Goal: Task Accomplishment & Management: Manage account settings

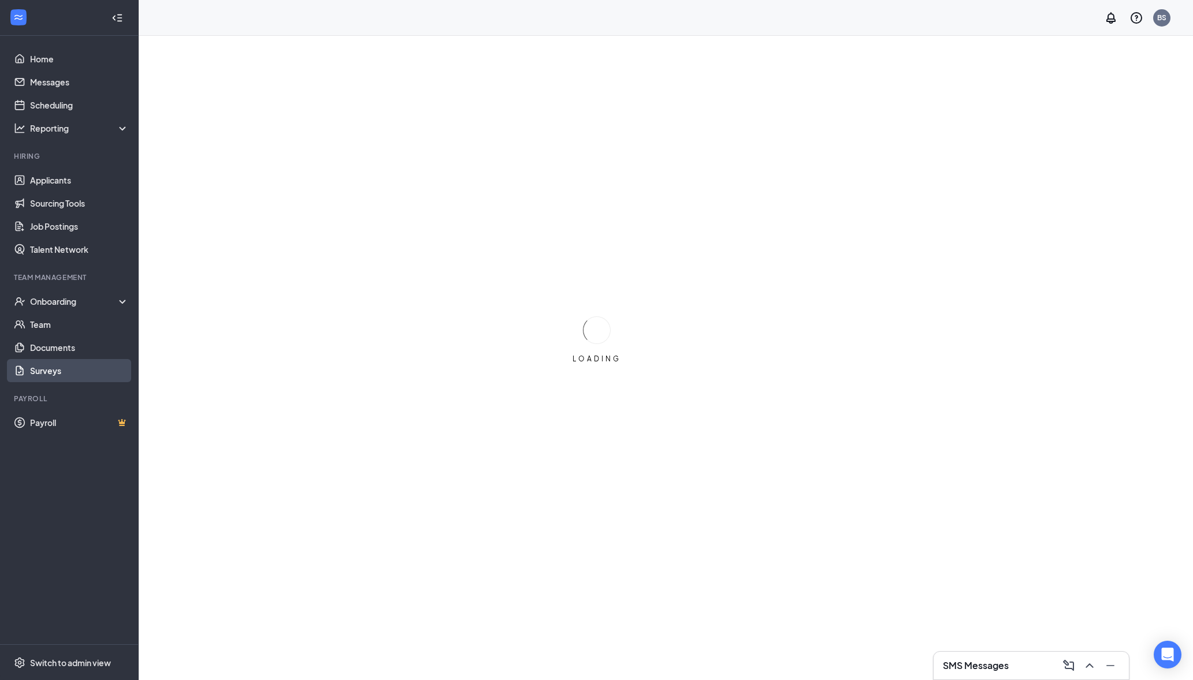
click at [59, 372] on link "Surveys" at bounding box center [79, 370] width 99 height 23
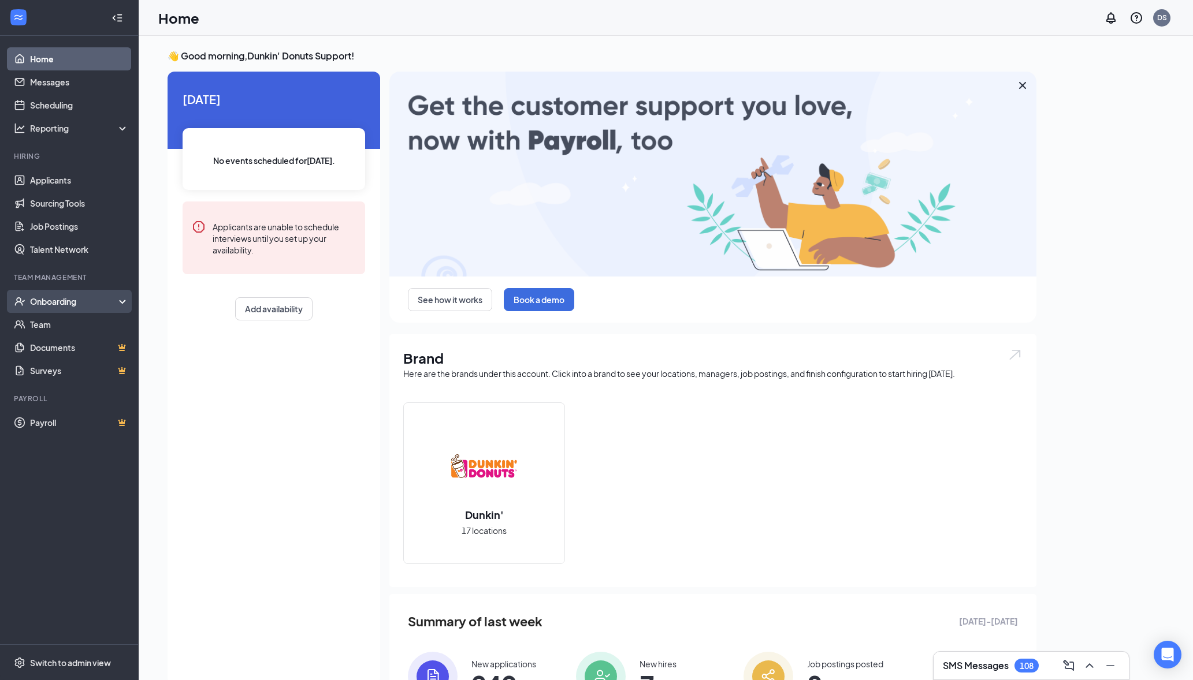
click at [86, 309] on div "Onboarding" at bounding box center [69, 301] width 139 height 23
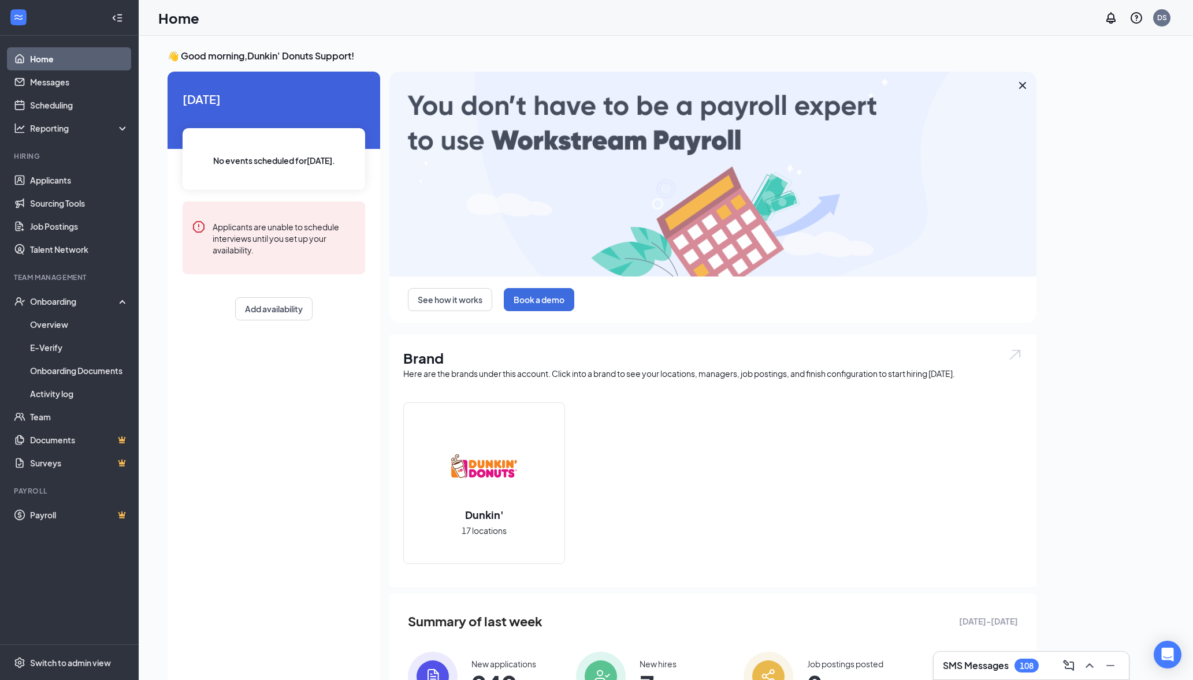
click at [242, 390] on div "Today No events scheduled for today . Applicants are unable to schedule intervi…" at bounding box center [274, 378] width 213 height 613
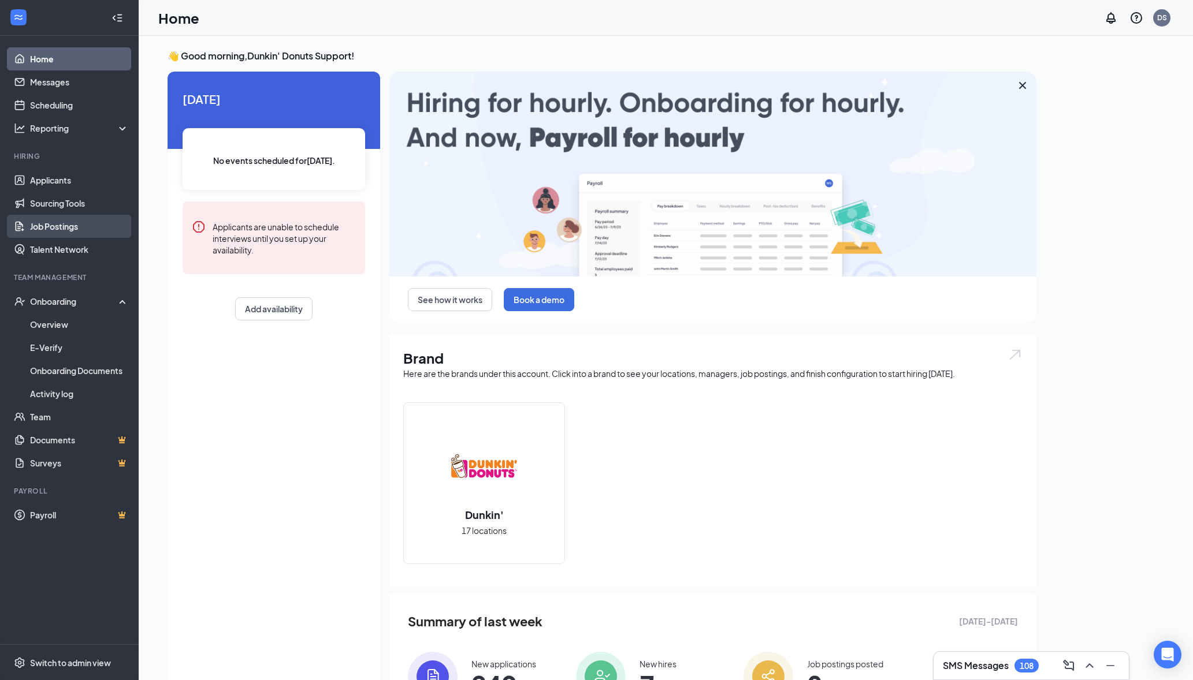
click at [81, 231] on link "Job Postings" at bounding box center [79, 226] width 99 height 23
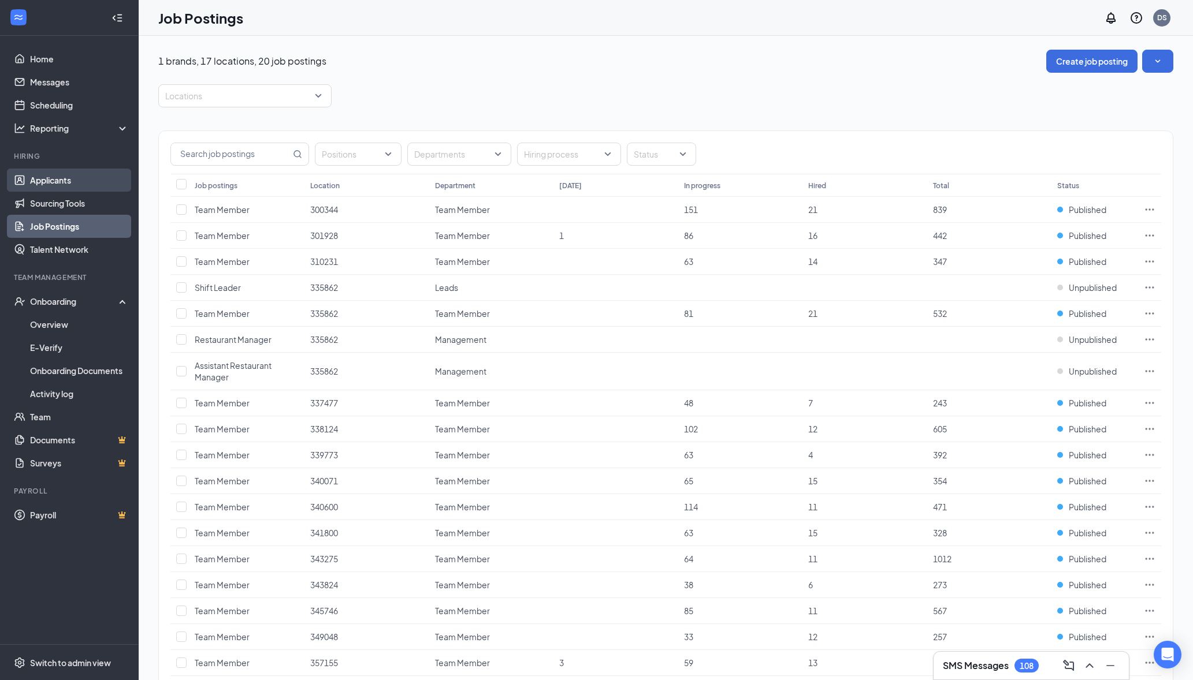
click at [54, 185] on link "Applicants" at bounding box center [79, 180] width 99 height 23
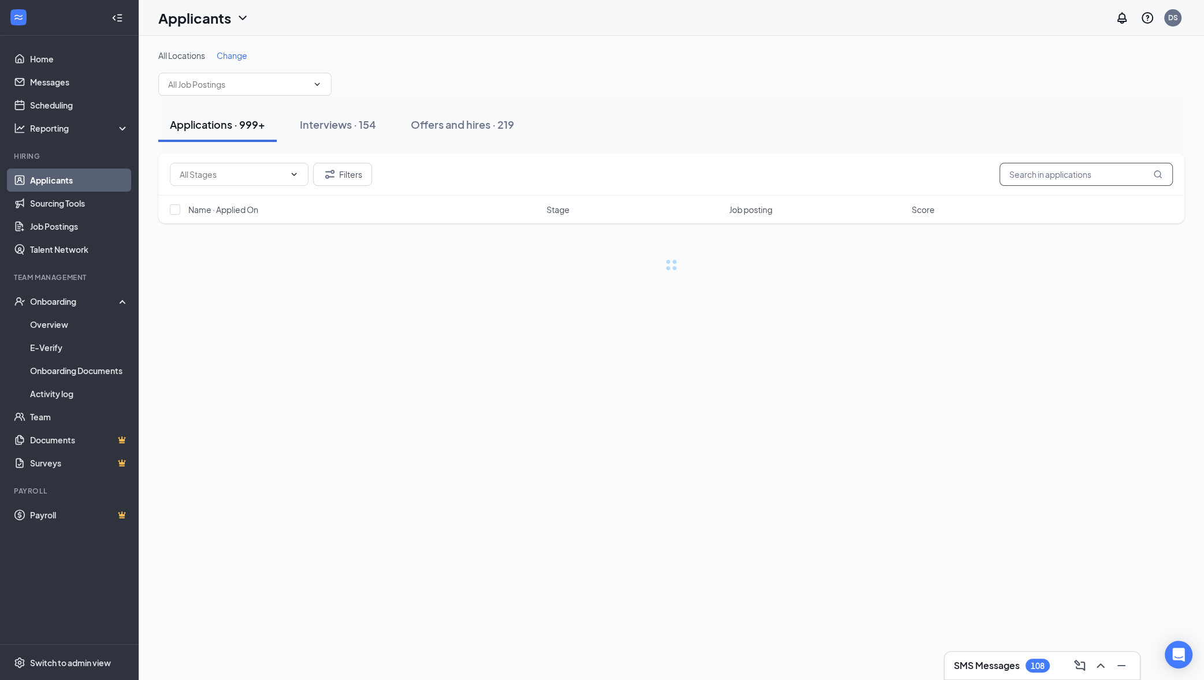
click at [1046, 178] on input "text" at bounding box center [1085, 174] width 173 height 23
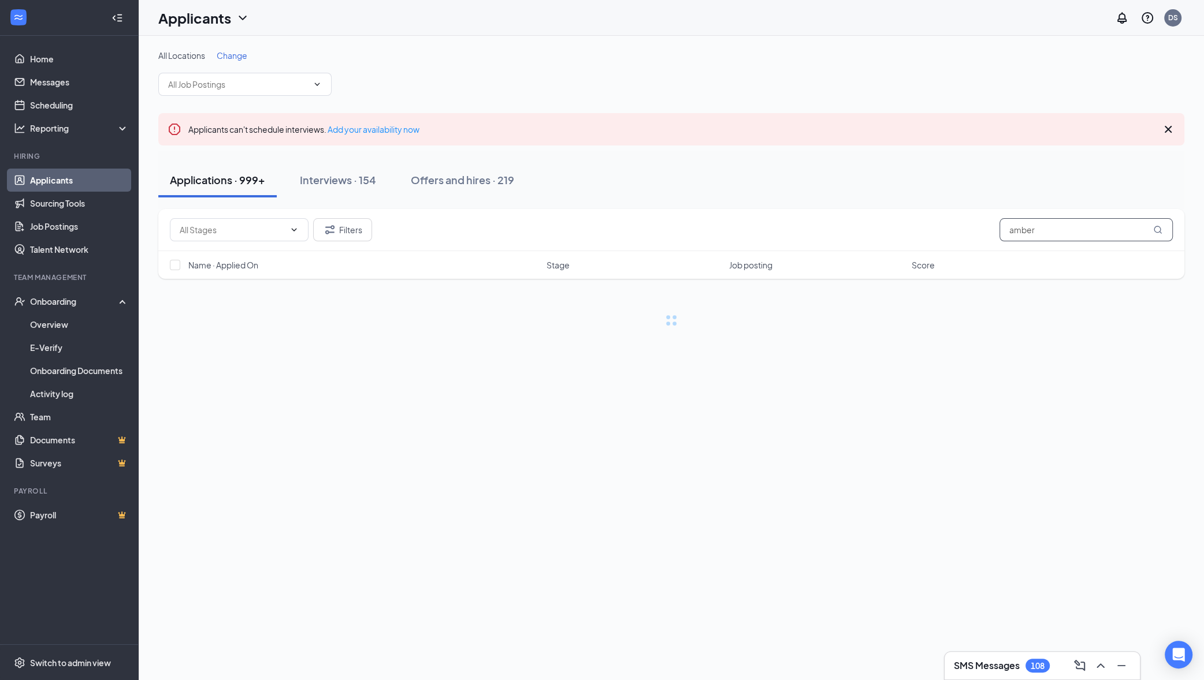
type input "amber"
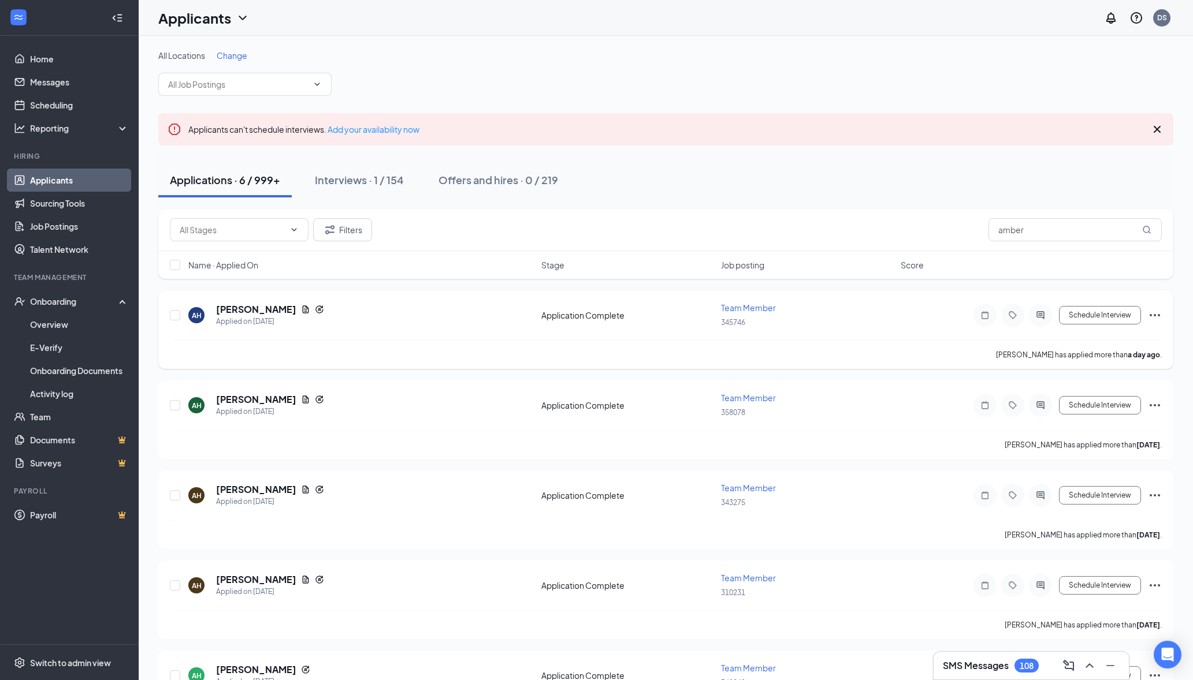
click at [756, 305] on span "Team Member" at bounding box center [748, 308] width 55 height 10
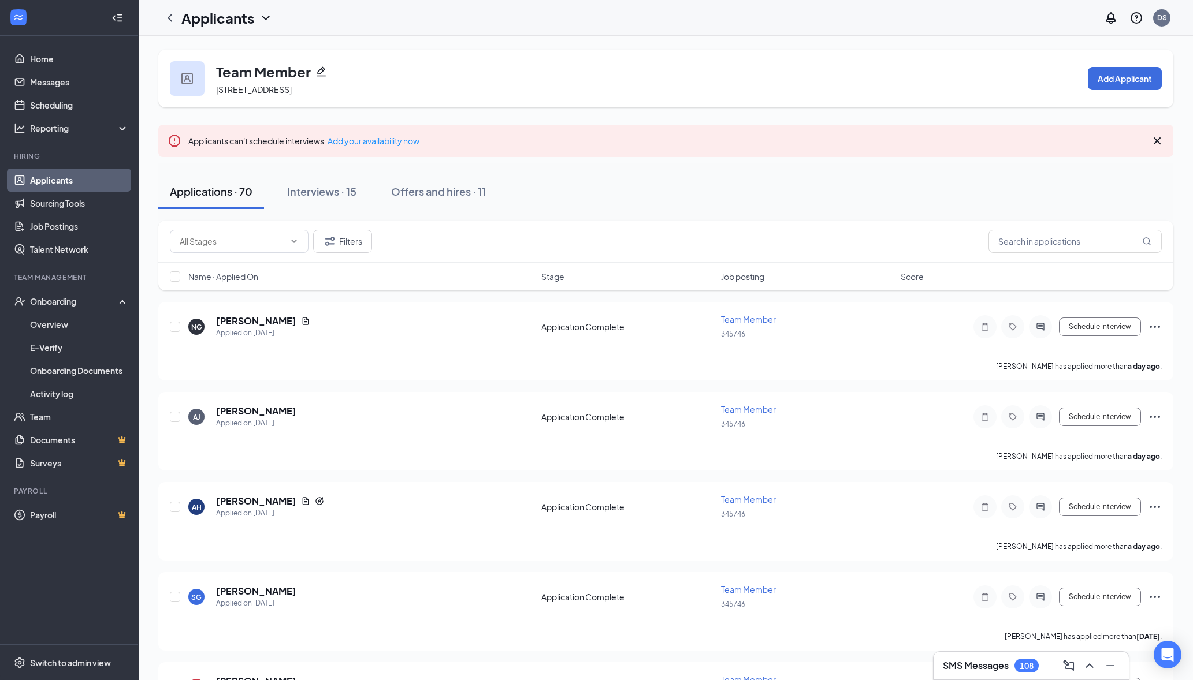
click at [318, 72] on icon "Pencil" at bounding box center [322, 72] width 10 height 10
click at [64, 55] on link "Home" at bounding box center [79, 58] width 99 height 23
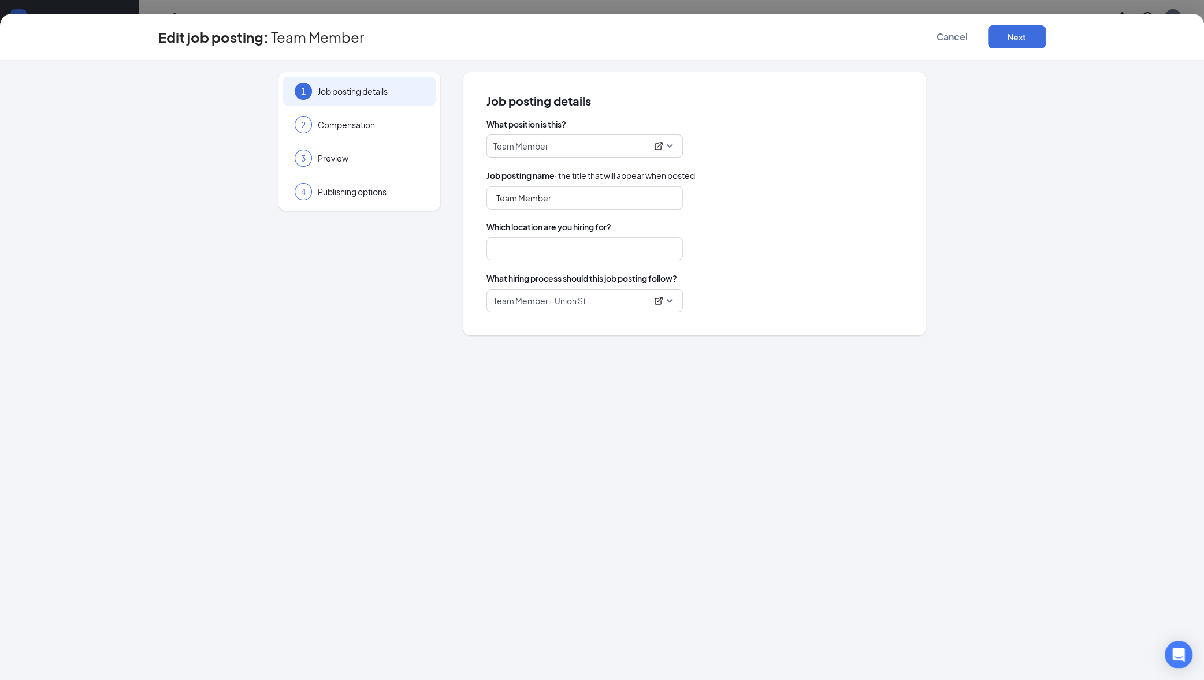
type input "Team Member"
type input "345746"
click at [661, 300] on icon "ExternalLink" at bounding box center [658, 301] width 8 height 8
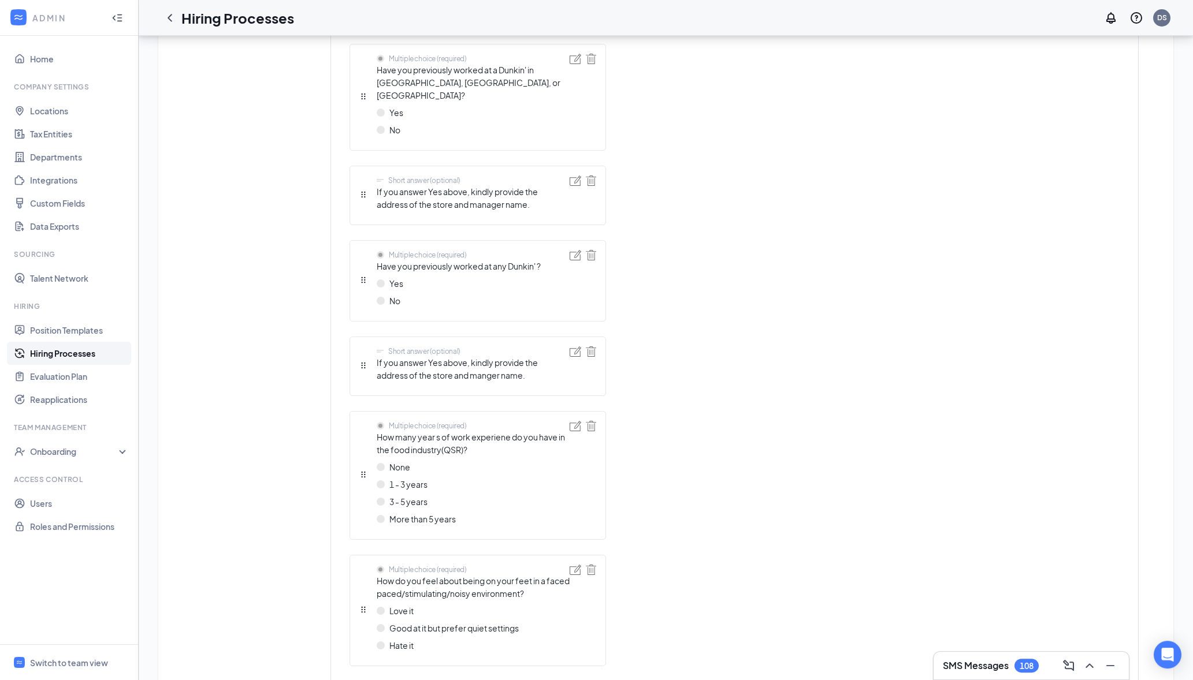
scroll to position [1405, 0]
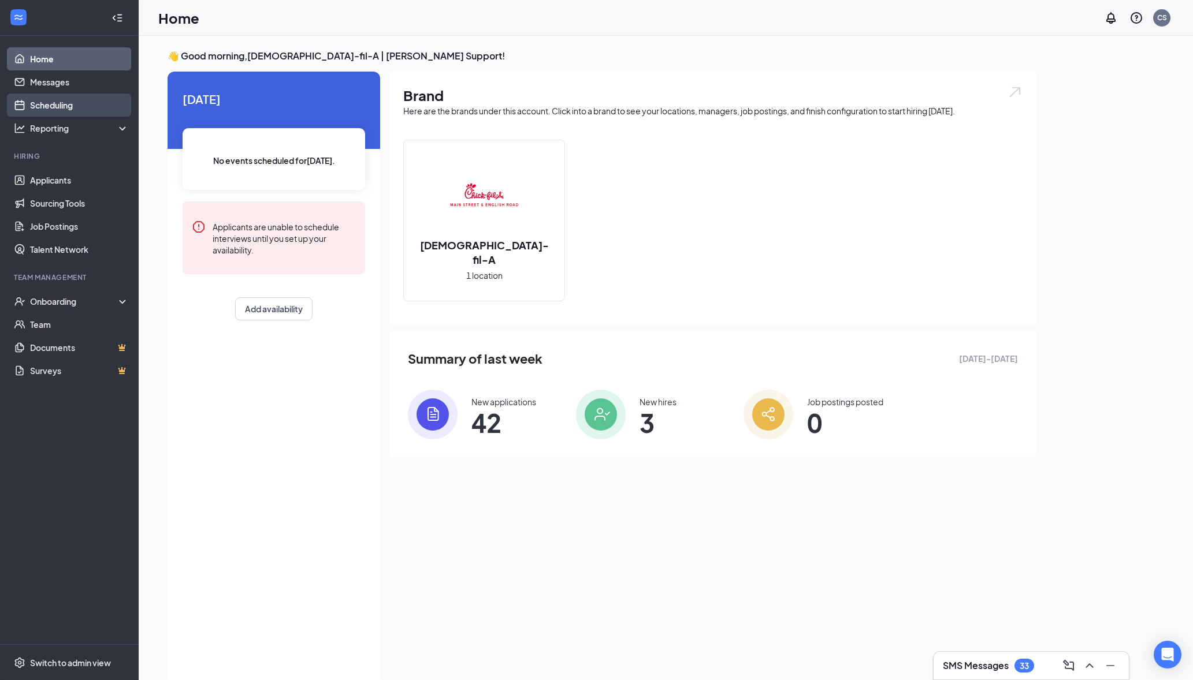
click at [64, 107] on link "Scheduling" at bounding box center [79, 105] width 99 height 23
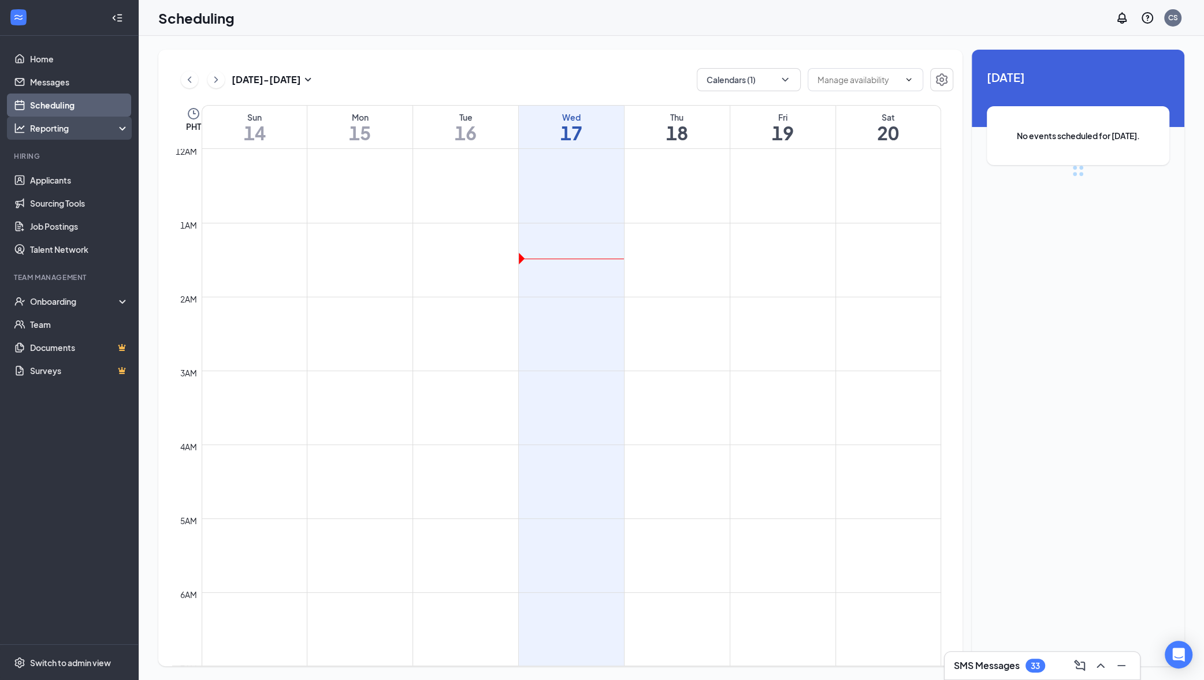
scroll to position [567, 0]
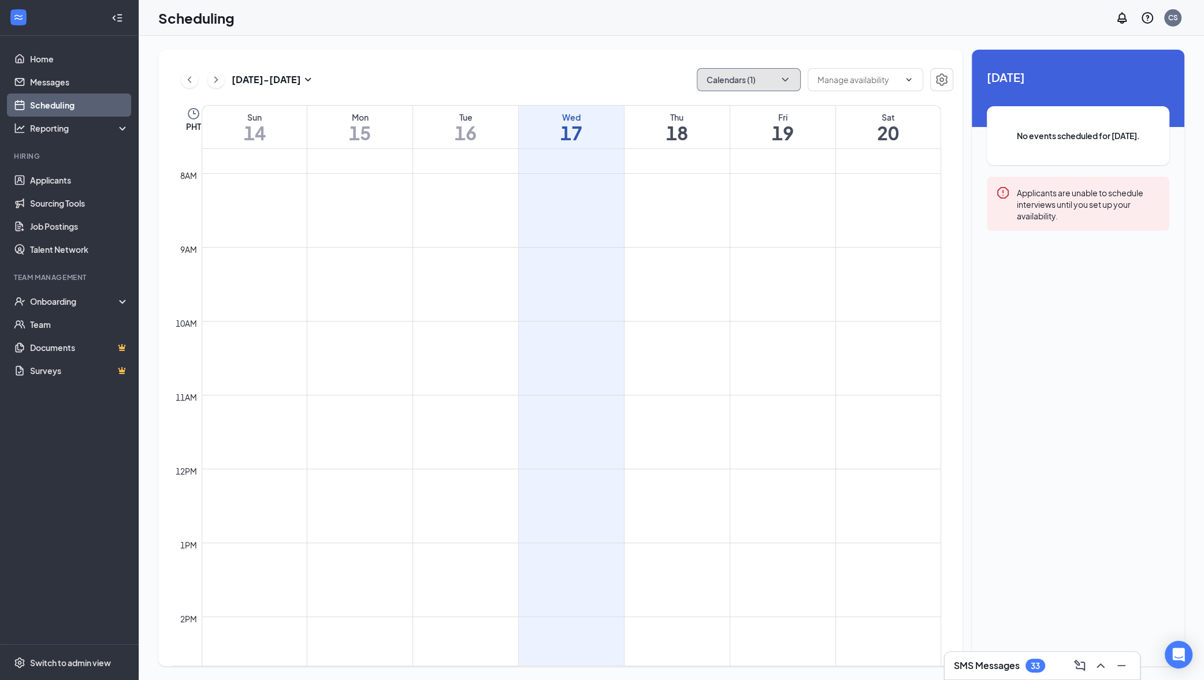
click at [754, 81] on button "Calendars (1)" at bounding box center [749, 79] width 104 height 23
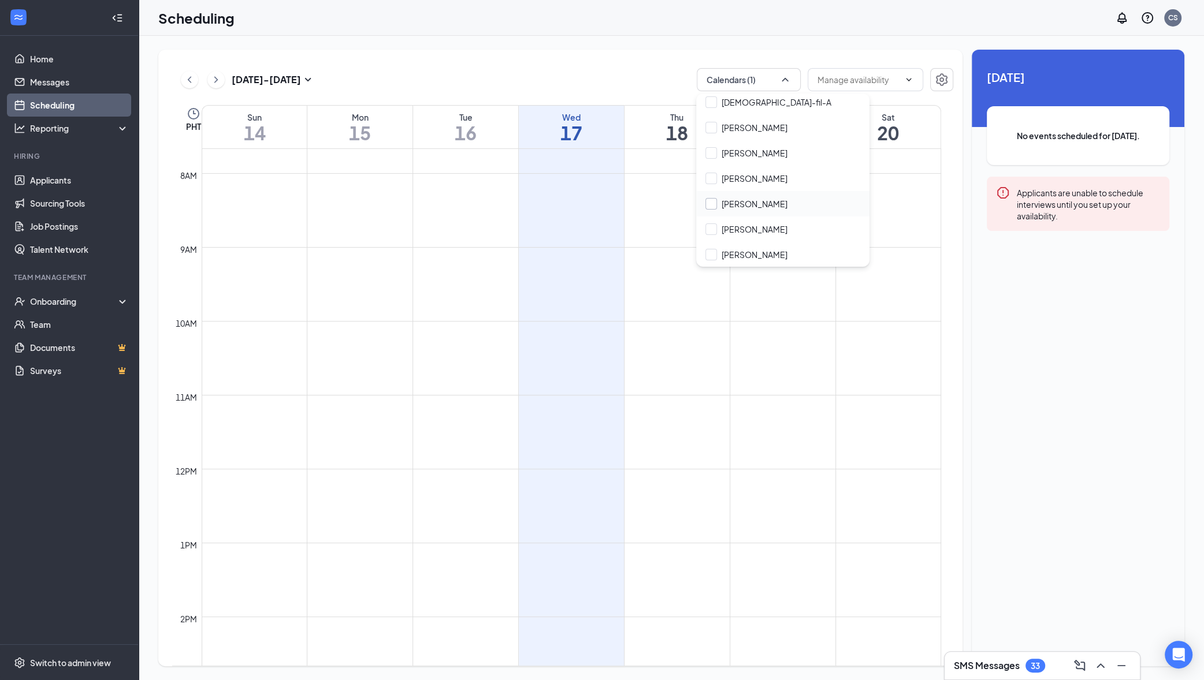
click at [759, 203] on input "Katelyn Ackley" at bounding box center [746, 204] width 82 height 12
checkbox input "true"
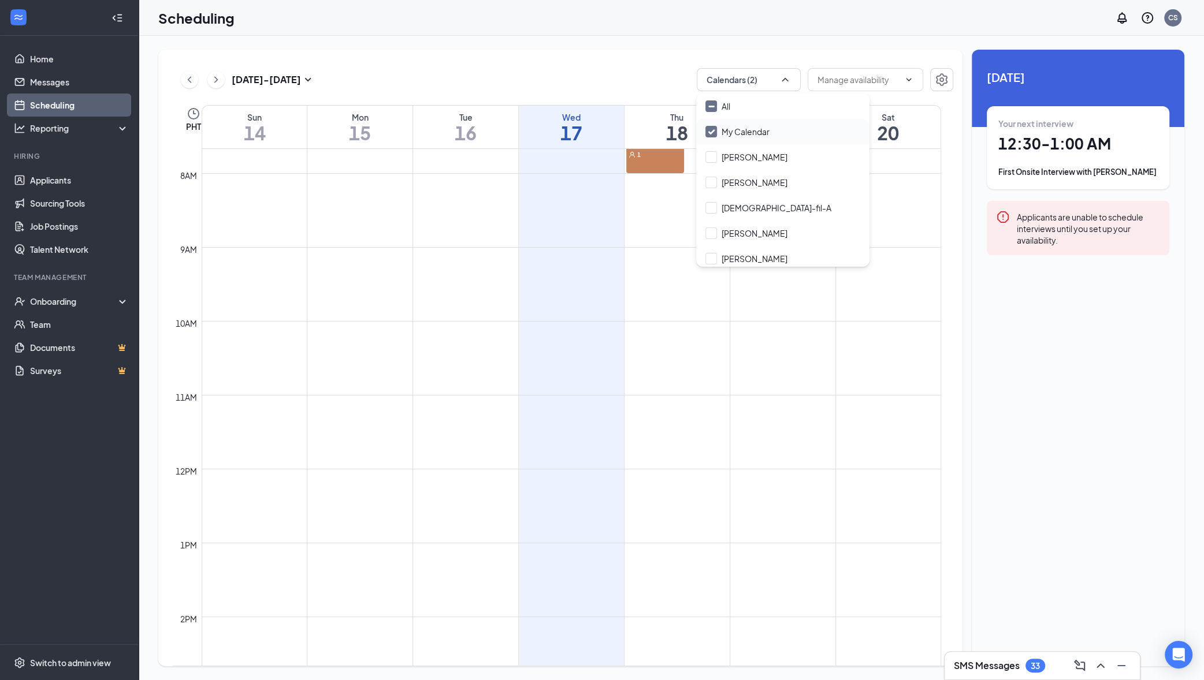
click at [728, 133] on input "My Calendar" at bounding box center [737, 132] width 64 height 12
checkbox input "false"
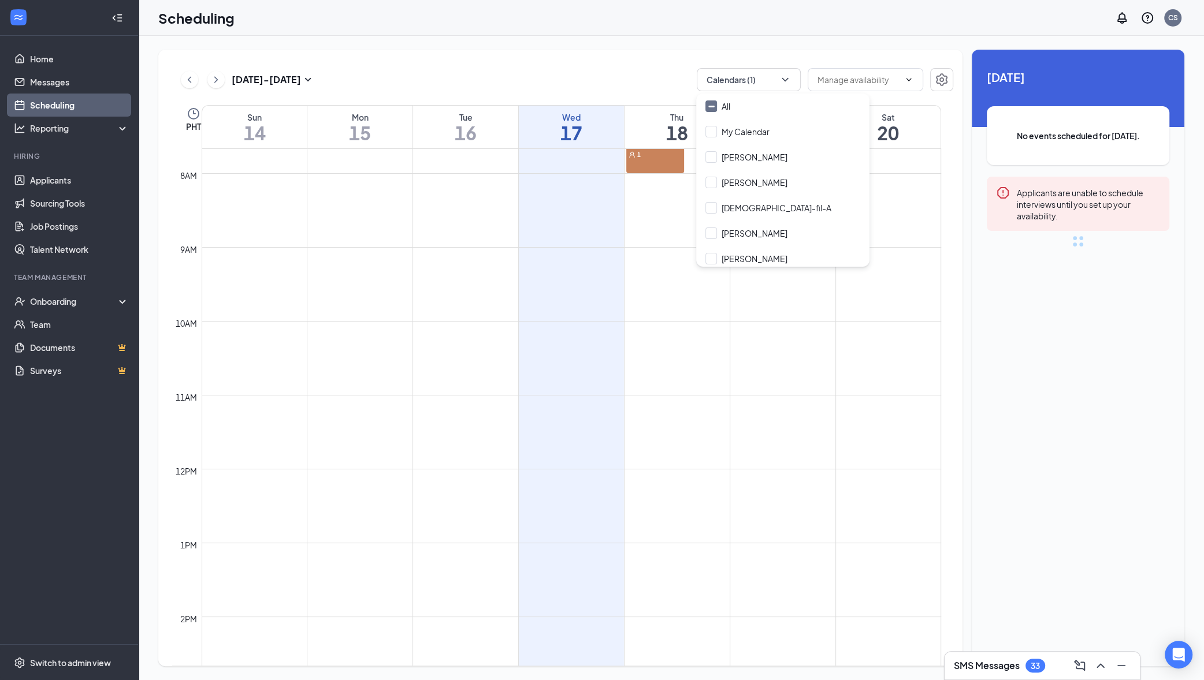
click at [718, 390] on td at bounding box center [571, 386] width 739 height 18
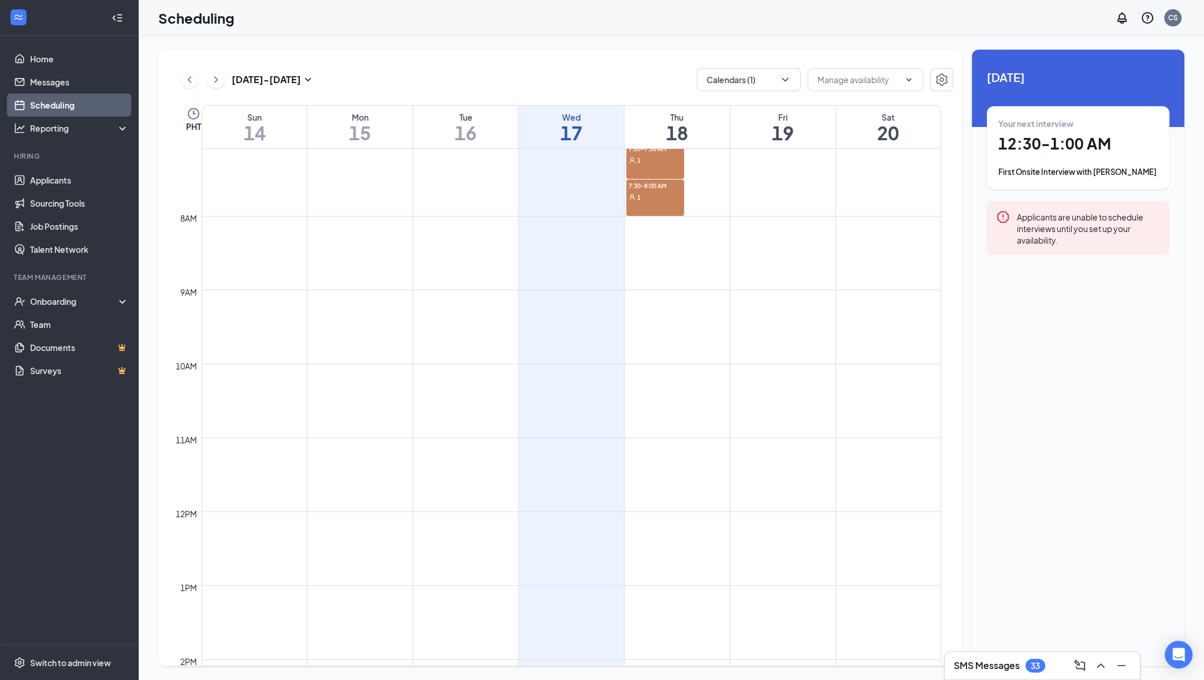
scroll to position [510, 0]
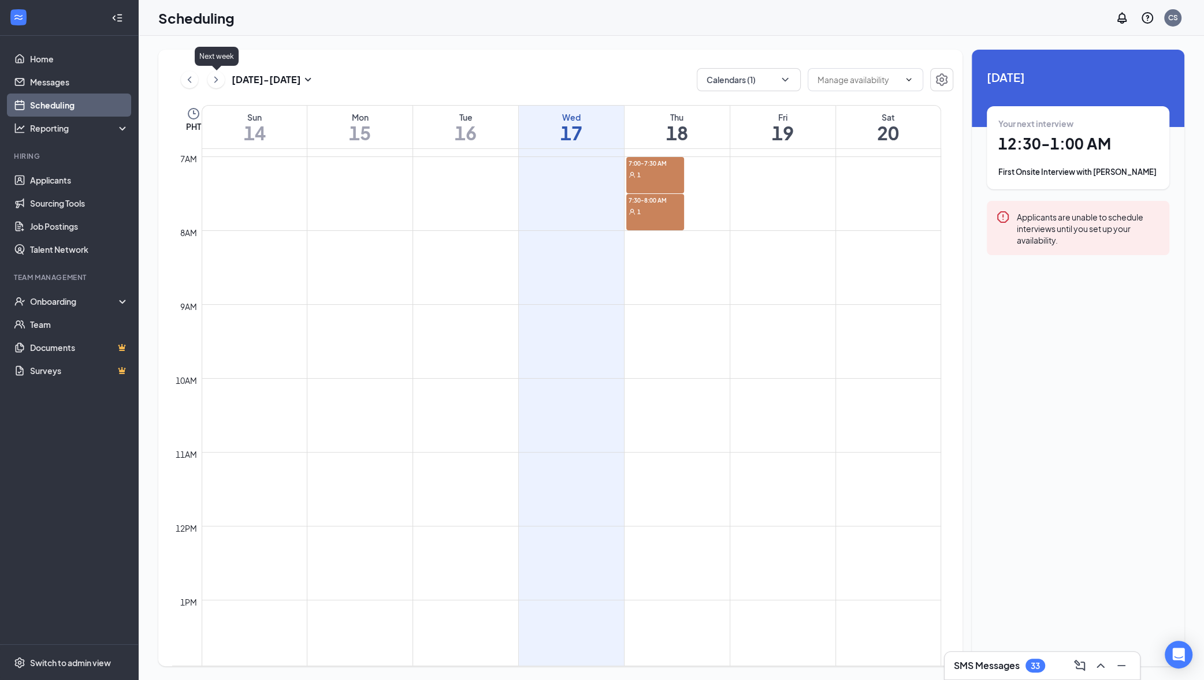
click at [214, 80] on icon "ChevronRight" at bounding box center [216, 80] width 12 height 14
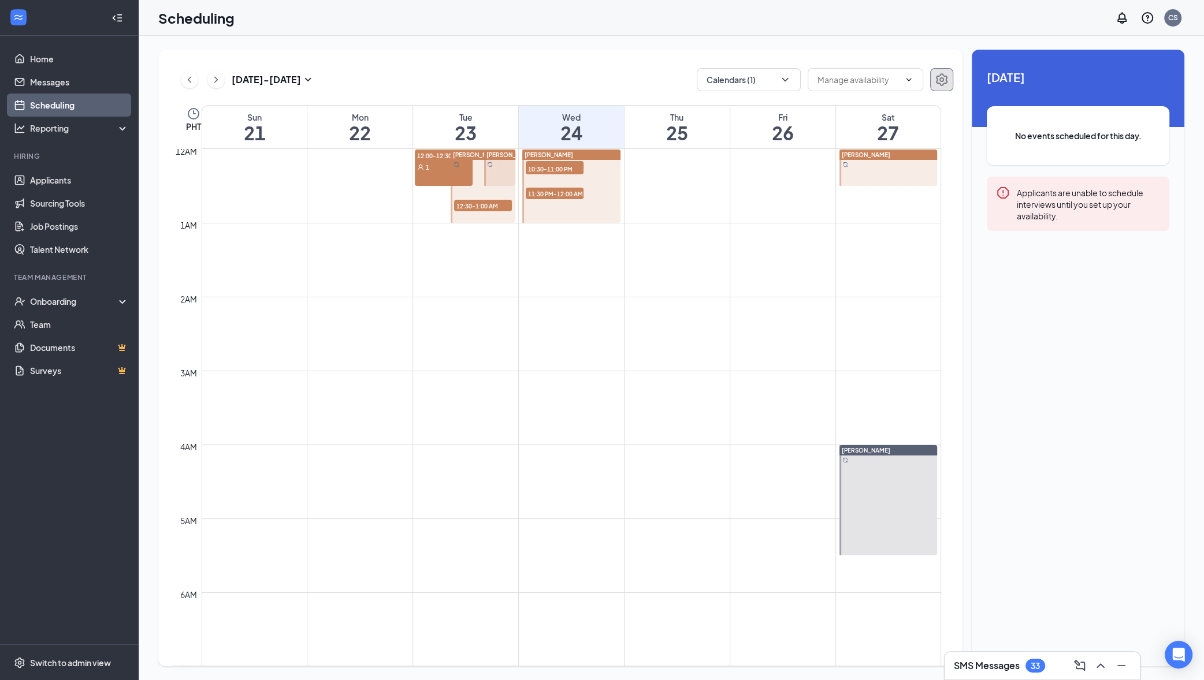
click at [940, 81] on icon "Settings" at bounding box center [942, 79] width 12 height 13
click at [78, 185] on link "Applicants" at bounding box center [79, 180] width 99 height 23
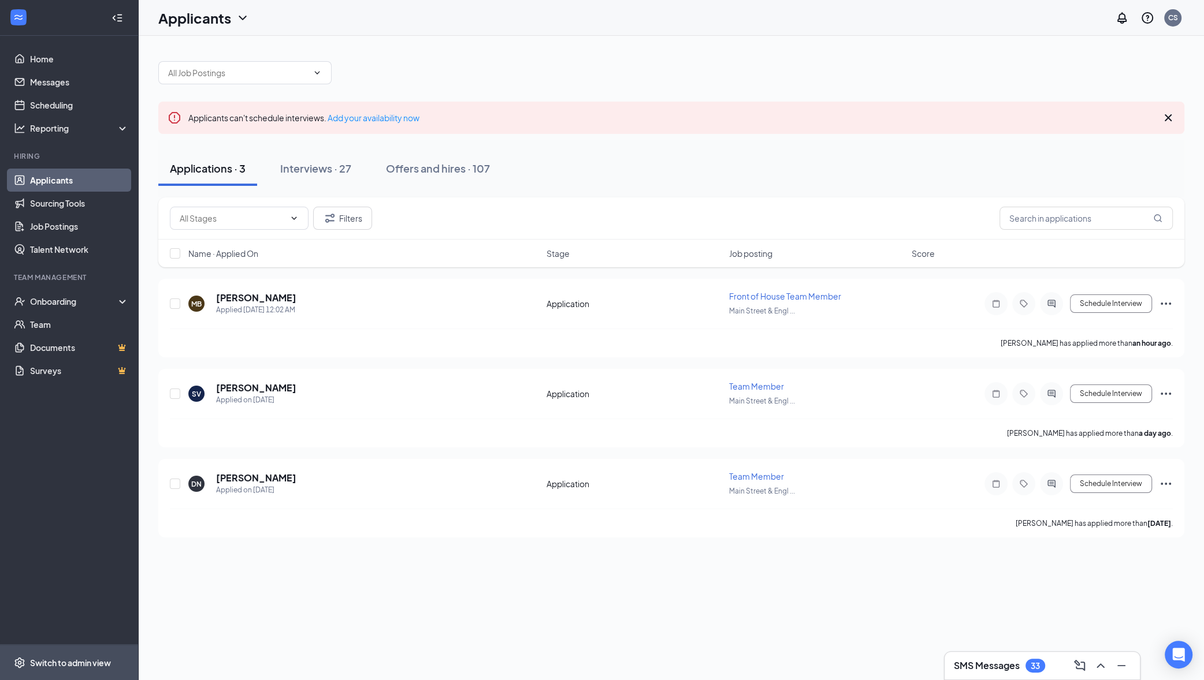
click at [113, 664] on span "Switch to admin view" at bounding box center [79, 662] width 99 height 35
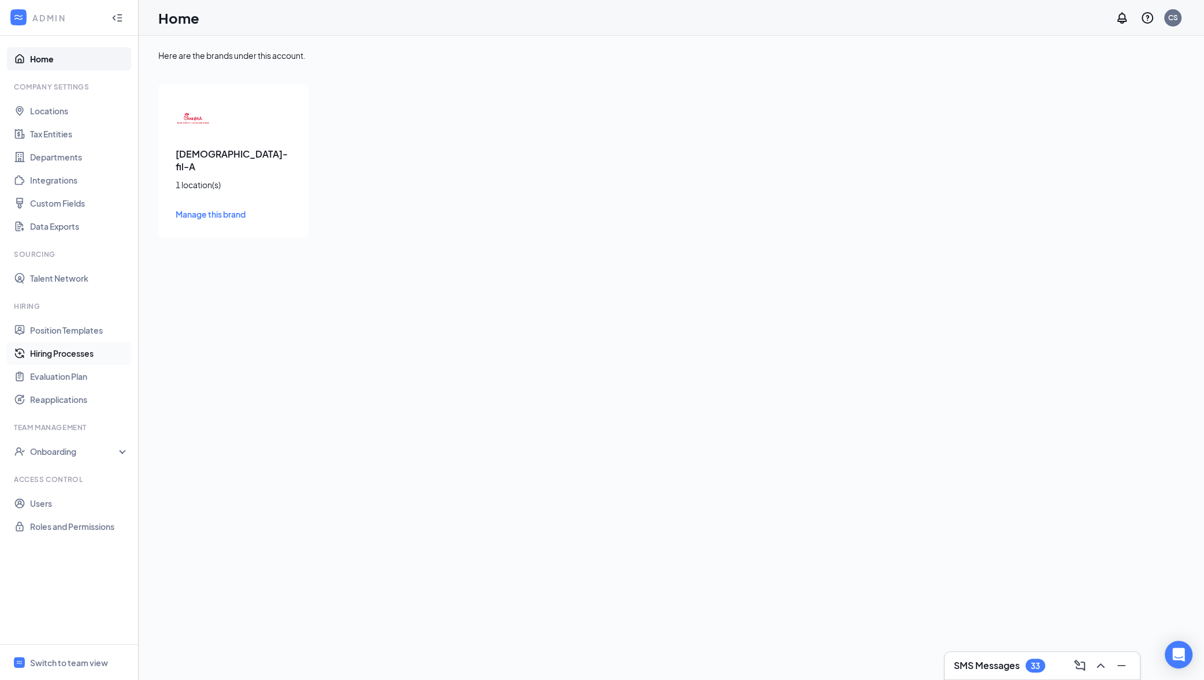
click at [95, 354] on link "Hiring Processes" at bounding box center [79, 353] width 99 height 23
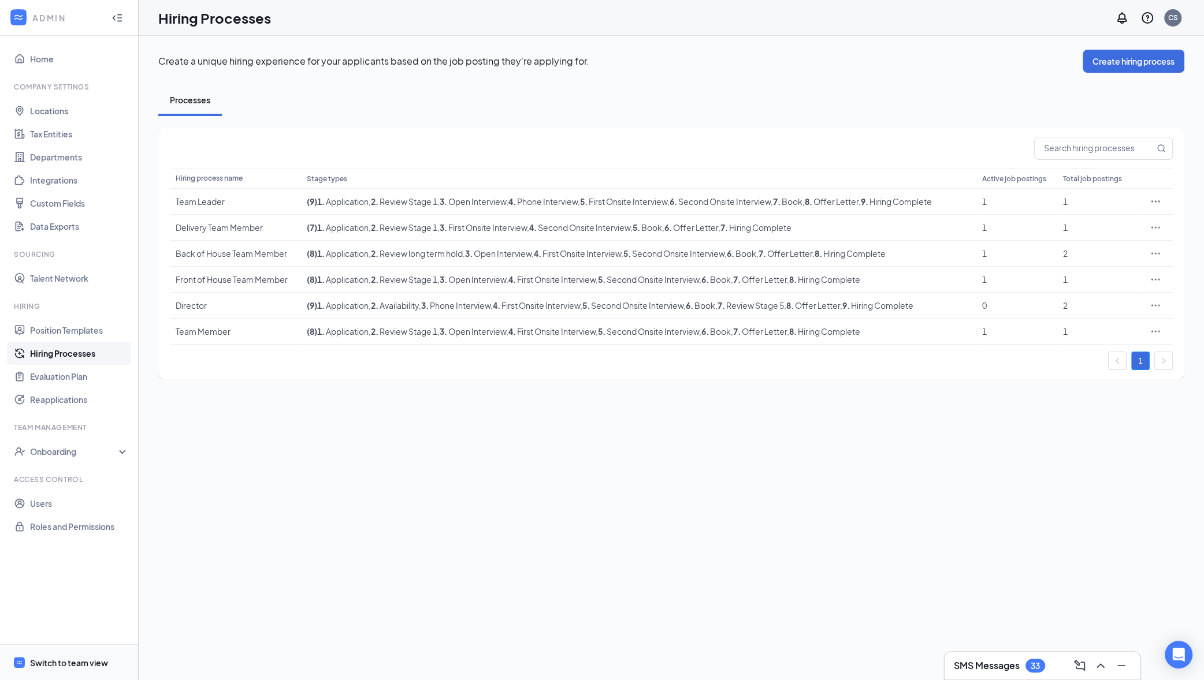
click at [64, 654] on span "Switch to team view" at bounding box center [79, 662] width 99 height 35
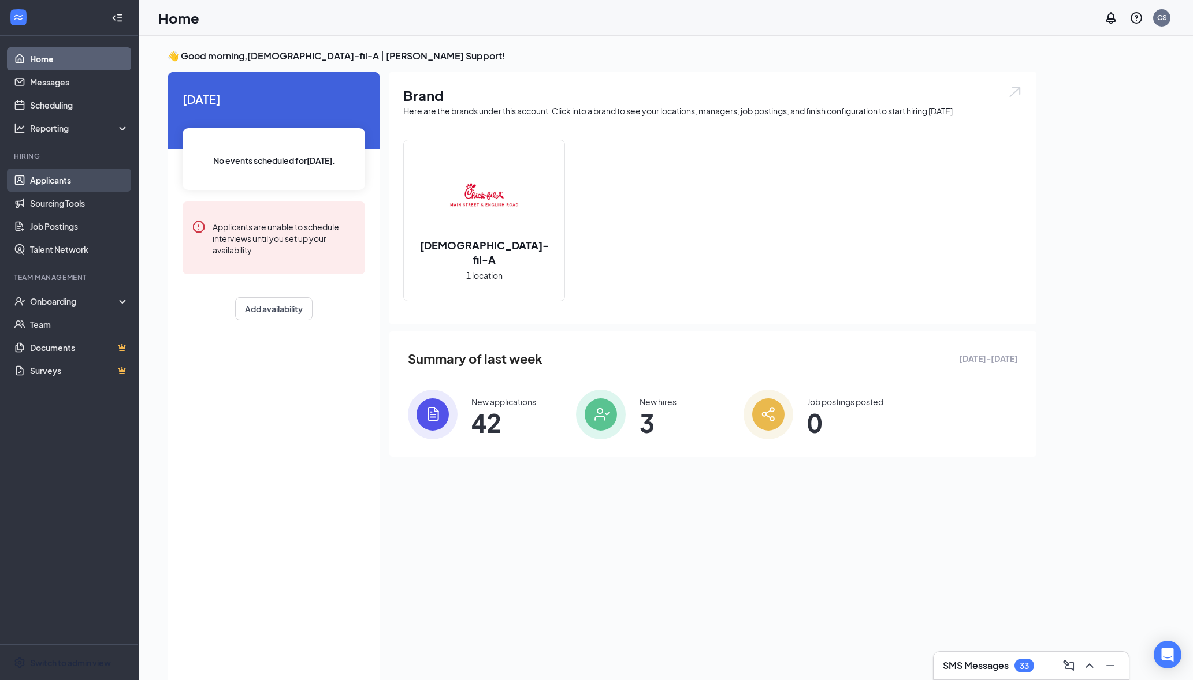
click at [73, 184] on link "Applicants" at bounding box center [79, 180] width 99 height 23
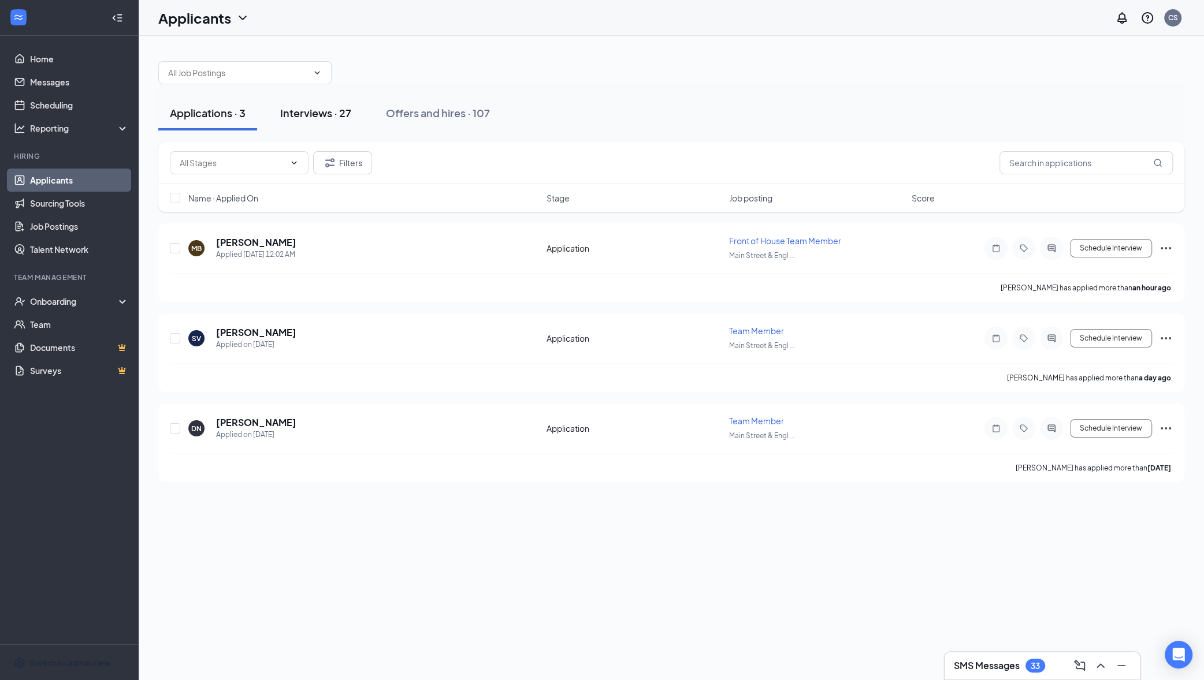
click at [318, 116] on div "Interviews · 27" at bounding box center [315, 113] width 71 height 14
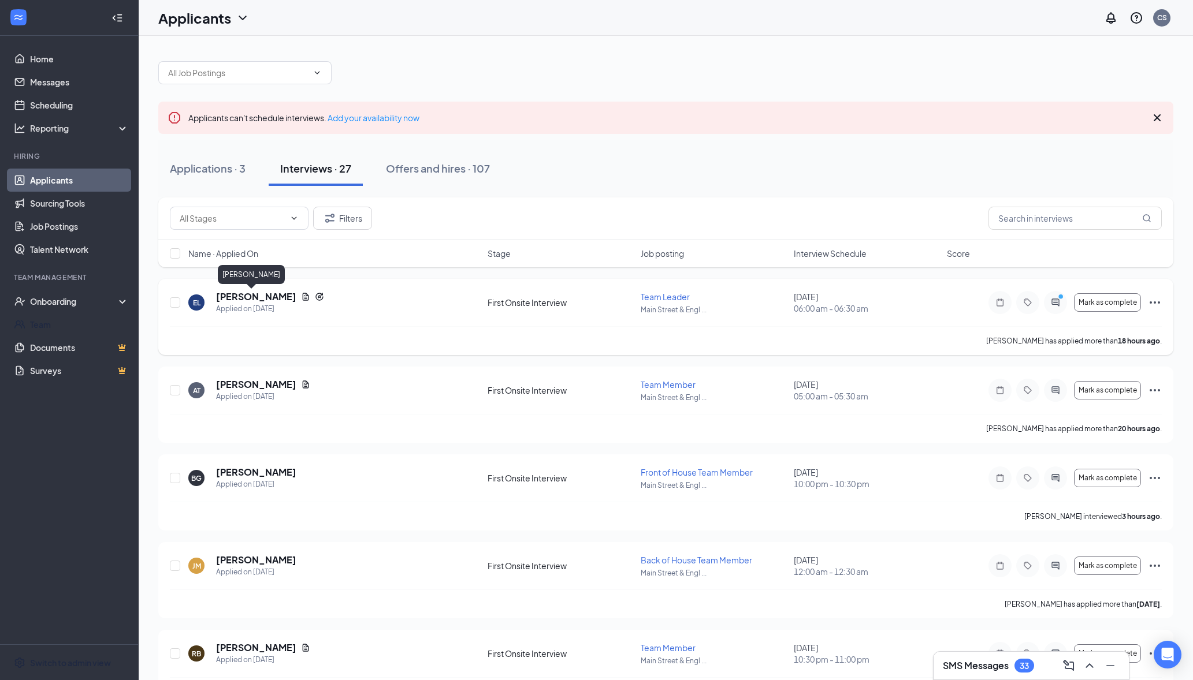
click at [243, 297] on h5 "Elijah Lalio" at bounding box center [256, 297] width 80 height 13
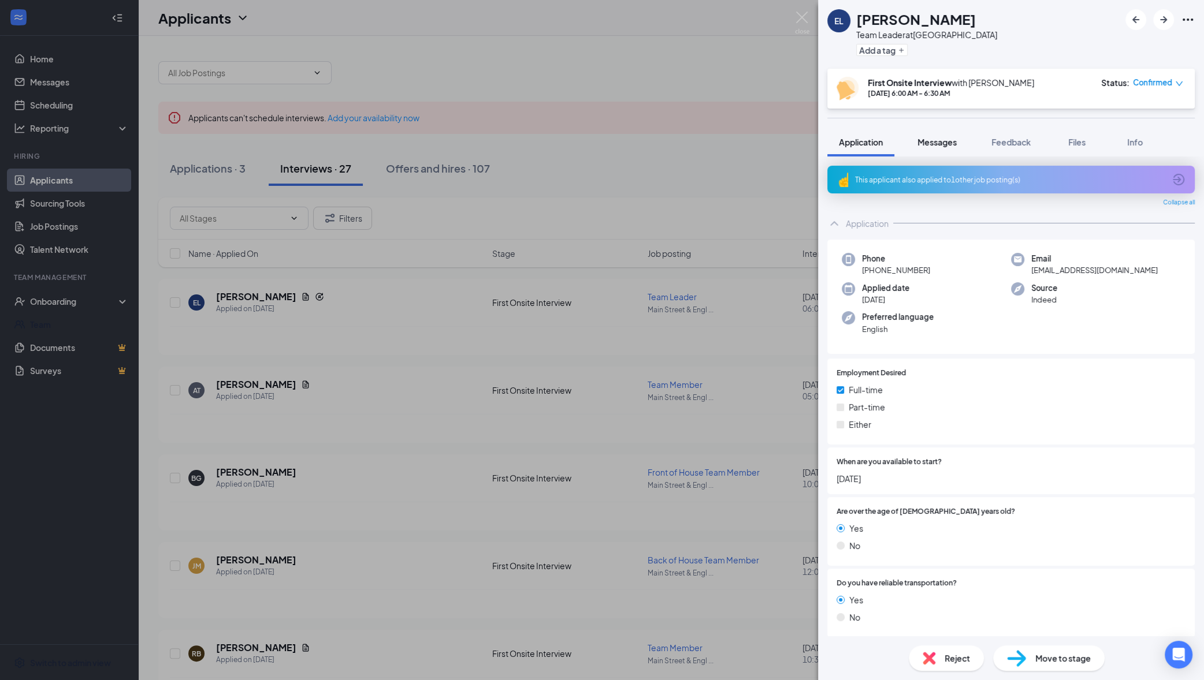
click at [943, 144] on span "Messages" at bounding box center [936, 142] width 39 height 10
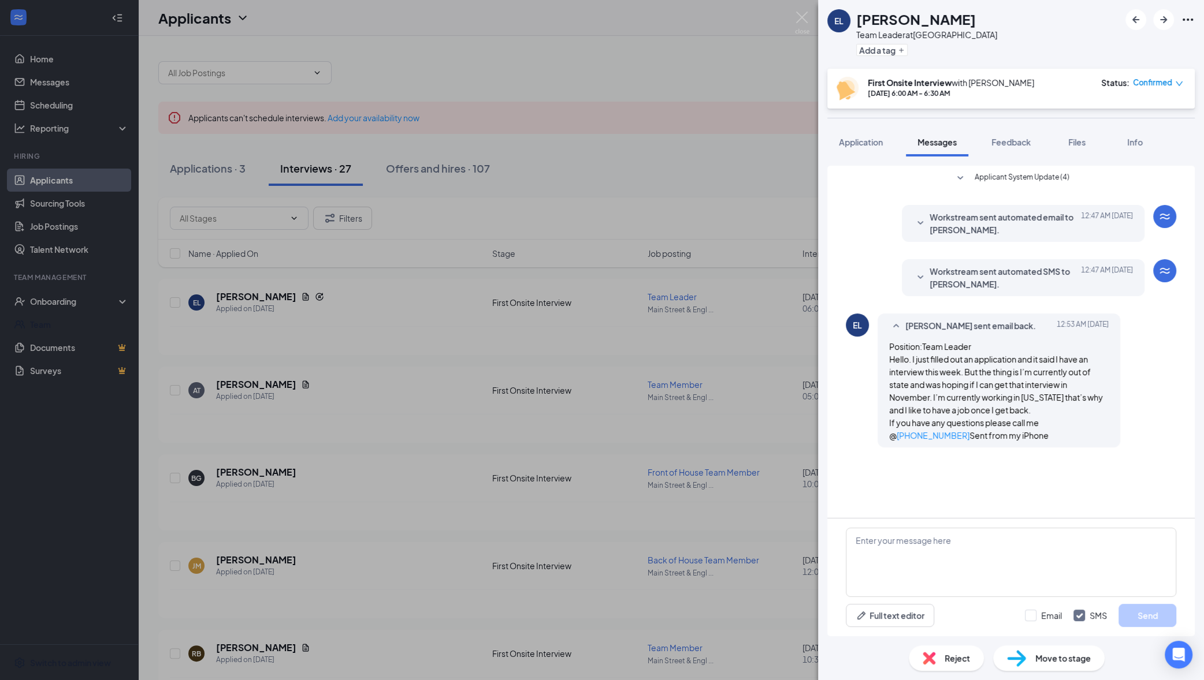
click at [920, 277] on icon "SmallChevronDown" at bounding box center [920, 278] width 14 height 14
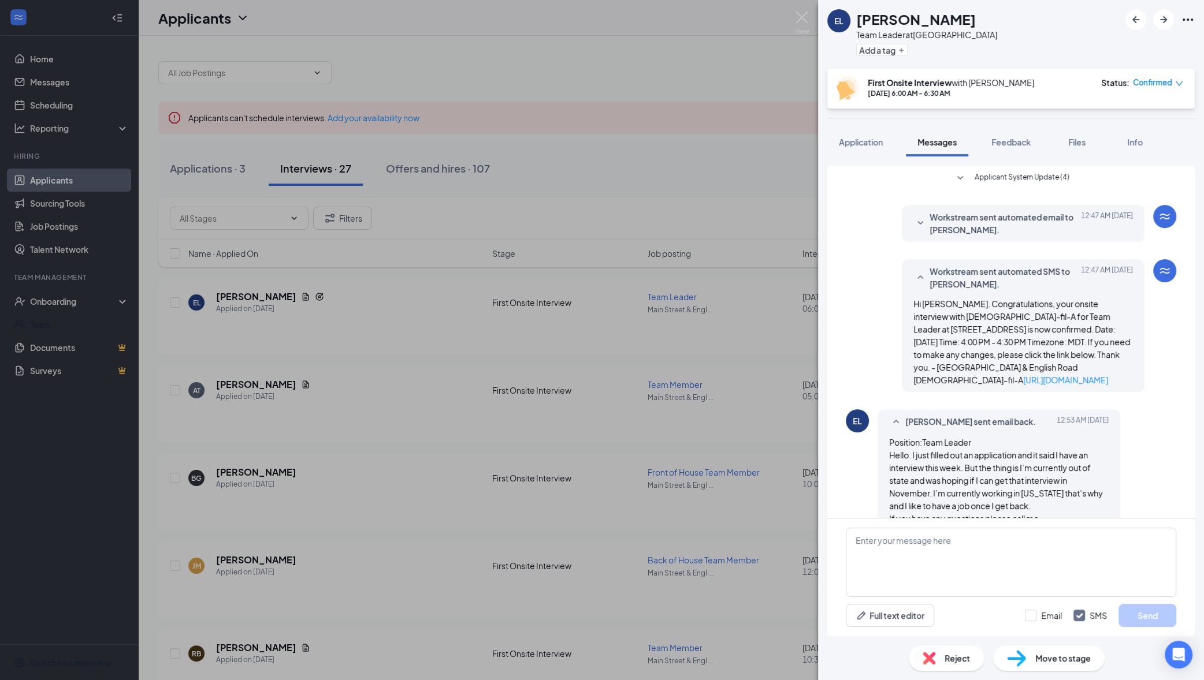
click at [913, 219] on icon "SmallChevronDown" at bounding box center [920, 224] width 14 height 14
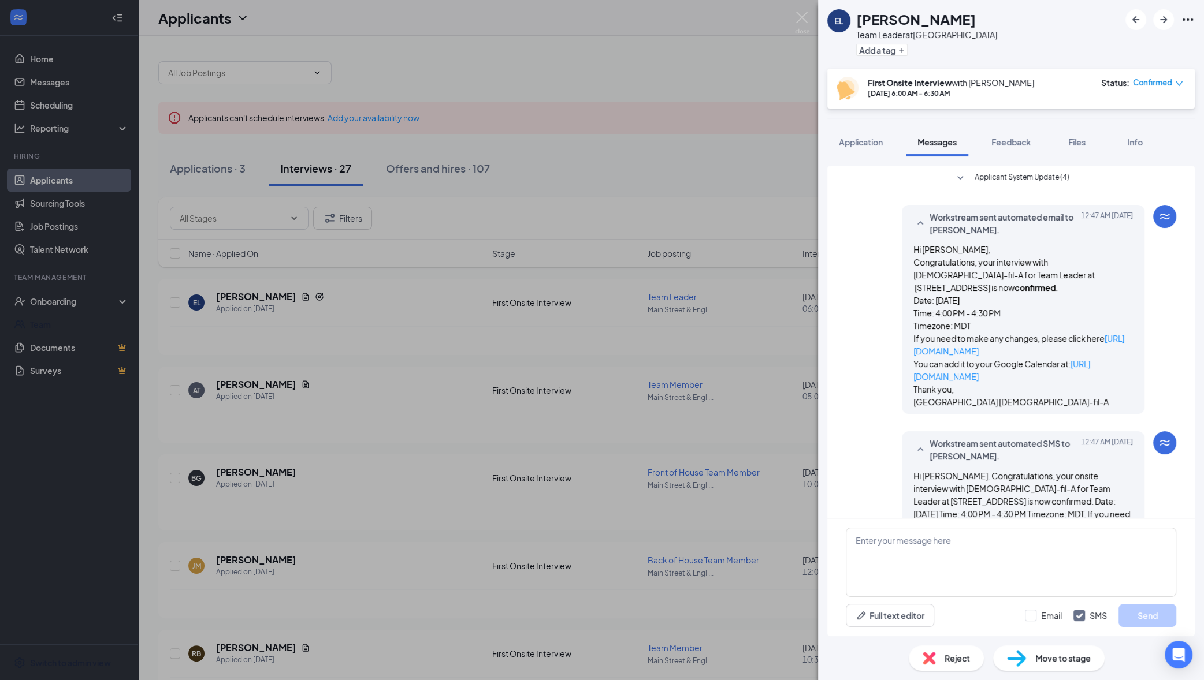
click at [957, 179] on icon "SmallChevronDown" at bounding box center [960, 177] width 6 height 3
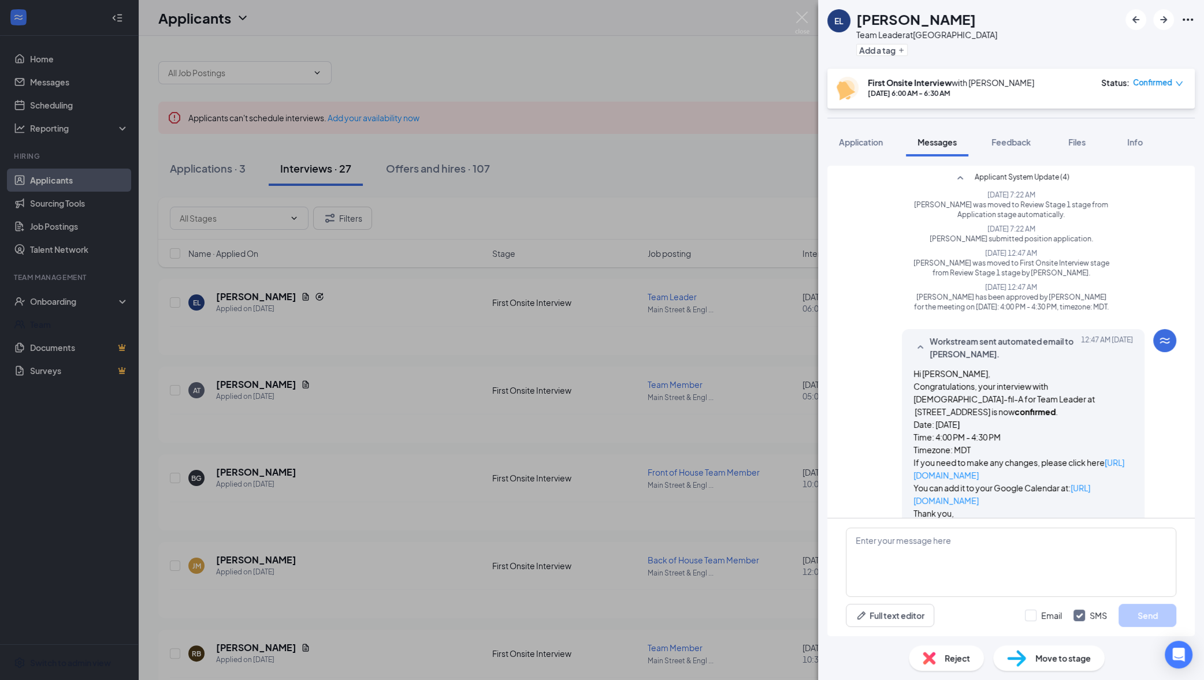
click at [730, 214] on div "EL Elijah Lalio Team Leader at Main Street & English Road Add a tag First Onsit…" at bounding box center [602, 340] width 1204 height 680
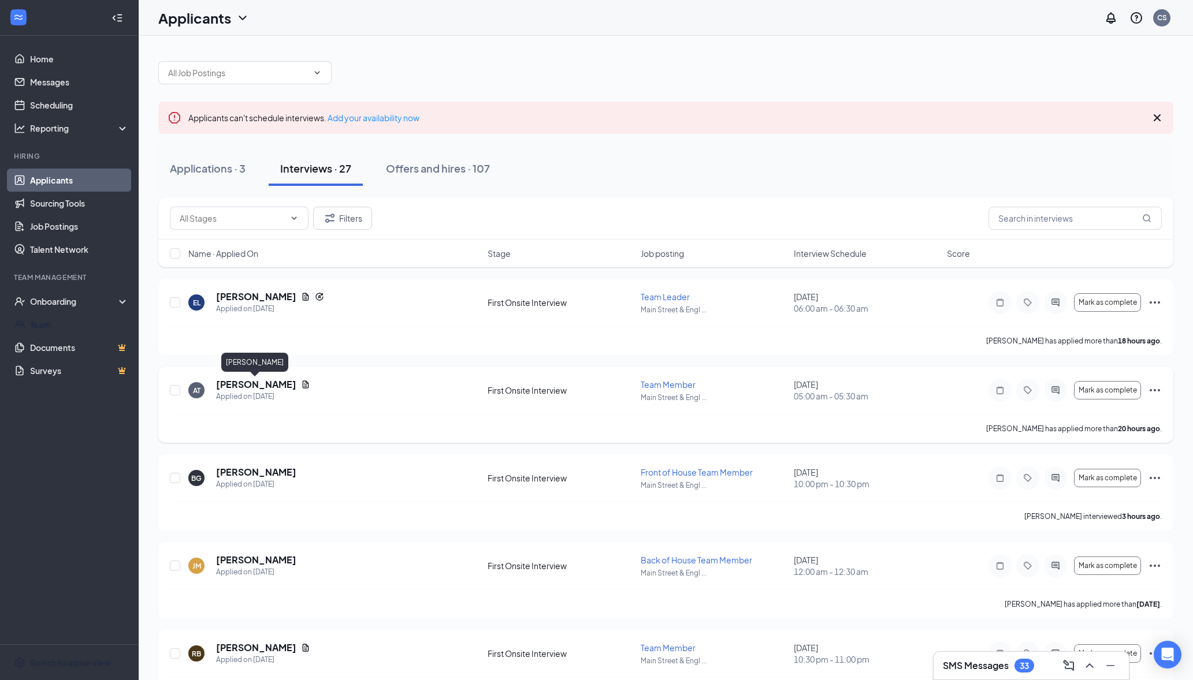
click at [265, 385] on h5 "Alice Thompson" at bounding box center [256, 384] width 80 height 13
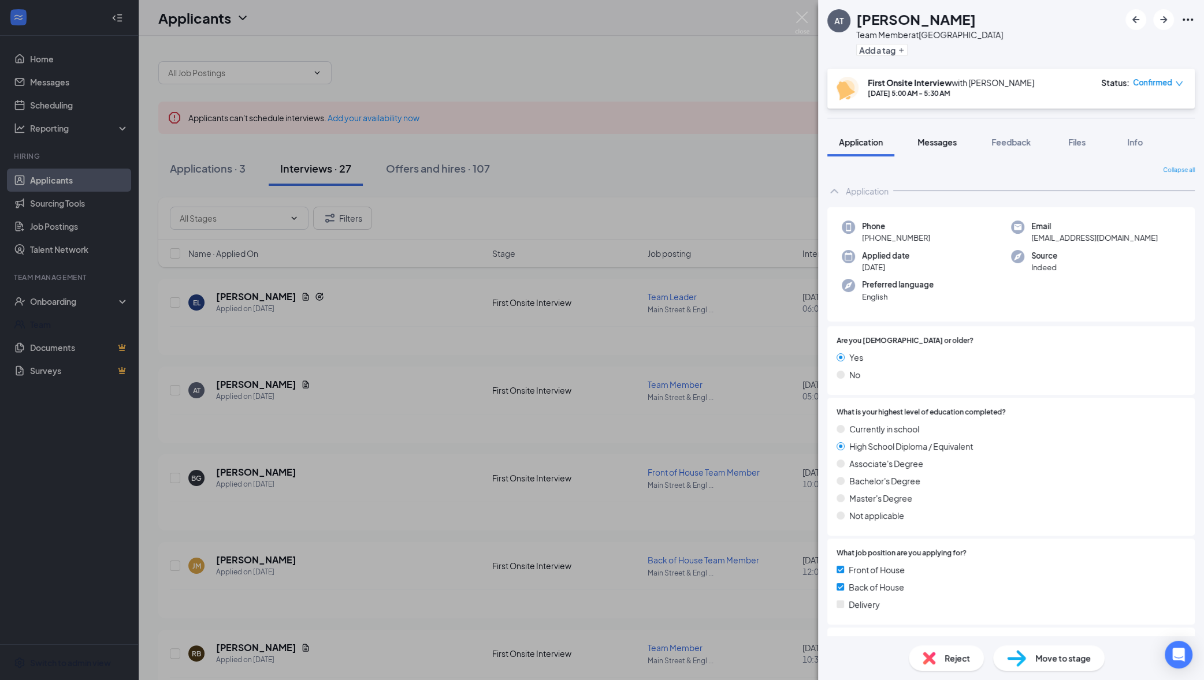
click at [942, 141] on span "Messages" at bounding box center [936, 142] width 39 height 10
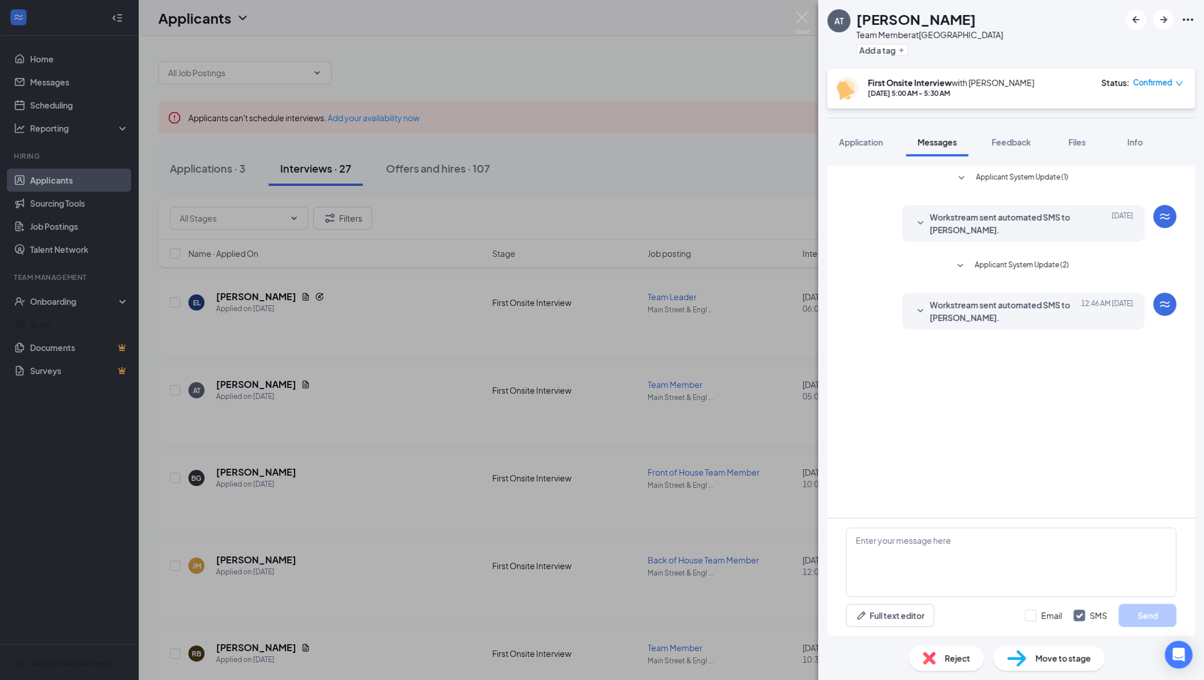
click at [1010, 265] on span "Applicant System Update (2)" at bounding box center [1022, 266] width 94 height 14
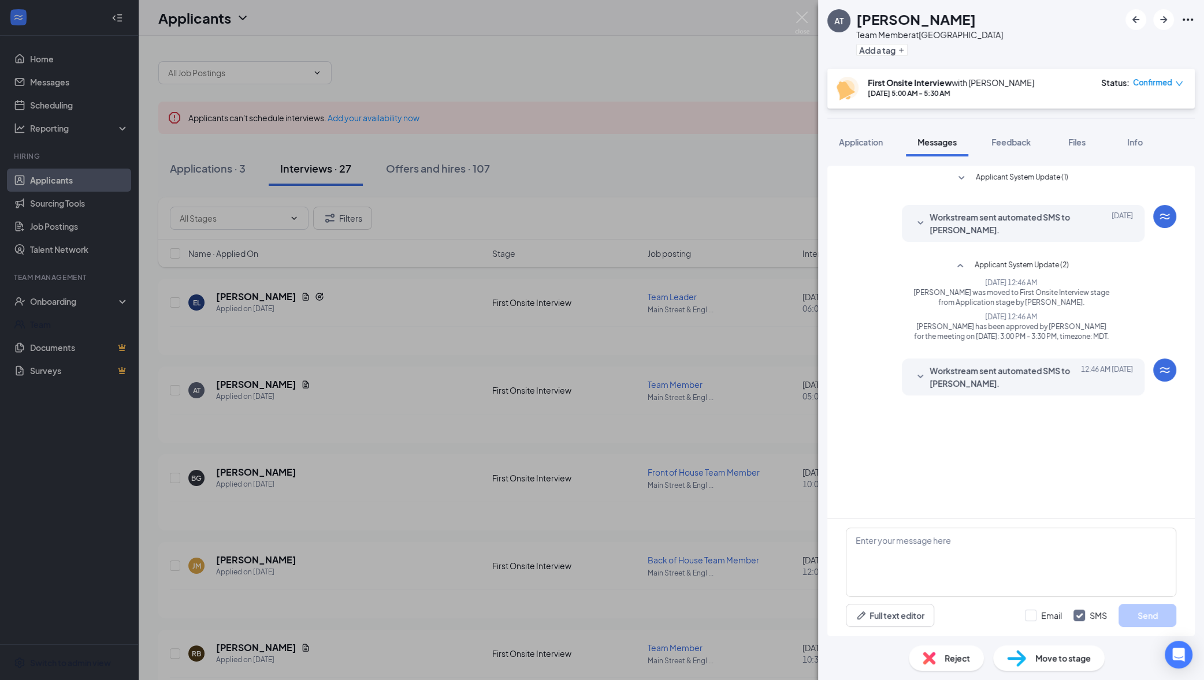
click at [1022, 178] on span "Applicant System Update (1)" at bounding box center [1022, 179] width 92 height 14
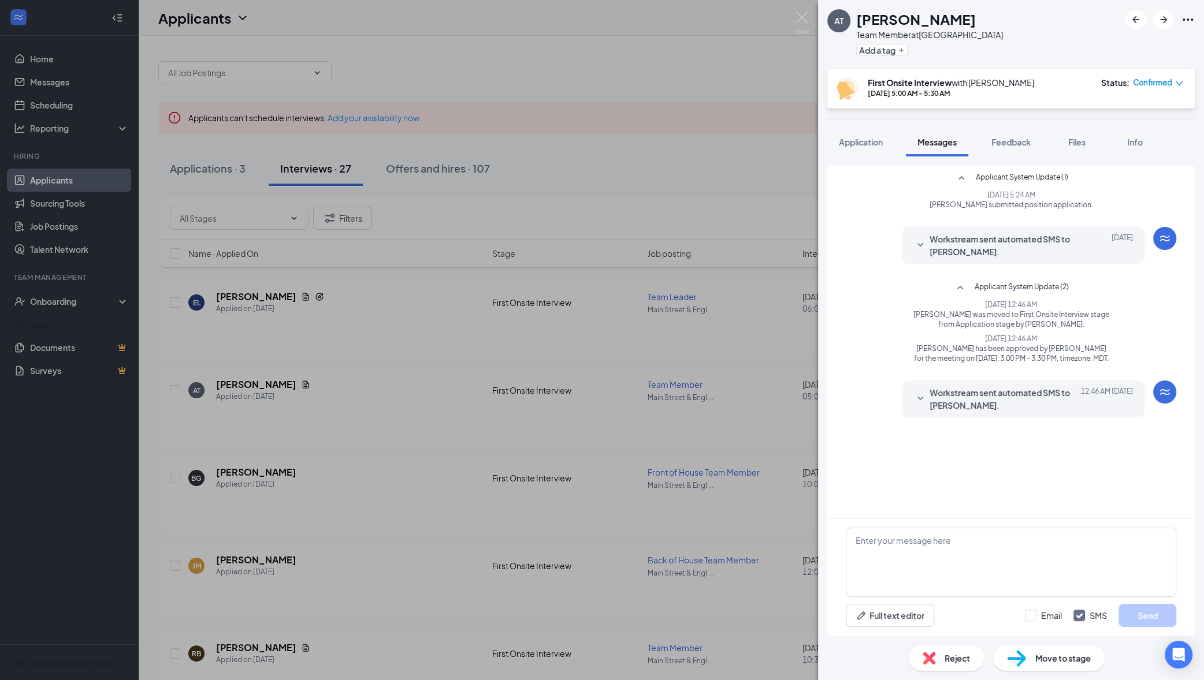
click at [995, 240] on span "Workstream sent automated SMS to Alice Thompson." at bounding box center [1004, 245] width 151 height 25
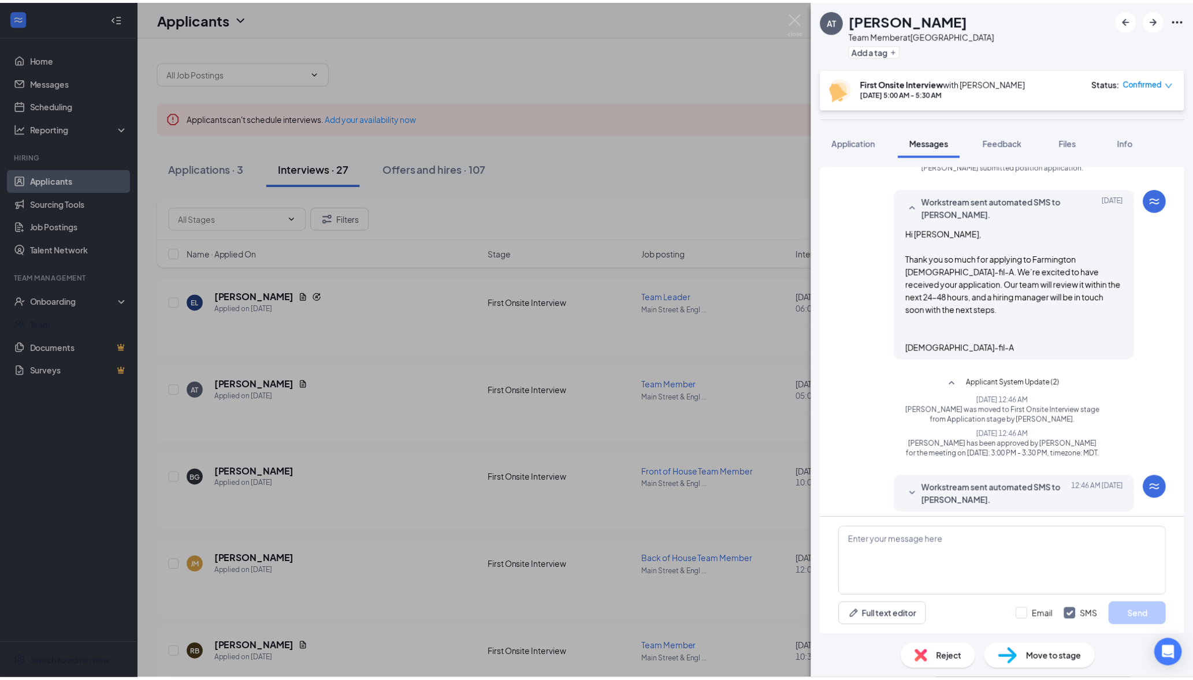
scroll to position [42, 0]
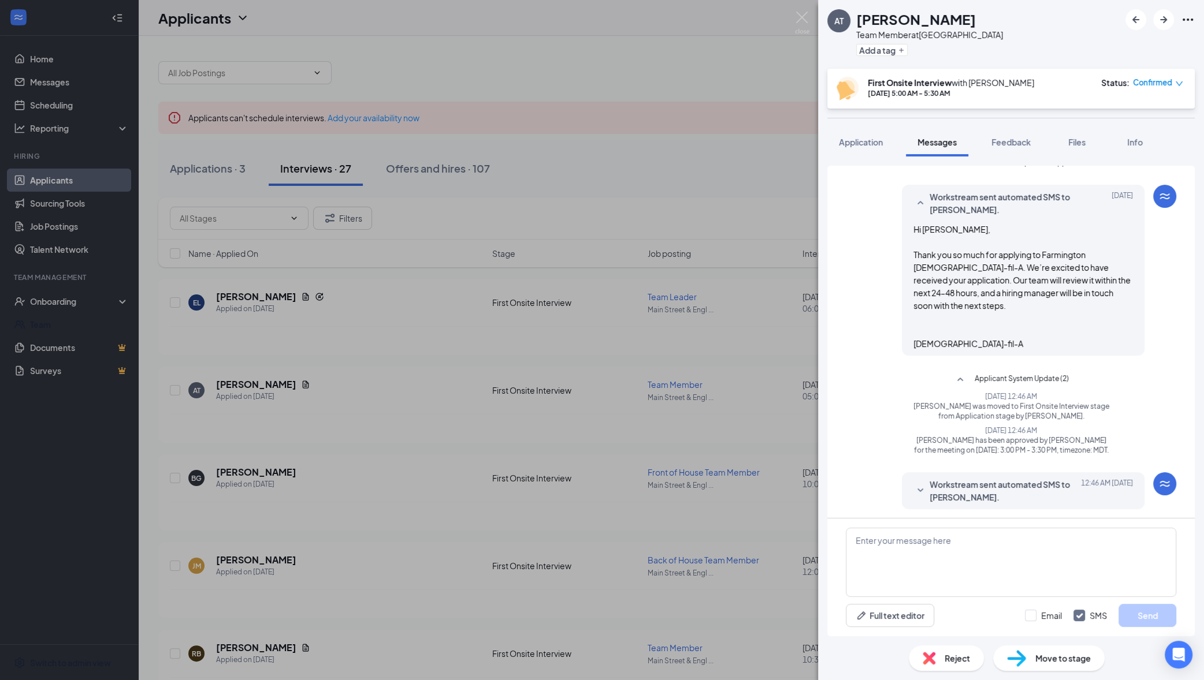
drag, startPoint x: 720, startPoint y: 170, endPoint x: 719, endPoint y: 199, distance: 28.9
click at [720, 169] on div "AT Alice Thompson Team Member at Main Street & English Road Add a tag First Ons…" at bounding box center [602, 340] width 1204 height 680
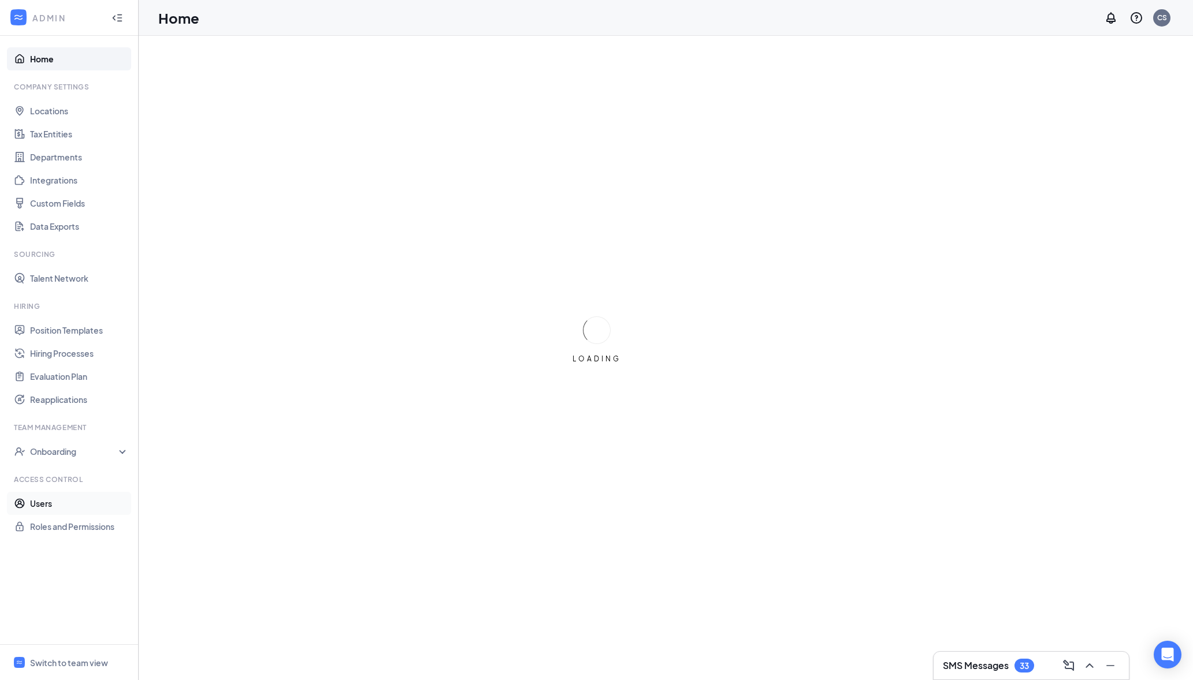
click at [100, 503] on link "Users" at bounding box center [79, 503] width 99 height 23
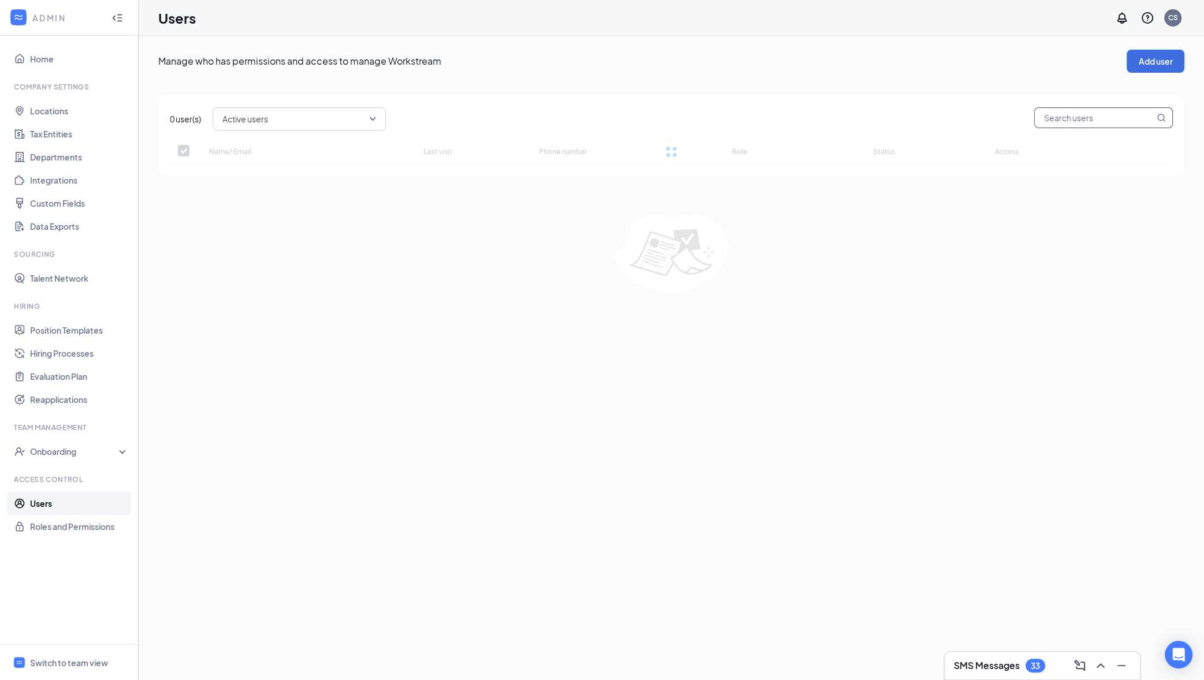
checkbox input "false"
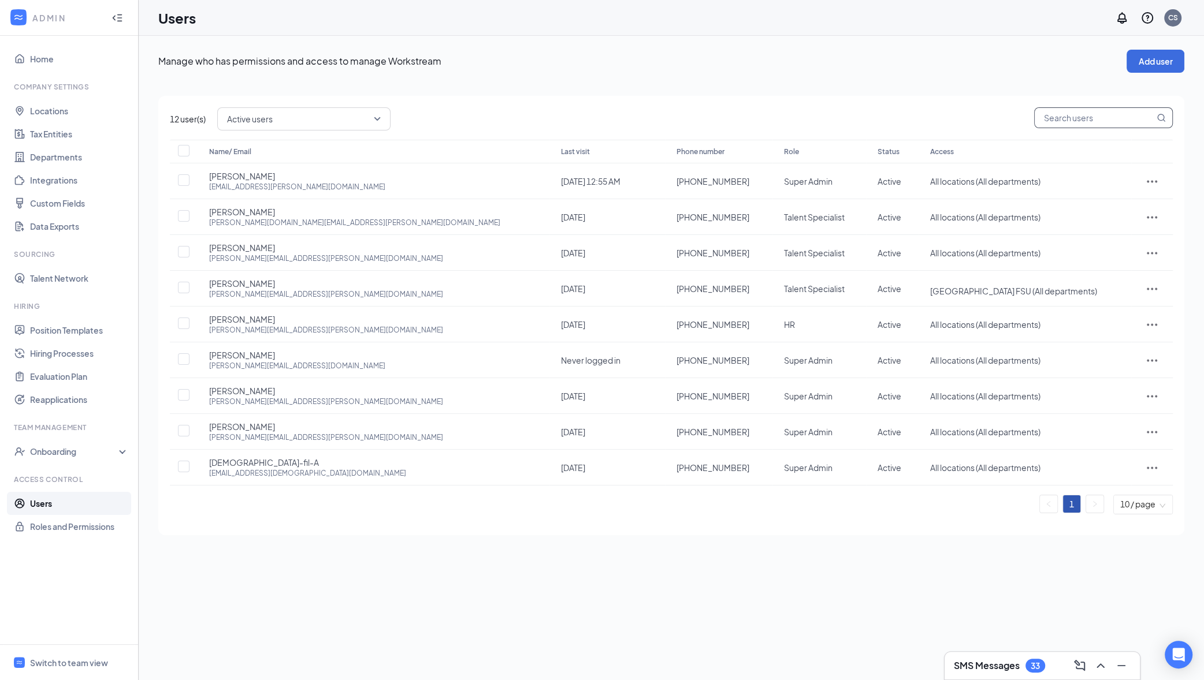
click at [1043, 120] on input "text" at bounding box center [1095, 118] width 120 height 20
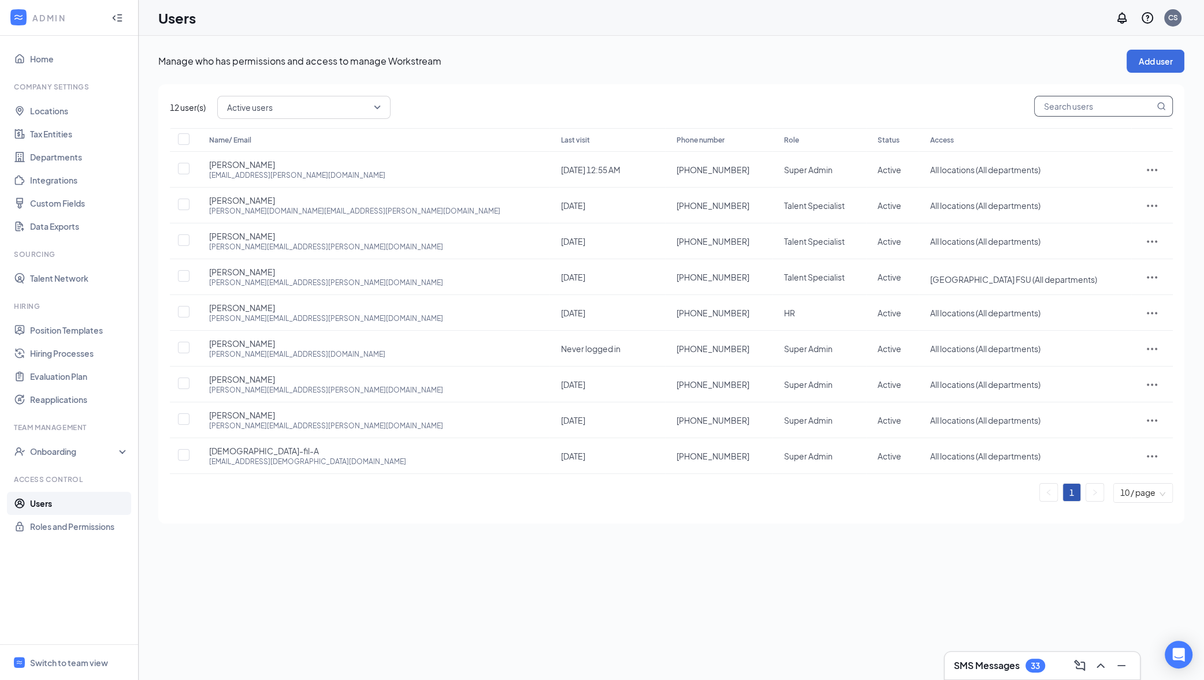
paste input "katelyn.ackley@cfafarmington.com"
type input "katelyn.ackley@cfafarmington.com"
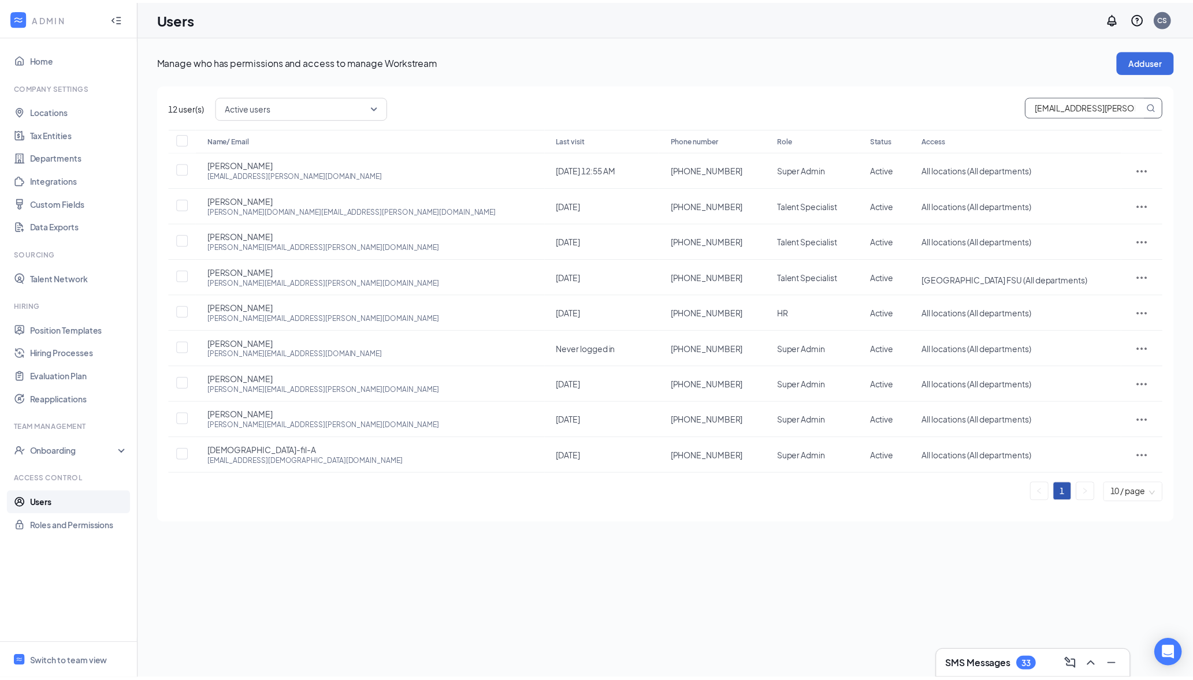
scroll to position [0, 36]
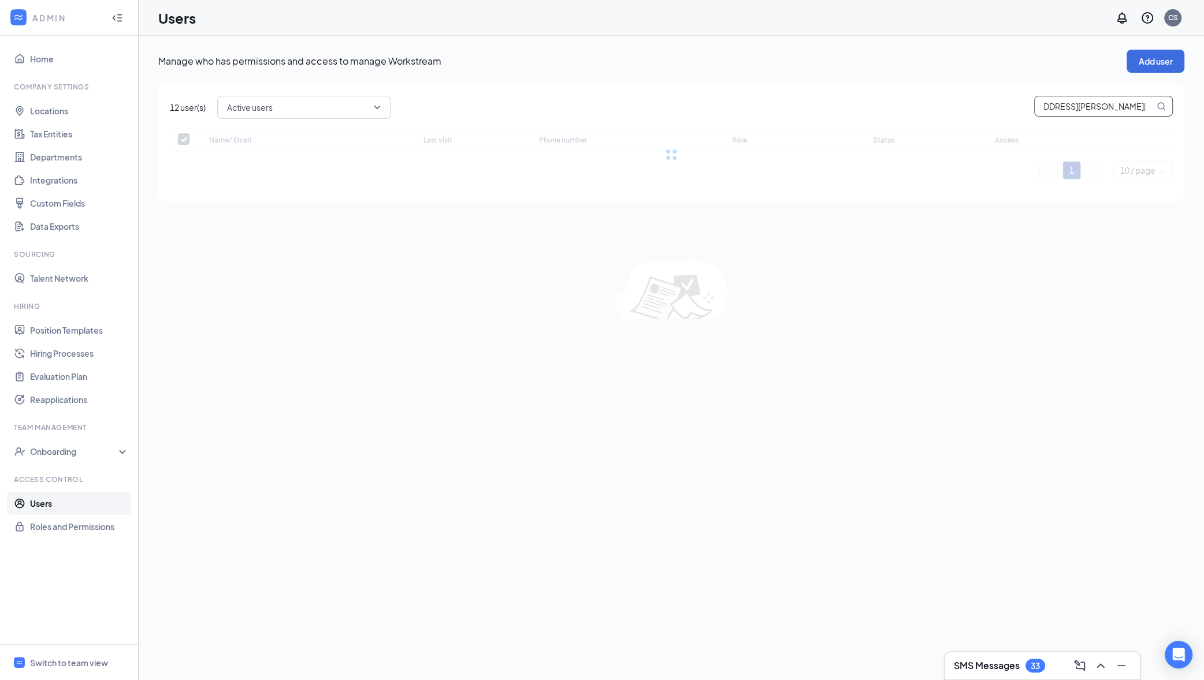
checkbox input "false"
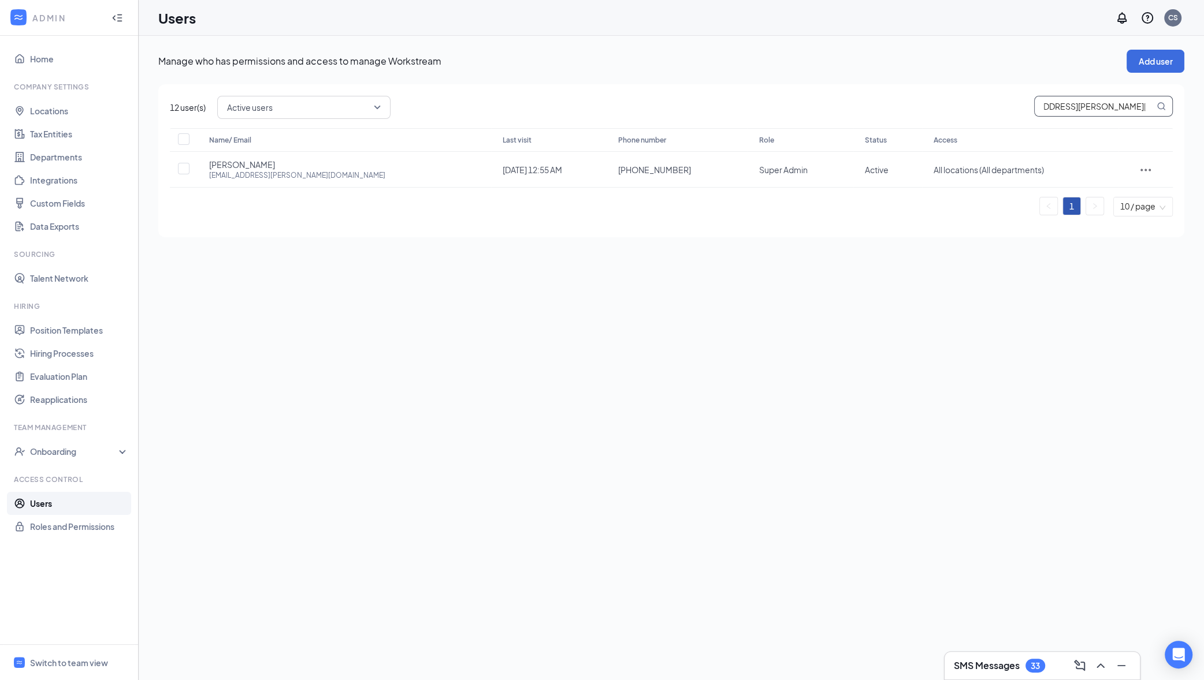
type input "katelyn.ackley@cfafarmington.com"
click at [55, 64] on link "Home" at bounding box center [79, 58] width 99 height 23
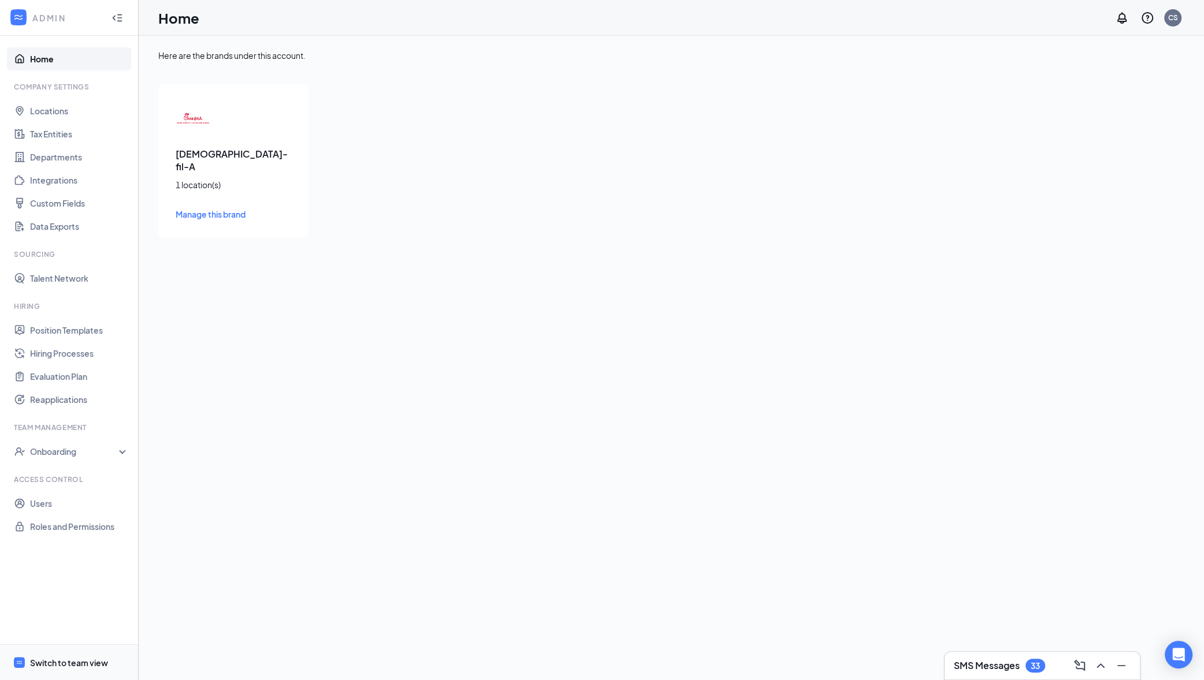
click at [124, 660] on span "Switch to team view" at bounding box center [79, 662] width 99 height 35
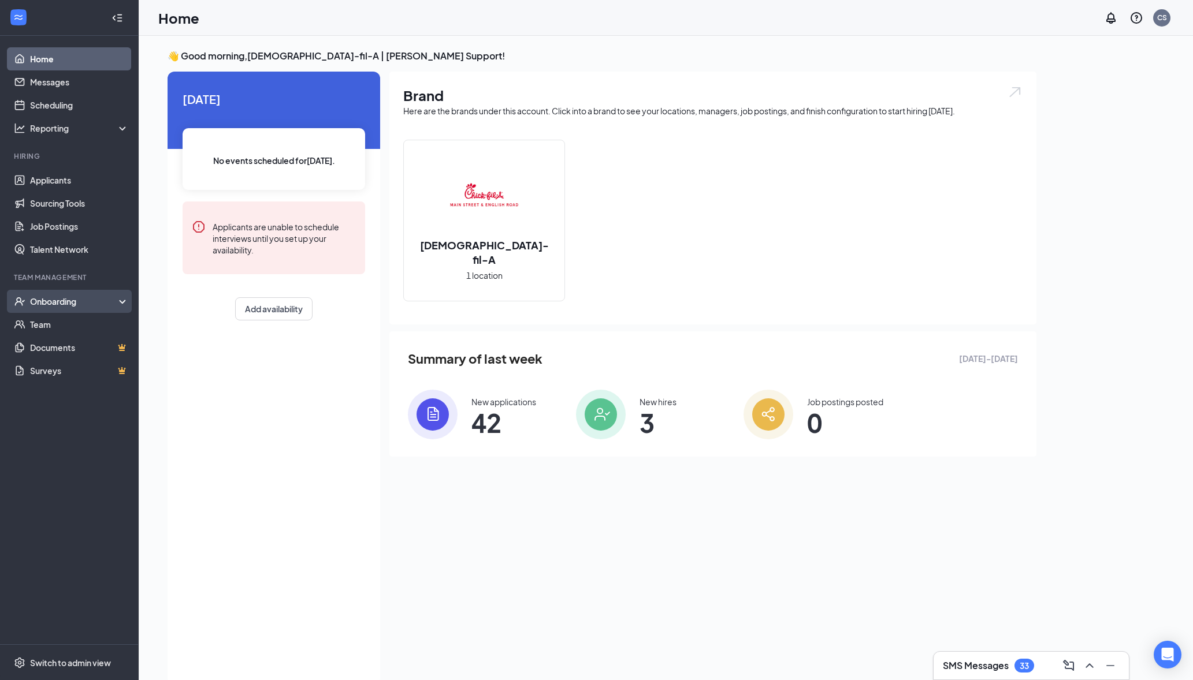
click at [98, 298] on div "Onboarding" at bounding box center [74, 302] width 89 height 12
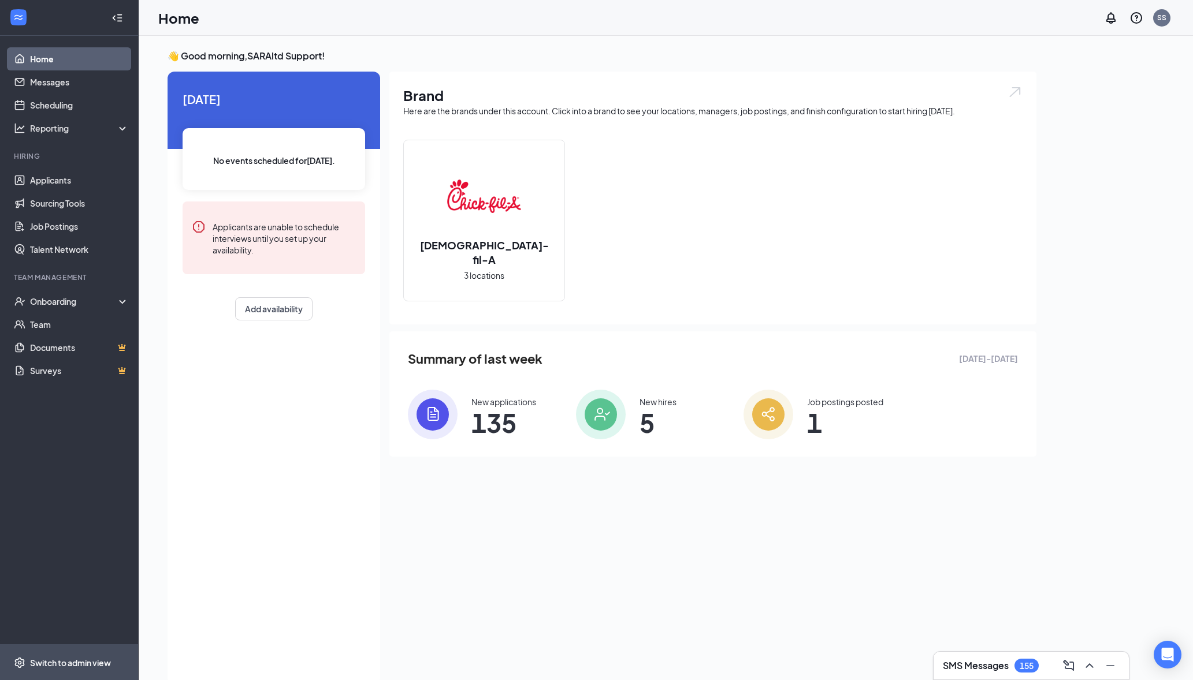
click at [113, 659] on span "Switch to admin view" at bounding box center [79, 662] width 99 height 35
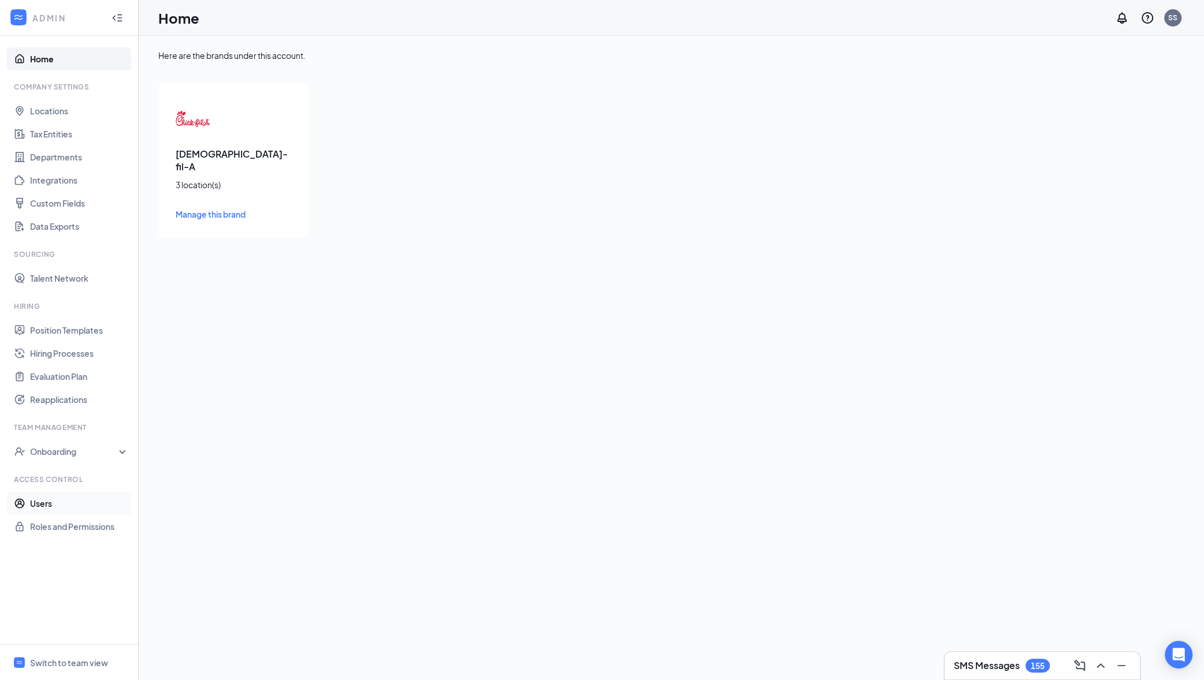
click at [87, 499] on link "Users" at bounding box center [79, 503] width 99 height 23
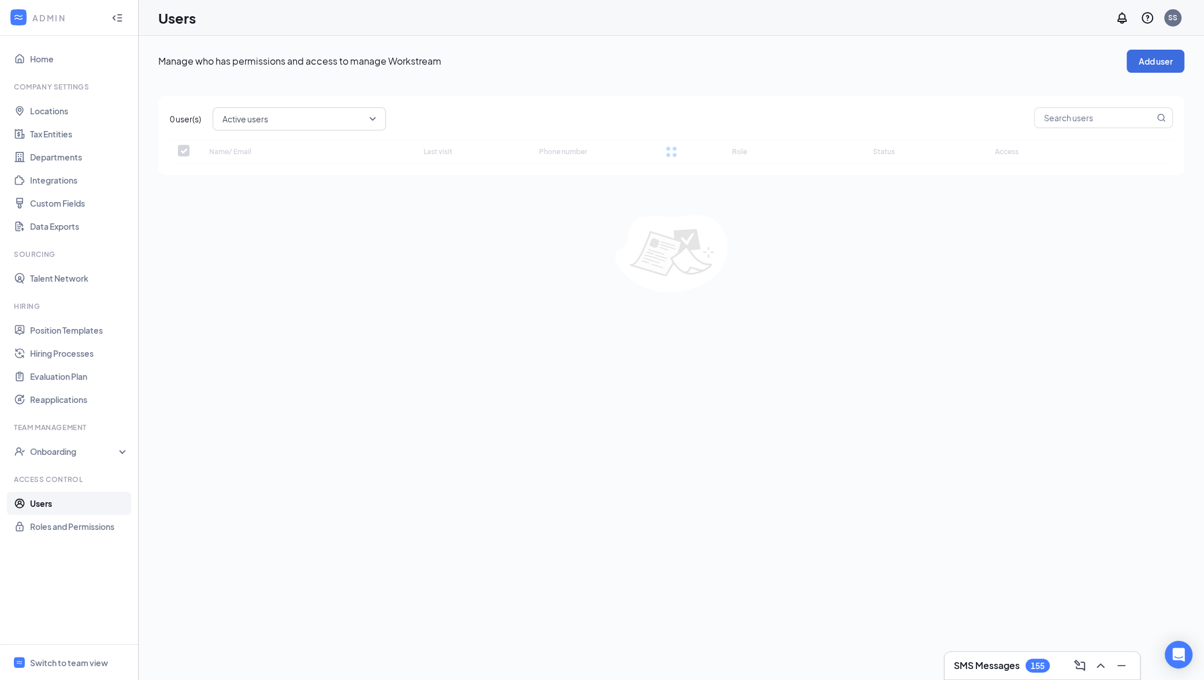
checkbox input "false"
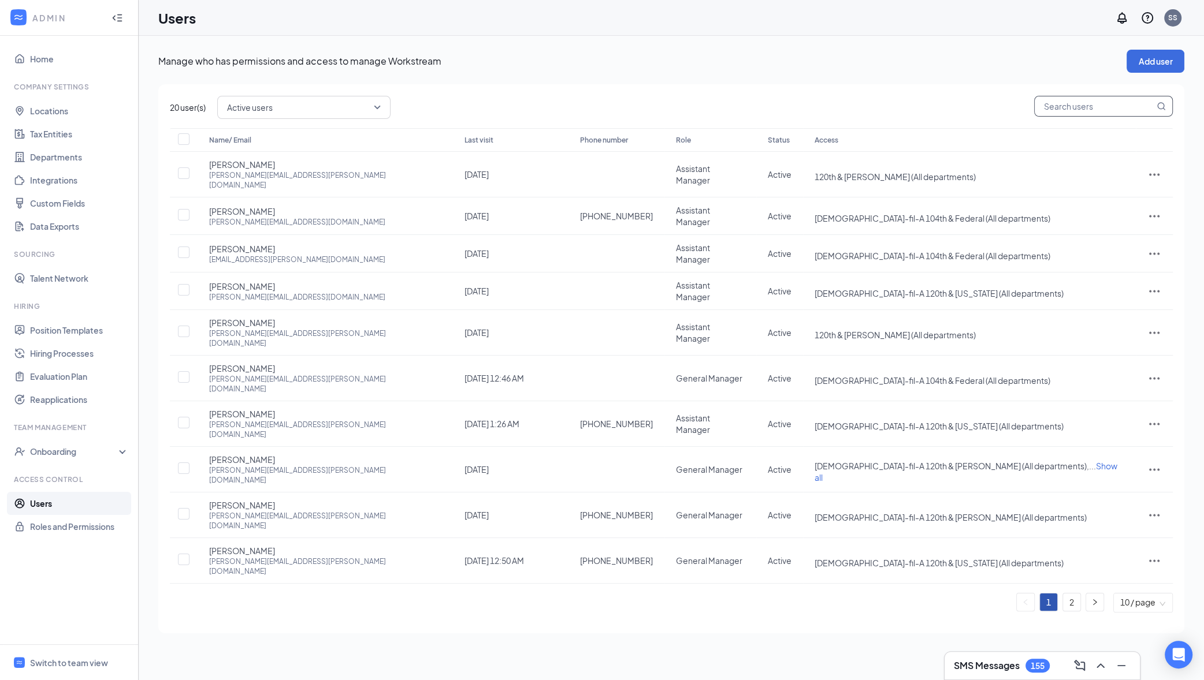
click at [1078, 100] on input "text" at bounding box center [1095, 106] width 120 height 20
paste input "[PERSON_NAME][EMAIL_ADDRESS][DOMAIN_NAME]"
type input "[PERSON_NAME][EMAIL_ADDRESS][DOMAIN_NAME]"
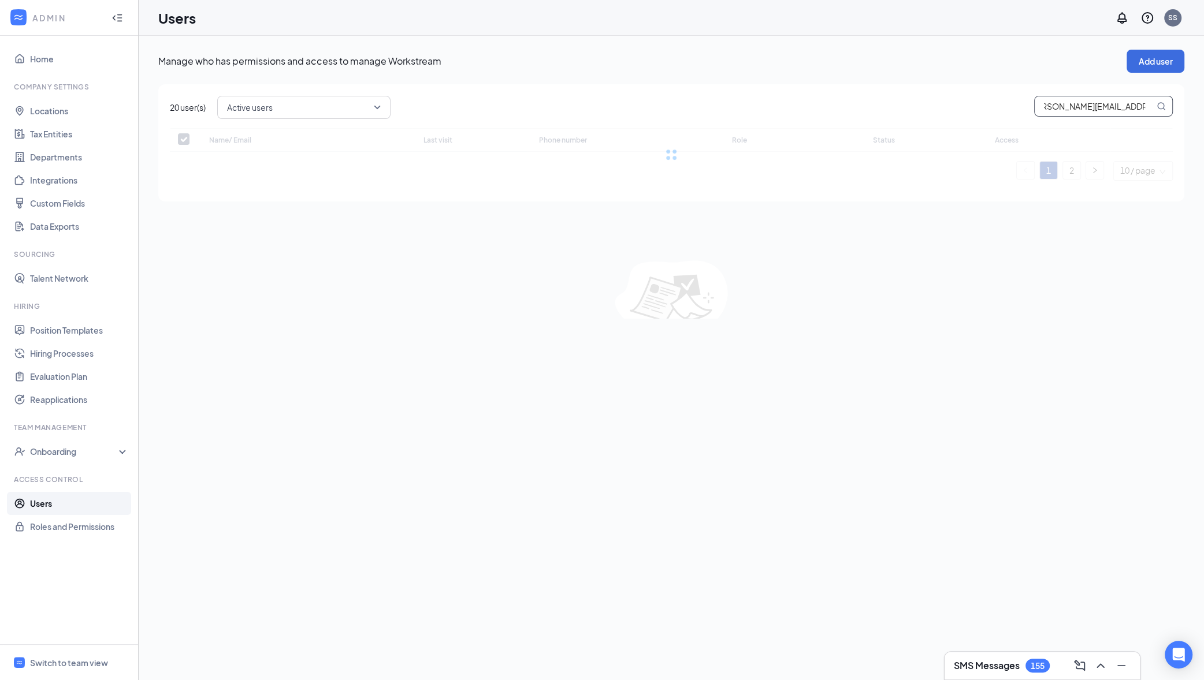
checkbox input "false"
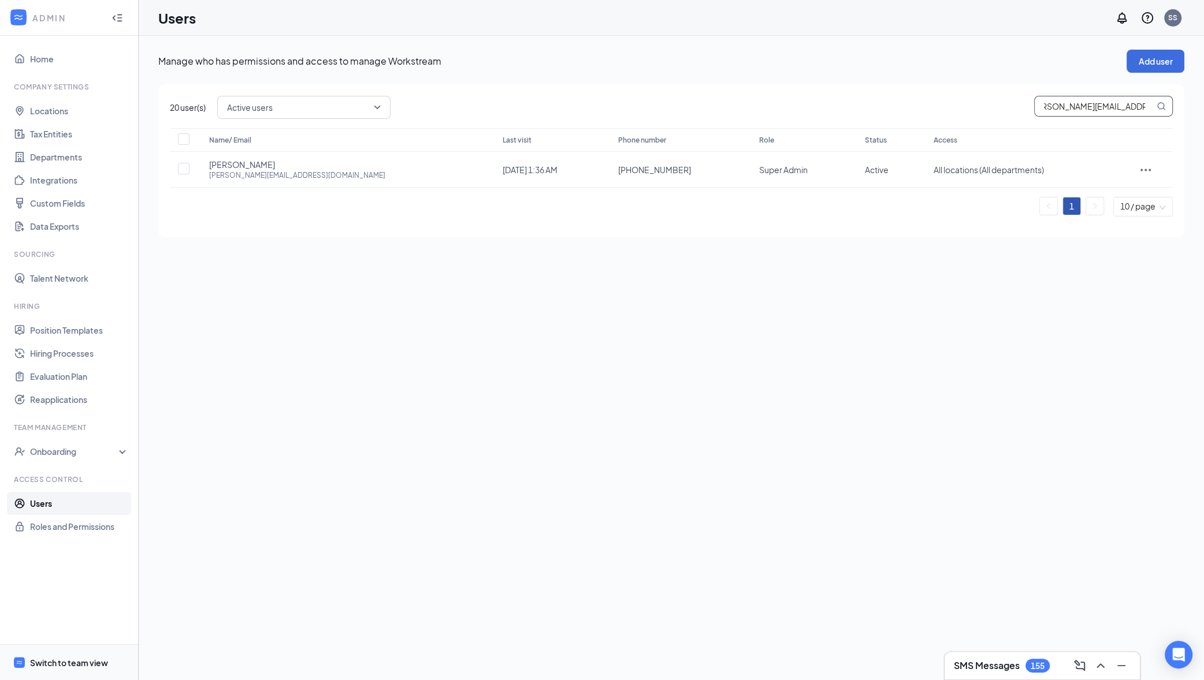
type input "stacie.bote@eatchickfila.com"
click at [75, 667] on div "Switch to team view" at bounding box center [69, 663] width 78 height 12
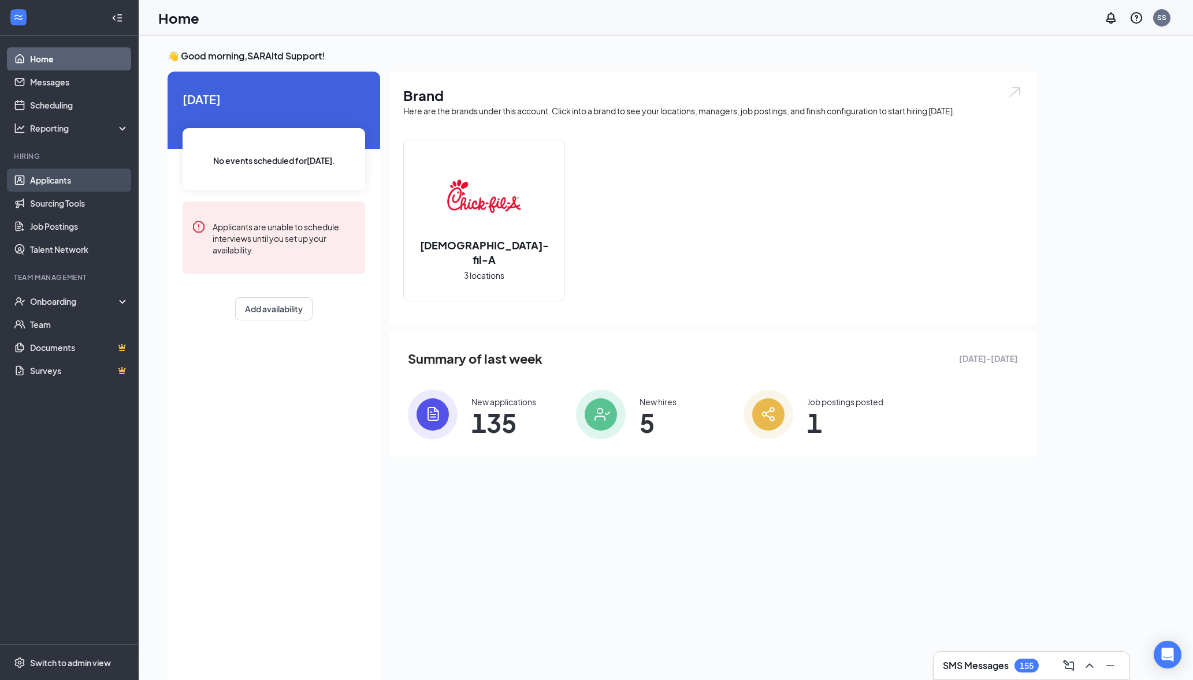
click at [77, 176] on link "Applicants" at bounding box center [79, 180] width 99 height 23
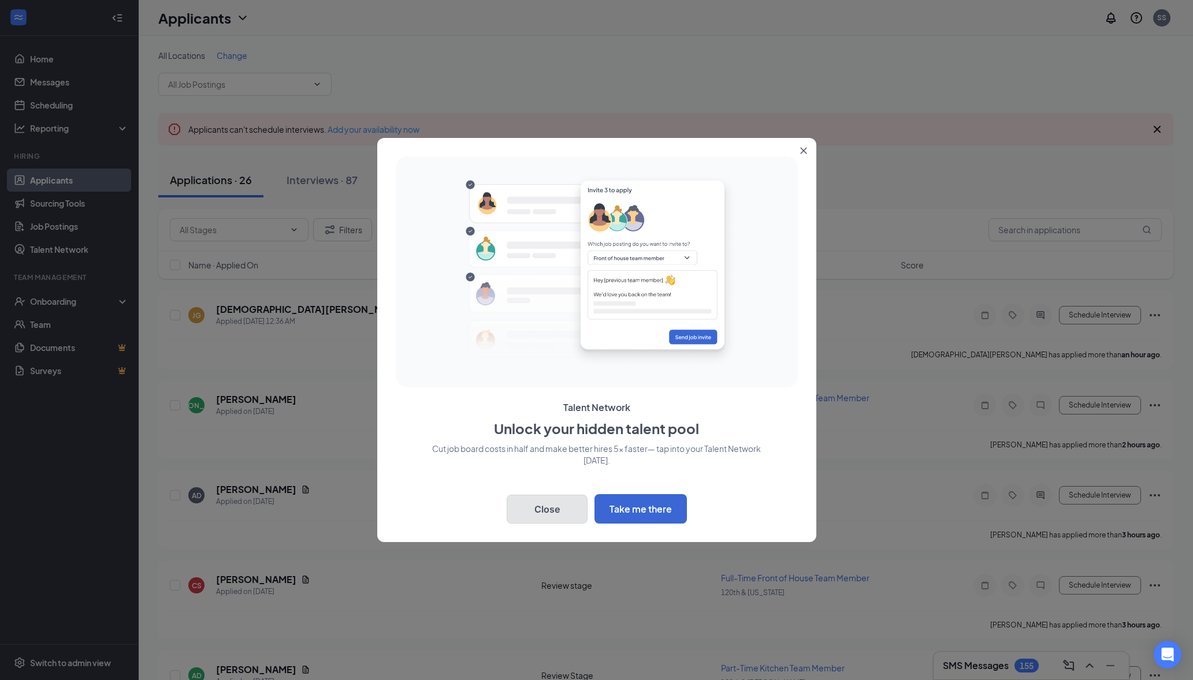
click at [534, 509] on button "Close" at bounding box center [547, 509] width 81 height 29
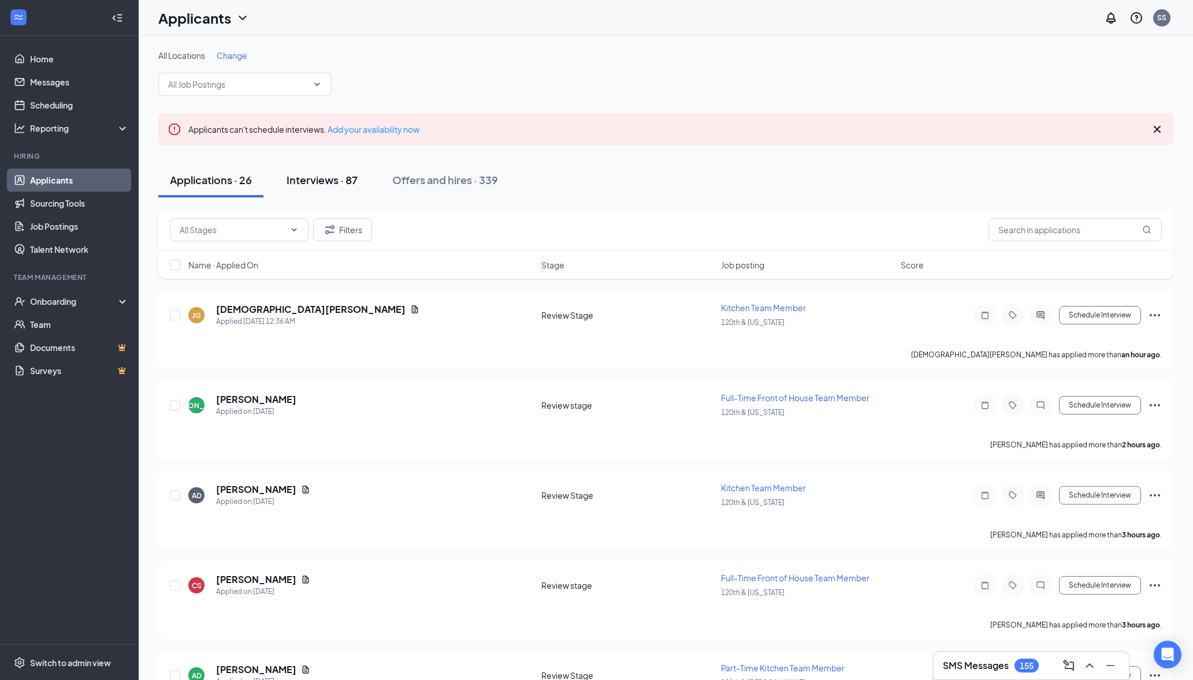
click at [329, 177] on div "Interviews · 87" at bounding box center [322, 180] width 71 height 14
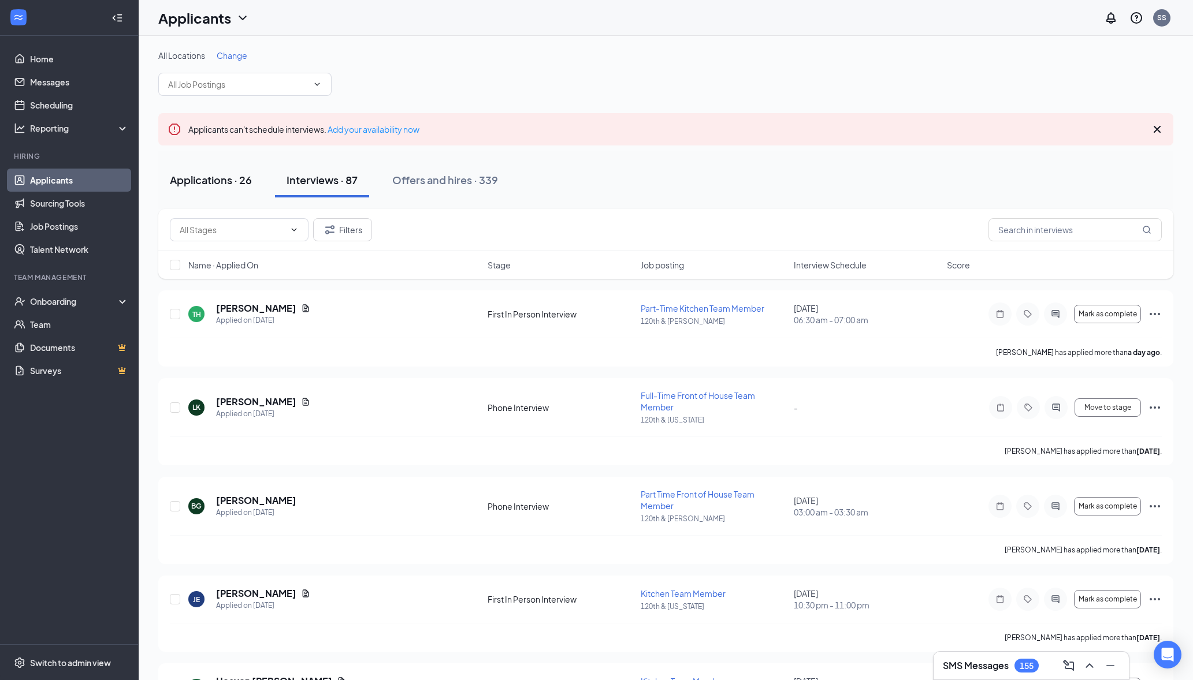
click at [201, 187] on div "Applications · 26" at bounding box center [211, 180] width 82 height 14
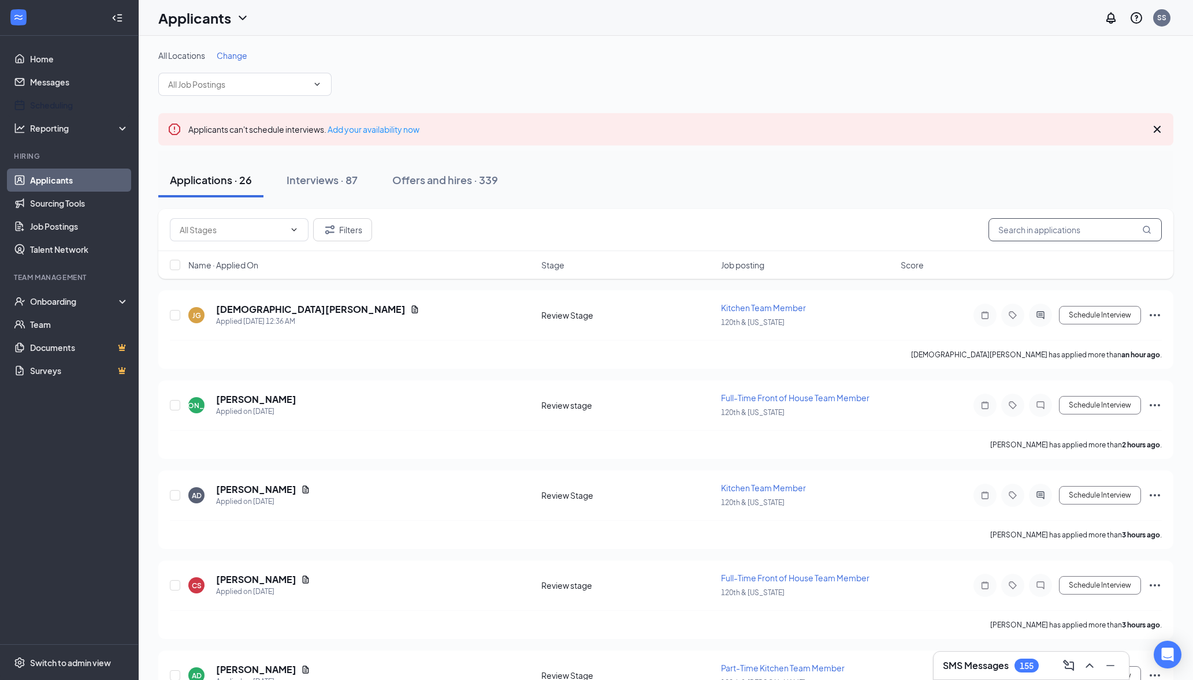
click at [1029, 230] on input "text" at bounding box center [1074, 229] width 173 height 23
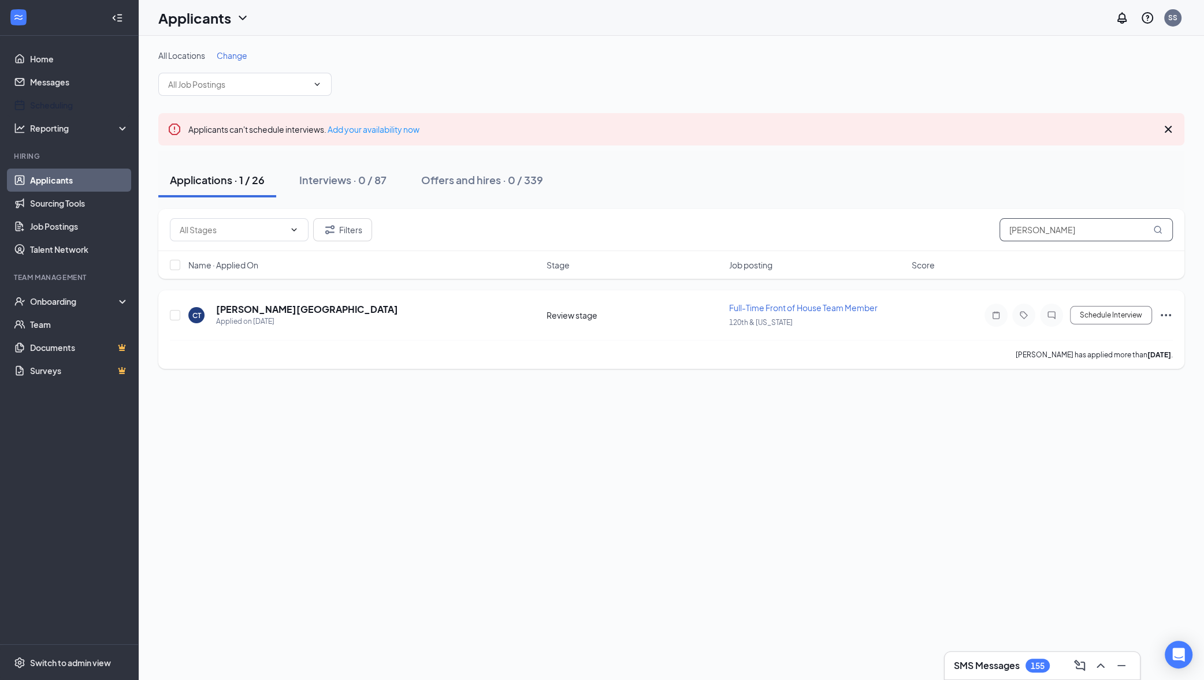
type input "clarissa"
drag, startPoint x: 825, startPoint y: 307, endPoint x: 825, endPoint y: 297, distance: 9.2
click at [825, 302] on div "Full-Time Front of House Team Member 120th & Washington" at bounding box center [817, 315] width 176 height 27
click at [825, 310] on span "Full-Time Front of House Team Member" at bounding box center [803, 308] width 148 height 10
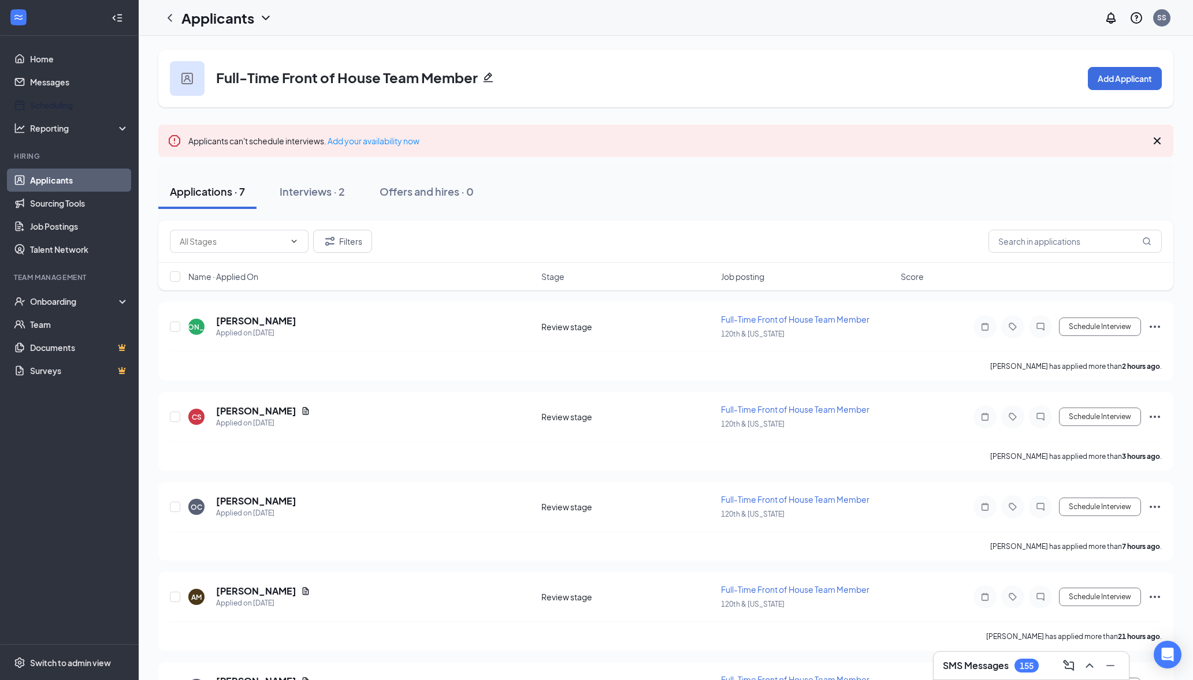
click at [489, 79] on icon "Pencil" at bounding box center [489, 78] width 10 height 10
click at [171, 19] on icon "ChevronLeft" at bounding box center [170, 18] width 14 height 14
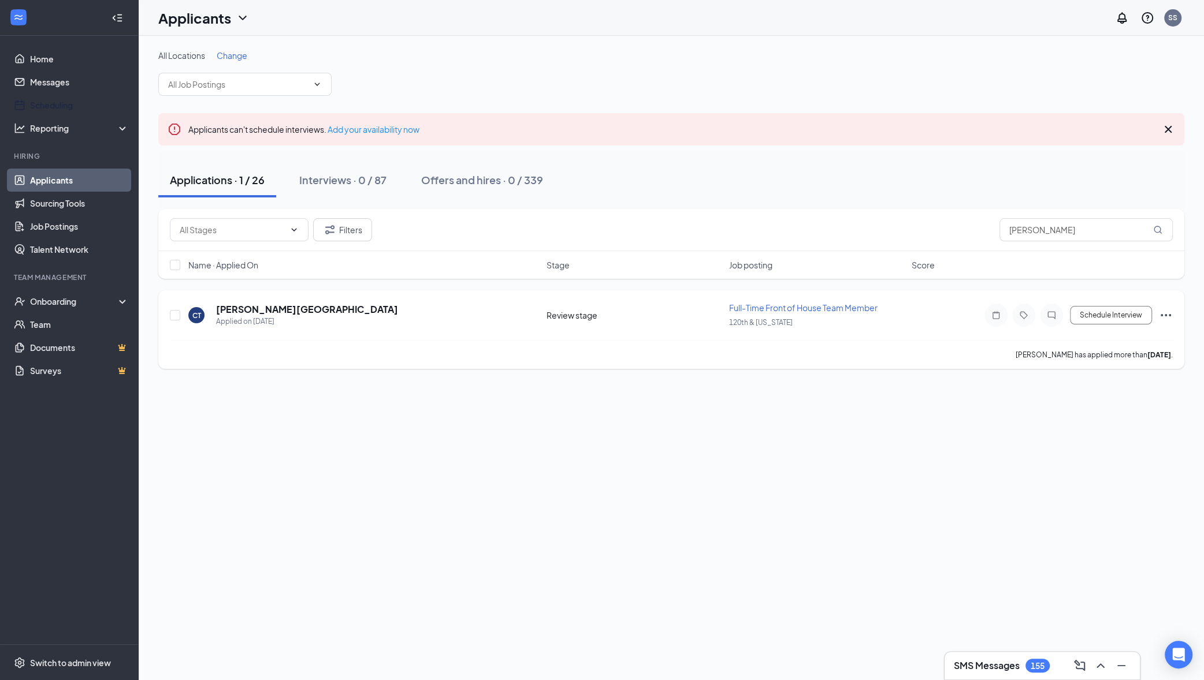
click at [1167, 317] on icon "Ellipses" at bounding box center [1166, 315] width 14 height 14
click at [1080, 432] on p "Move to stage" at bounding box center [1112, 427] width 99 height 12
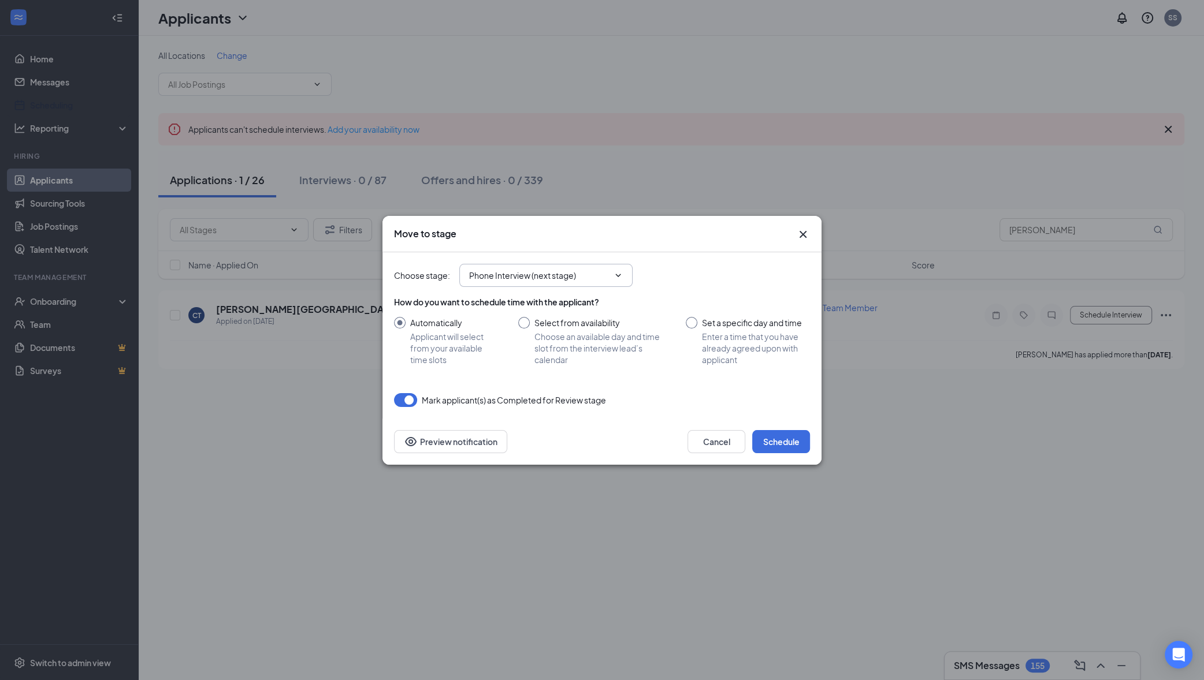
click at [579, 279] on input "Phone Interview (next stage)" at bounding box center [539, 275] width 140 height 13
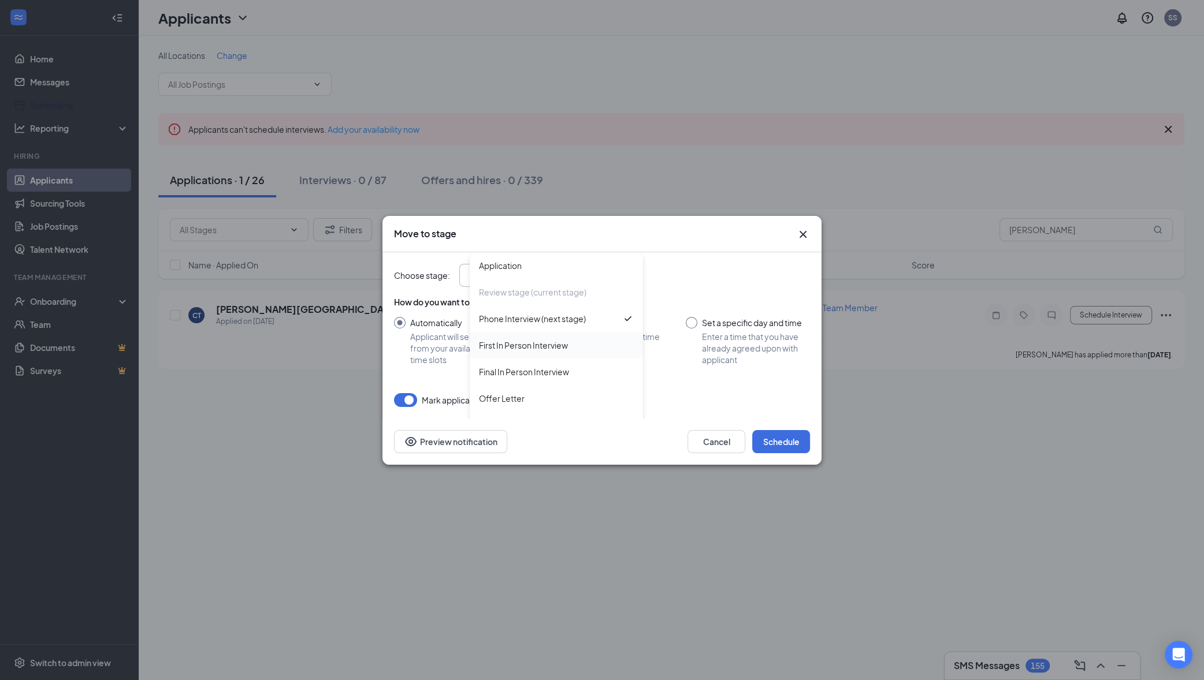
click at [569, 344] on div "First In Person Interview" at bounding box center [556, 345] width 155 height 13
type input "First In Person Interview"
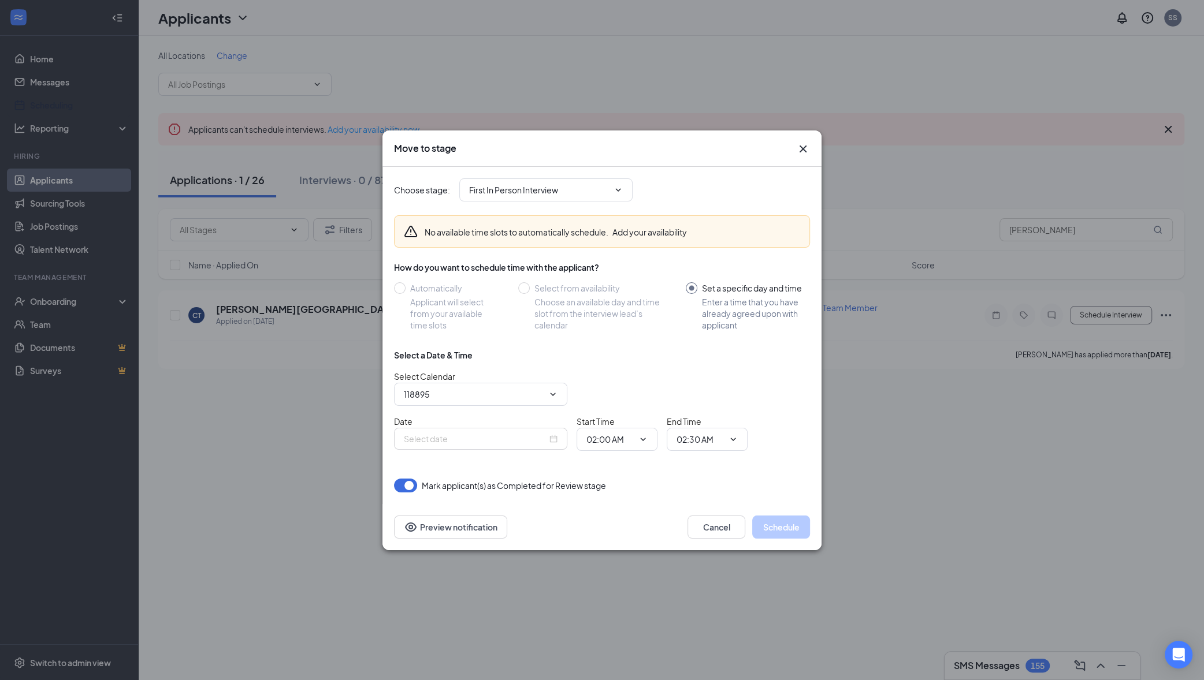
type input "SARAltd Support's Calendar"
type input "Sep 17, 2025"
click at [916, 153] on div "Move to stage Choose stage : First In Person Interview Application Review stage…" at bounding box center [602, 340] width 1204 height 680
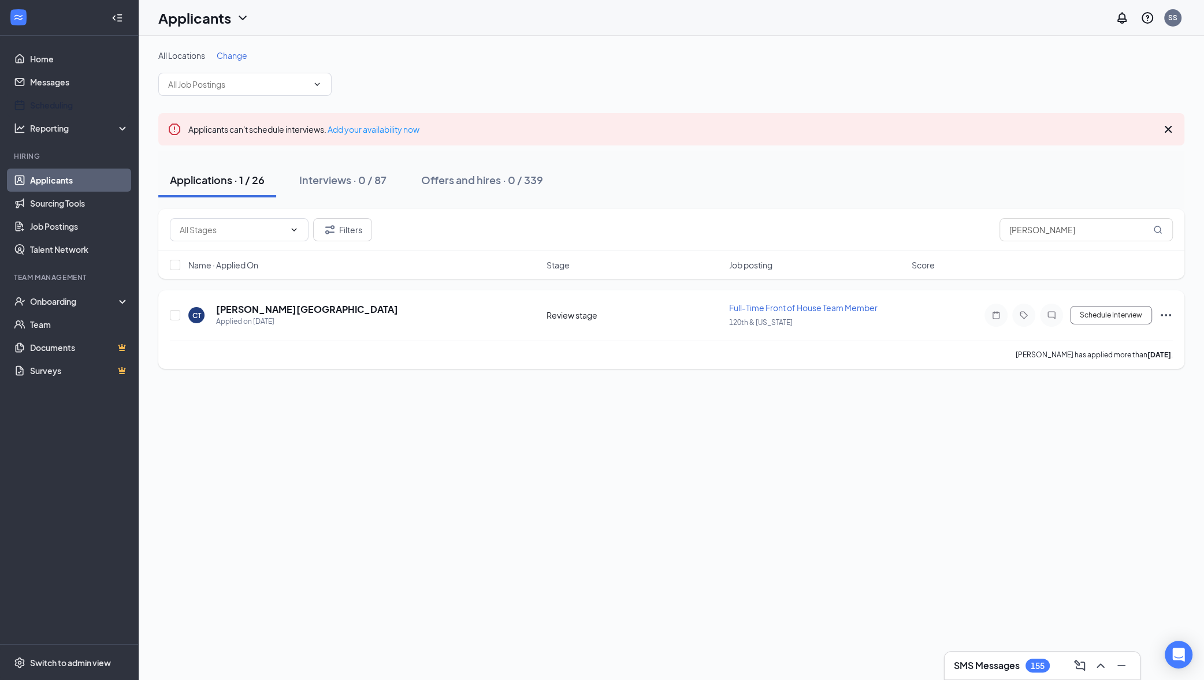
click at [1170, 315] on icon "Ellipses" at bounding box center [1166, 315] width 10 height 2
click at [1097, 429] on p "Move to stage" at bounding box center [1112, 427] width 99 height 12
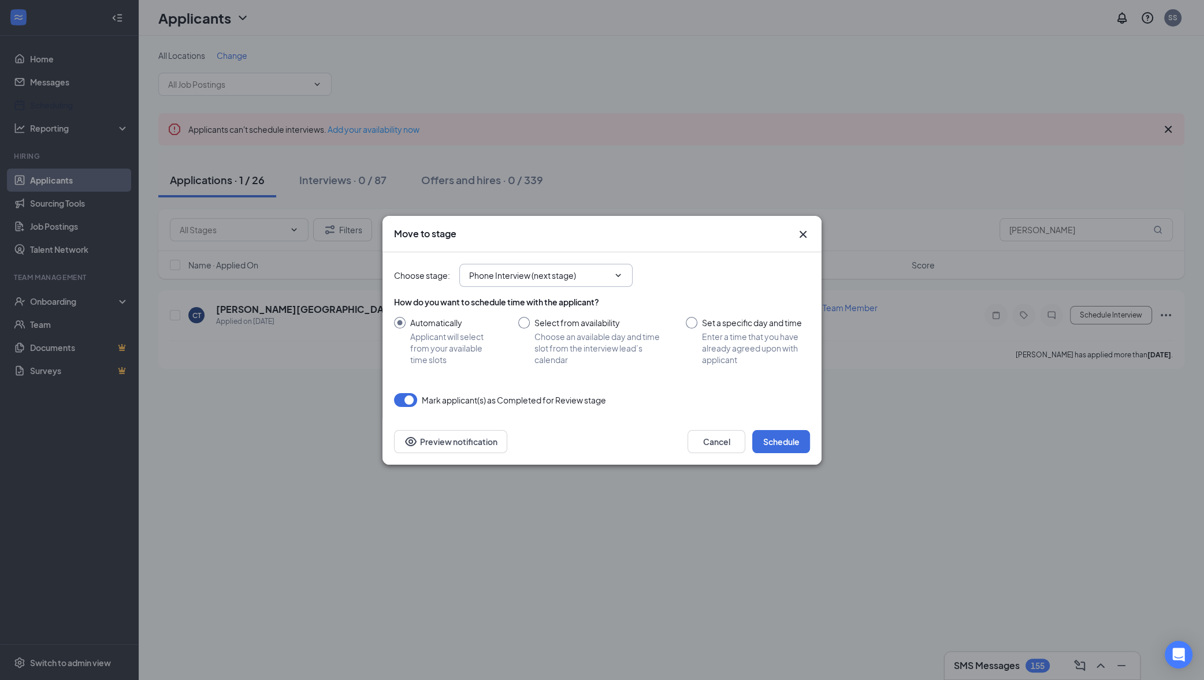
click at [552, 280] on input "Phone Interview (next stage)" at bounding box center [539, 275] width 140 height 13
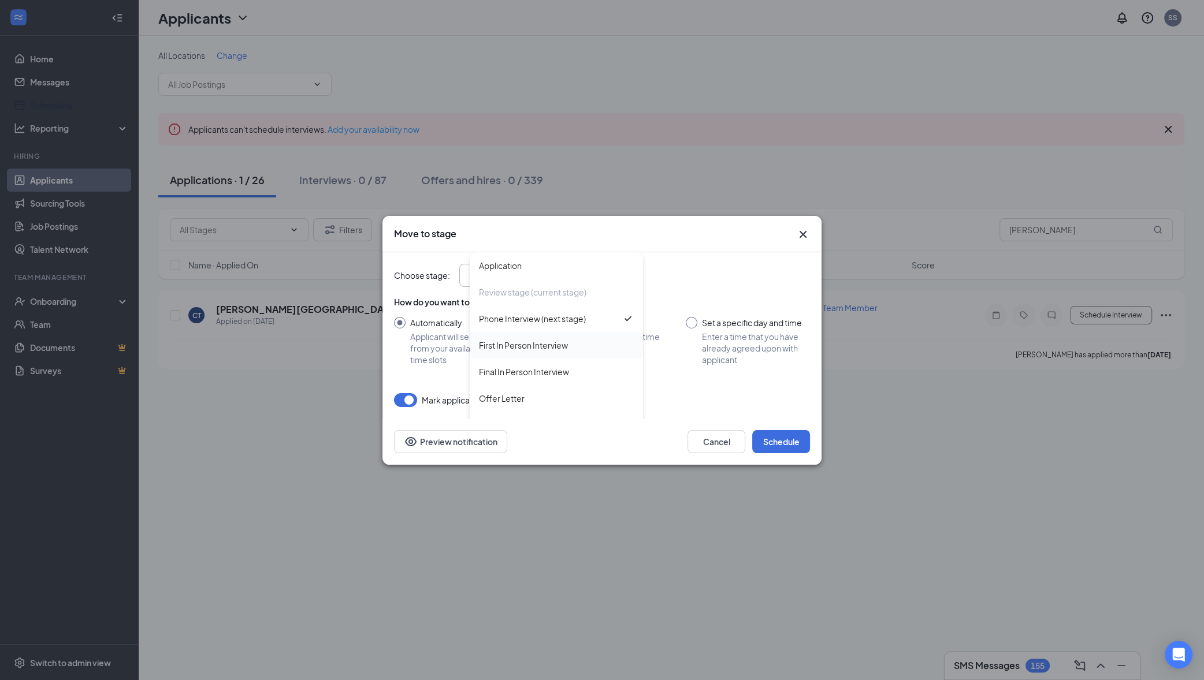
click at [540, 345] on div "First In Person Interview" at bounding box center [523, 345] width 89 height 13
type input "First In Person Interview"
radio input "true"
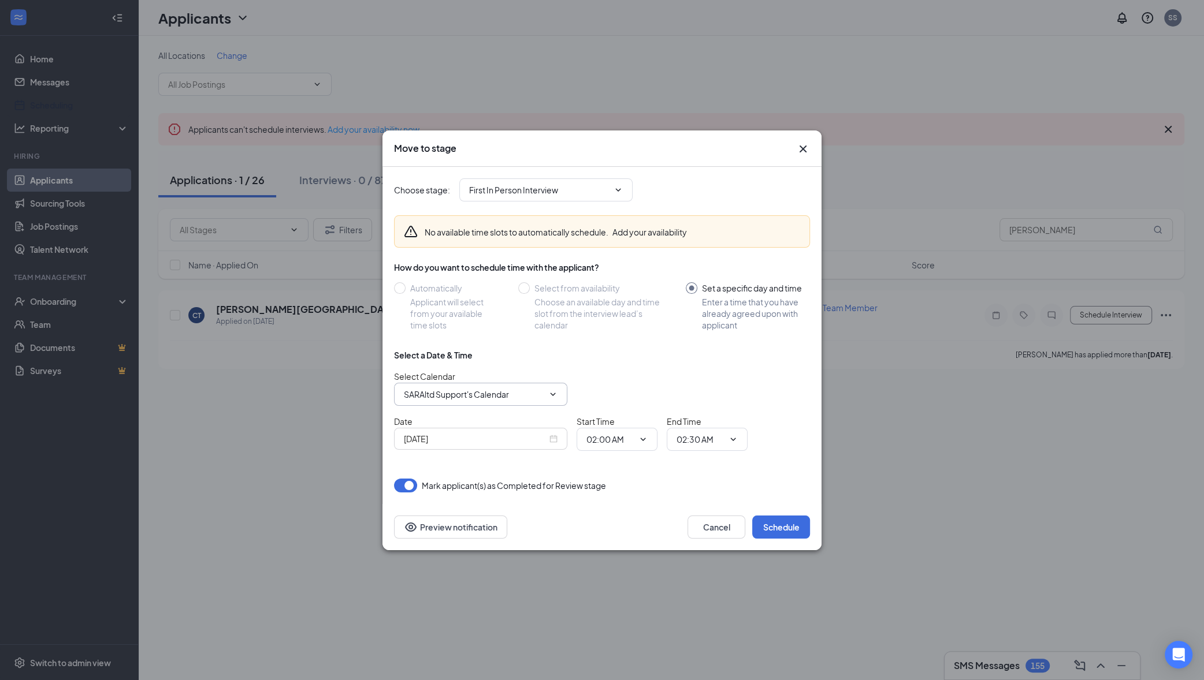
click at [479, 386] on span "SARAltd Support's Calendar" at bounding box center [480, 394] width 173 height 23
click at [537, 395] on input "SARAltd Support's Calendar" at bounding box center [474, 394] width 140 height 13
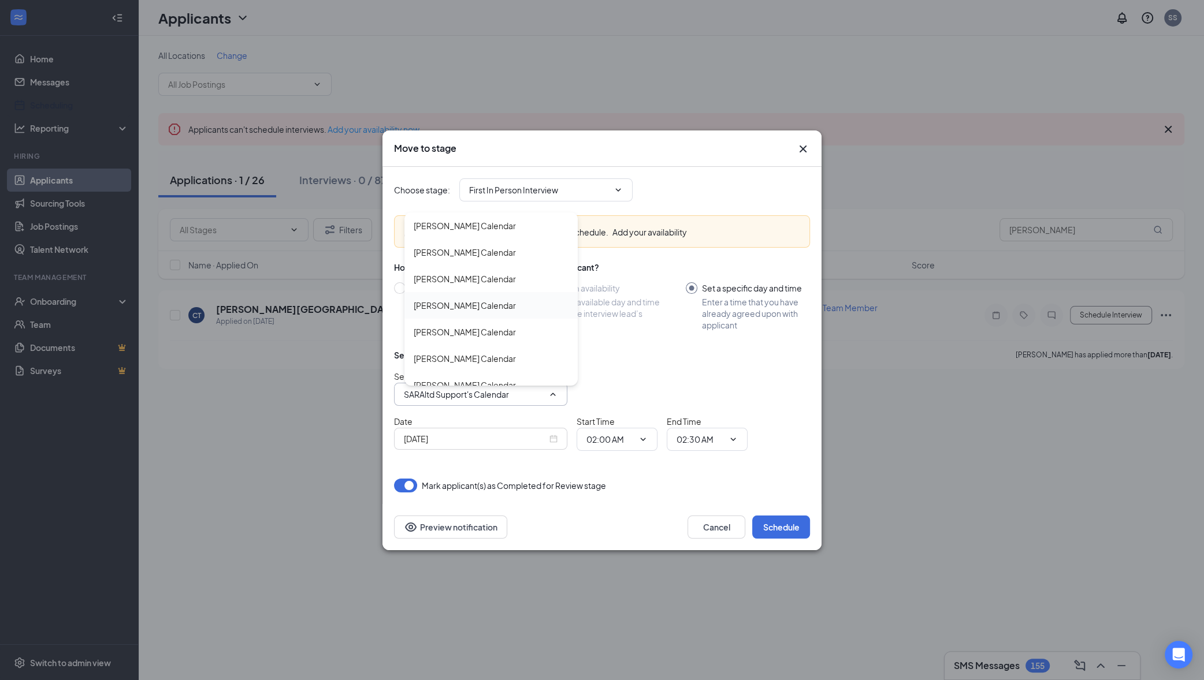
click at [471, 312] on div "Jennifer Silcox's Calendar" at bounding box center [465, 305] width 102 height 13
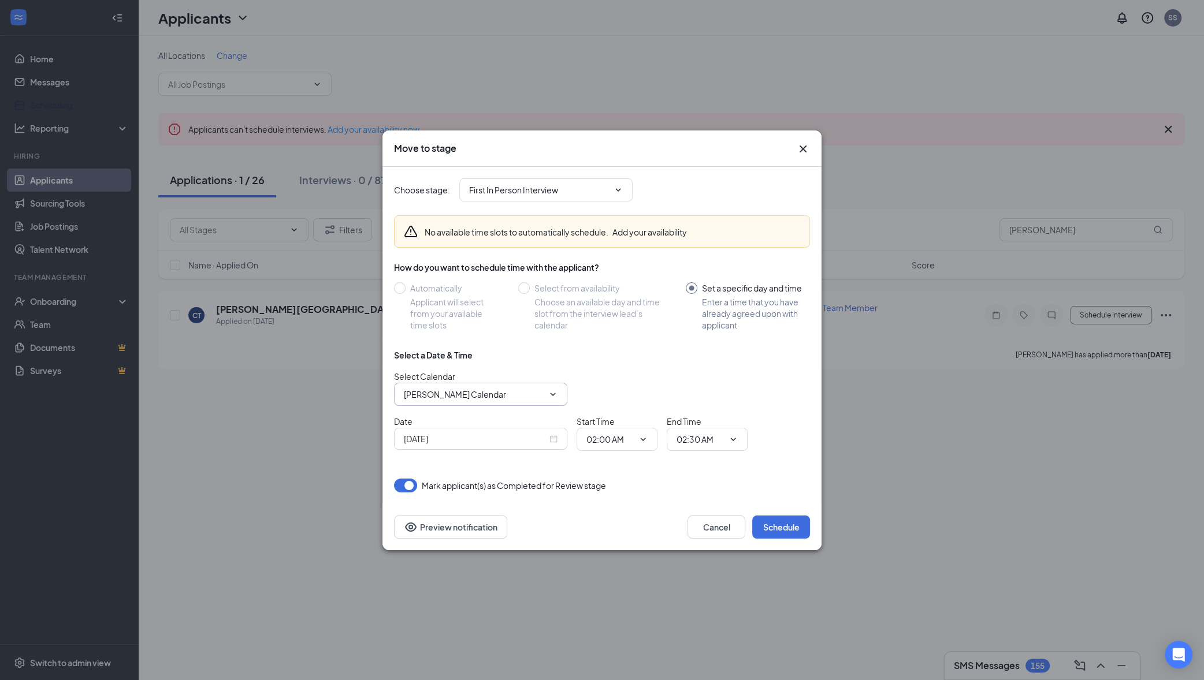
click at [523, 393] on input "Jennifer Silcox's Calendar" at bounding box center [474, 394] width 140 height 13
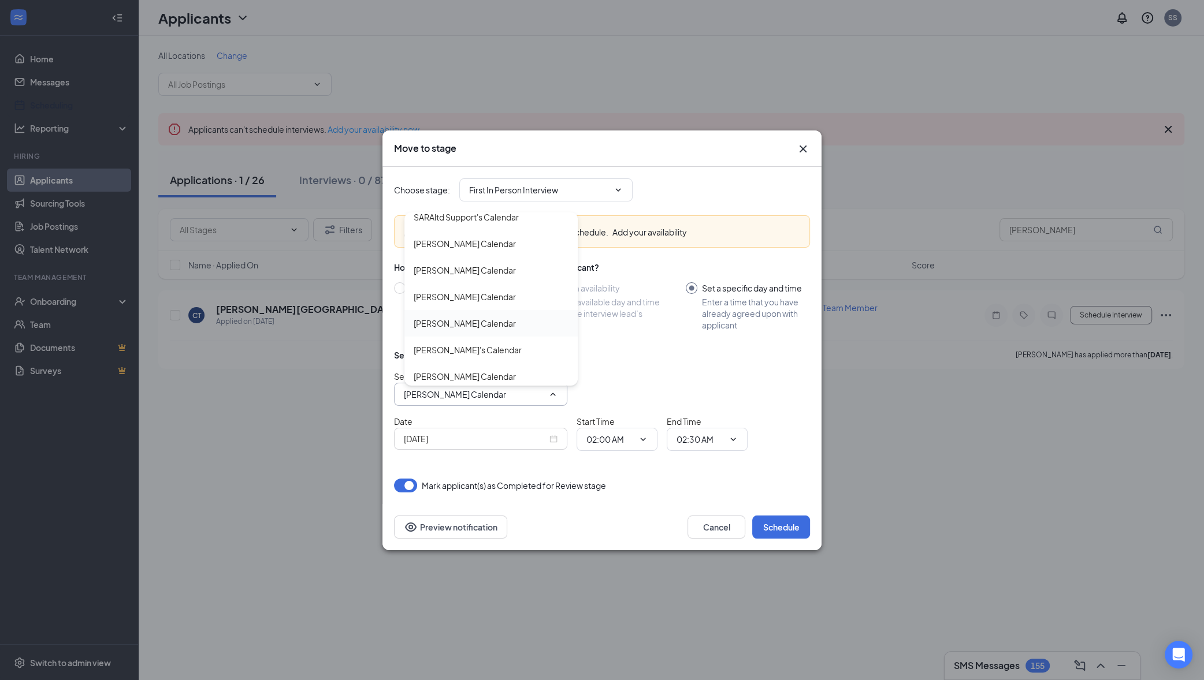
click at [478, 330] on div "Tiffany Capps's Calendar" at bounding box center [465, 323] width 102 height 13
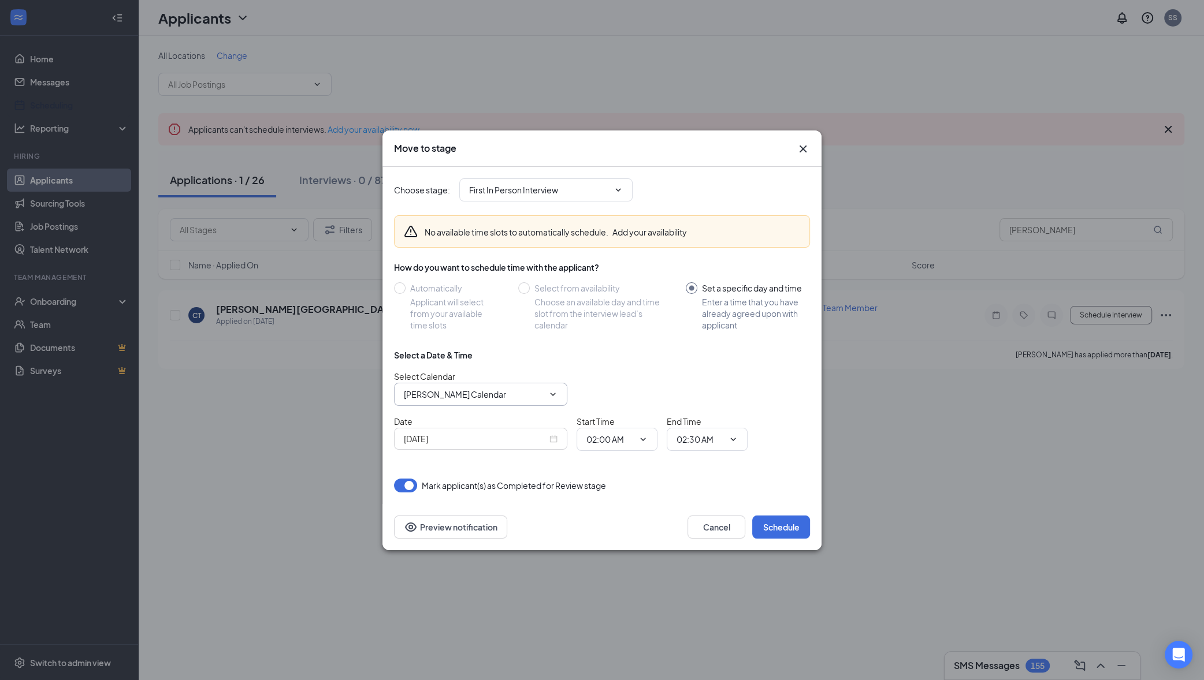
click at [520, 395] on input "Tiffany Capps's Calendar" at bounding box center [474, 394] width 140 height 13
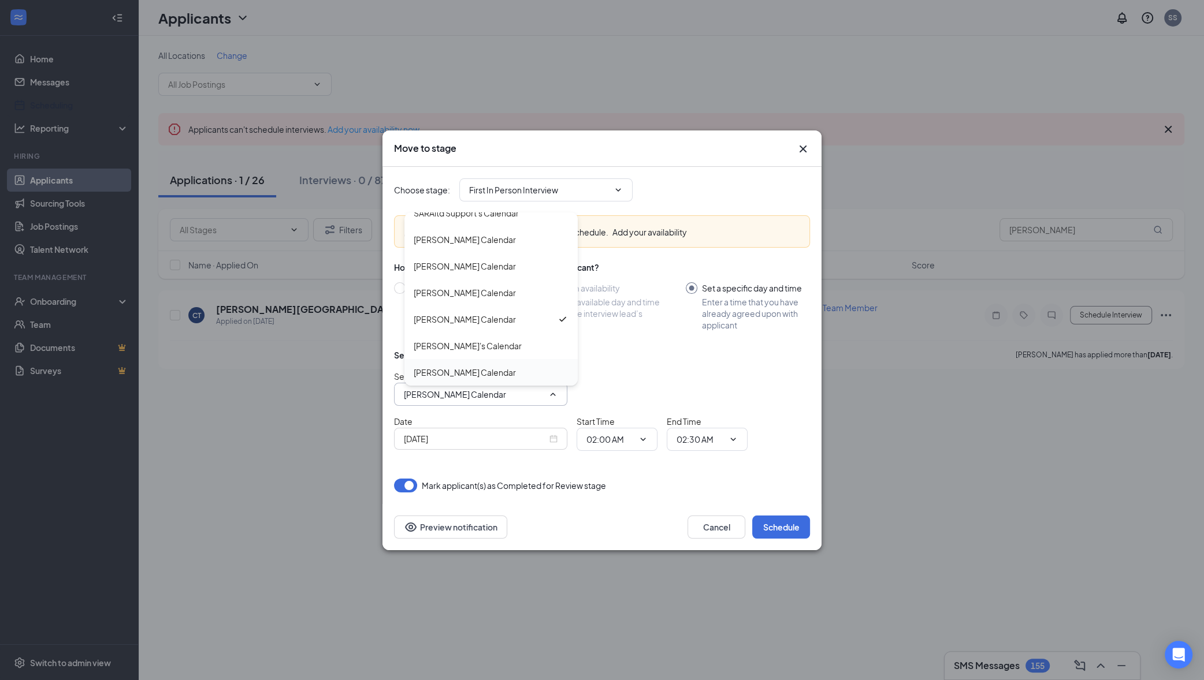
click at [479, 365] on div "Xavi Ortega's Calendar" at bounding box center [490, 372] width 173 height 27
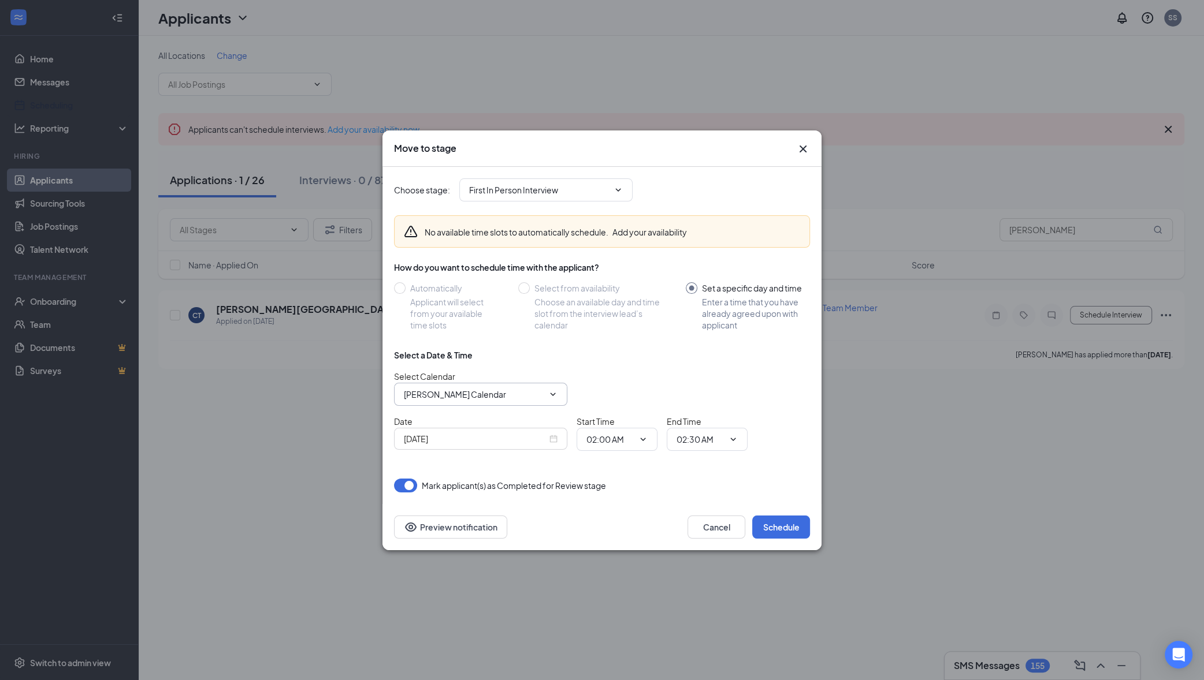
click at [499, 395] on input "Xavi Ortega's Calendar" at bounding box center [474, 394] width 140 height 13
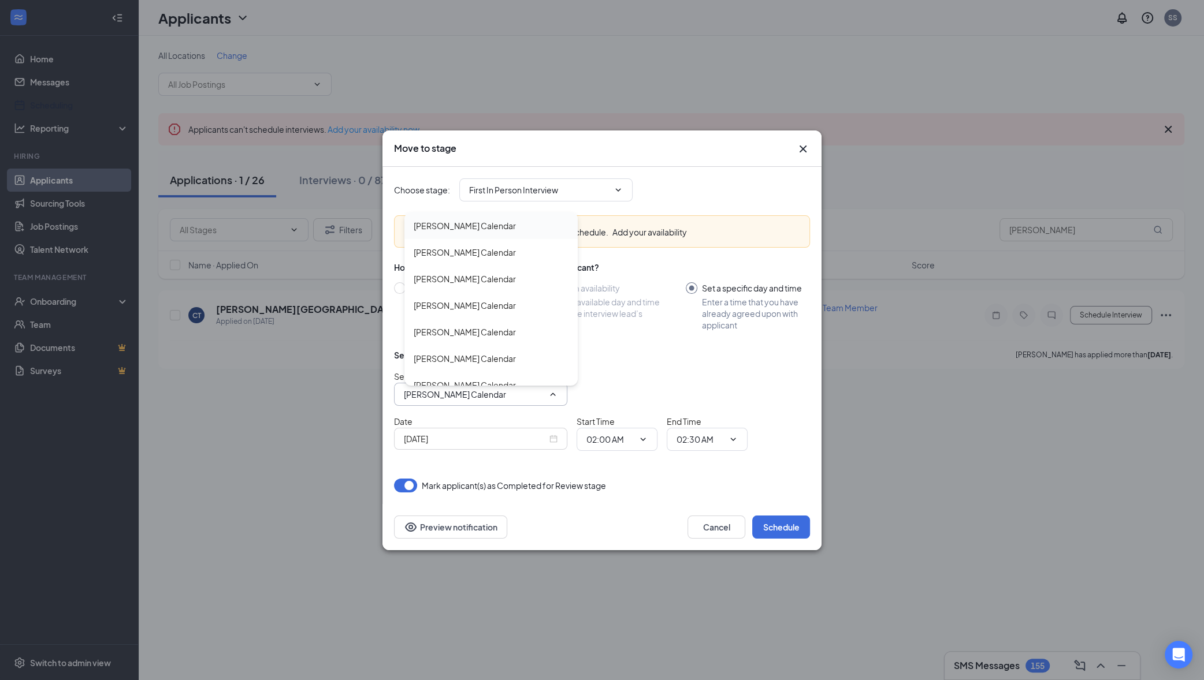
click at [475, 233] on div "Angela Smith's Calendar" at bounding box center [490, 226] width 173 height 27
type input "Angela Smith's Calendar"
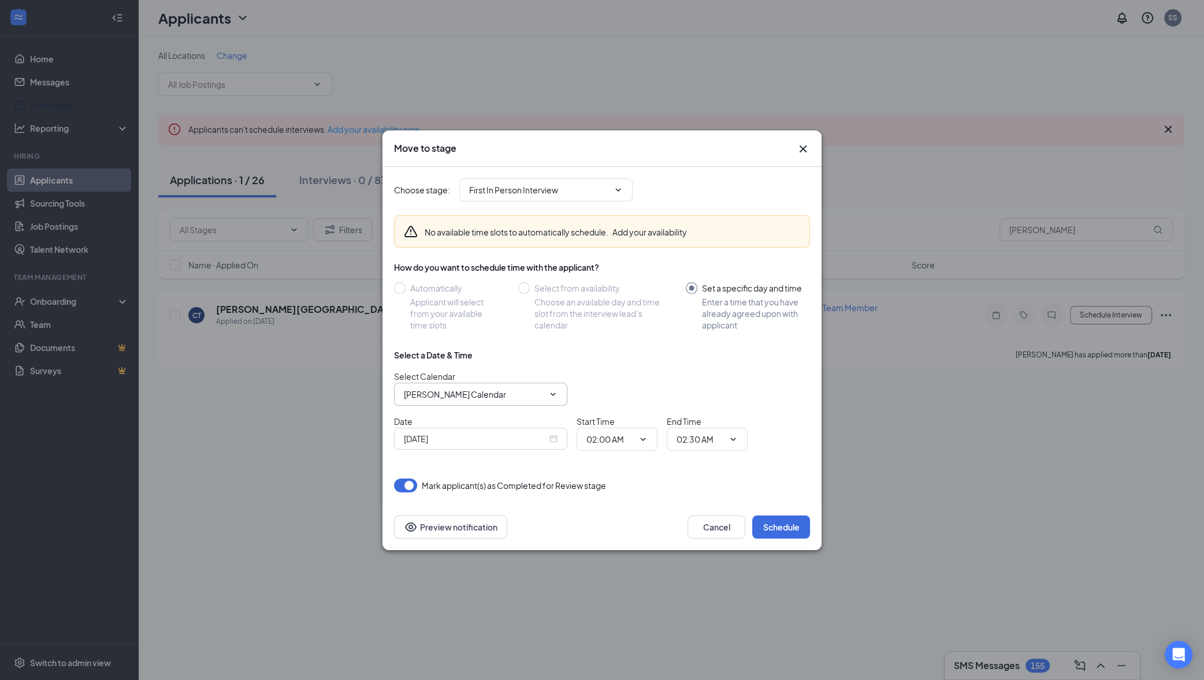
click at [485, 400] on input "Angela Smith's Calendar" at bounding box center [474, 394] width 140 height 13
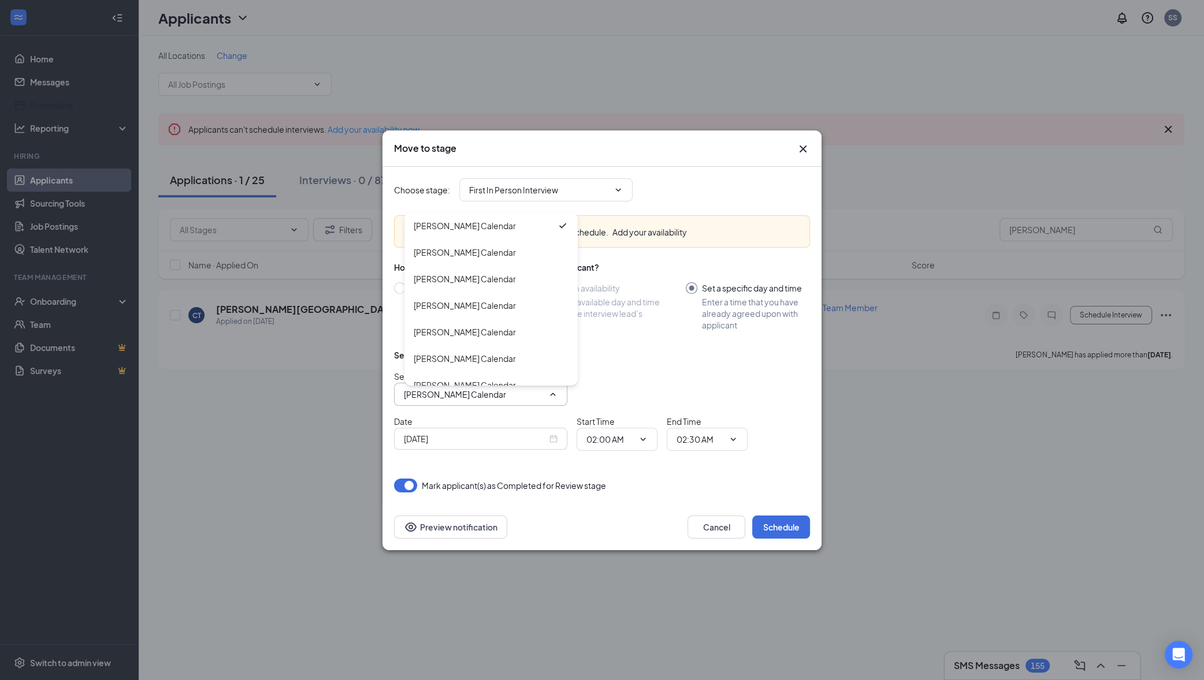
click at [682, 112] on div "Move to stage Choose stage : First In Person Interview Application Review stage…" at bounding box center [602, 340] width 1204 height 680
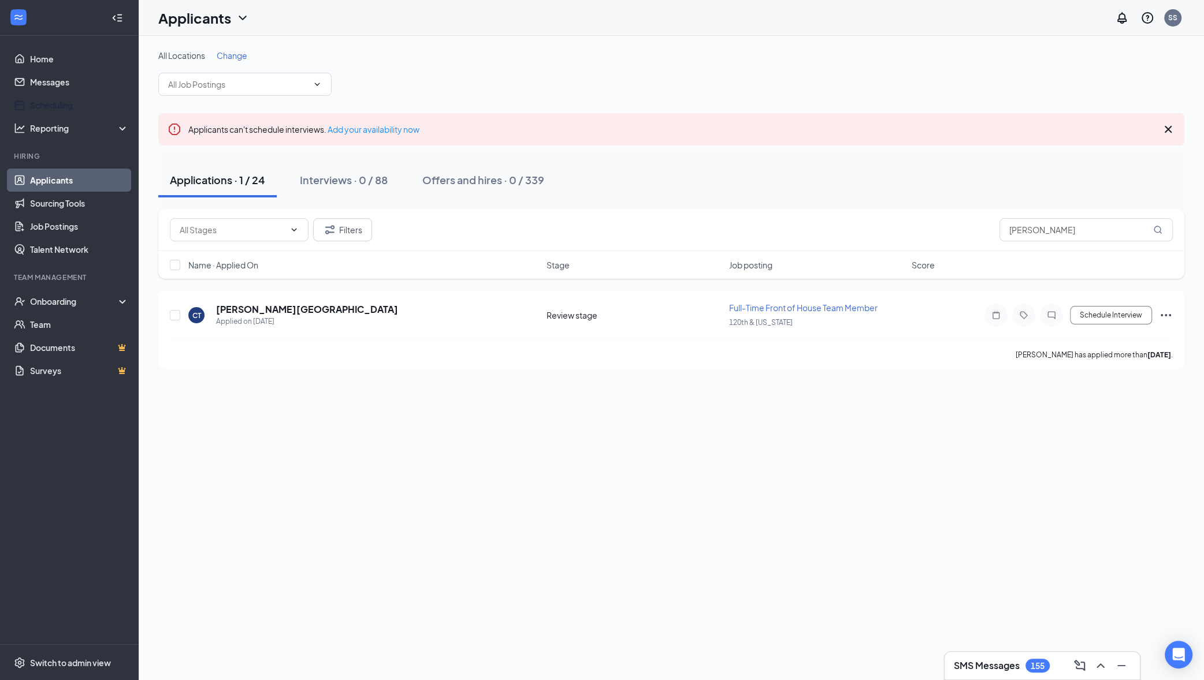
click at [780, 196] on div "Applications · 1 / 24 Interviews · 0 / 88 Offers and hires · 0 / 339" at bounding box center [671, 180] width 1026 height 35
click at [766, 308] on span "Full-Time Front of House Team Member" at bounding box center [803, 308] width 148 height 10
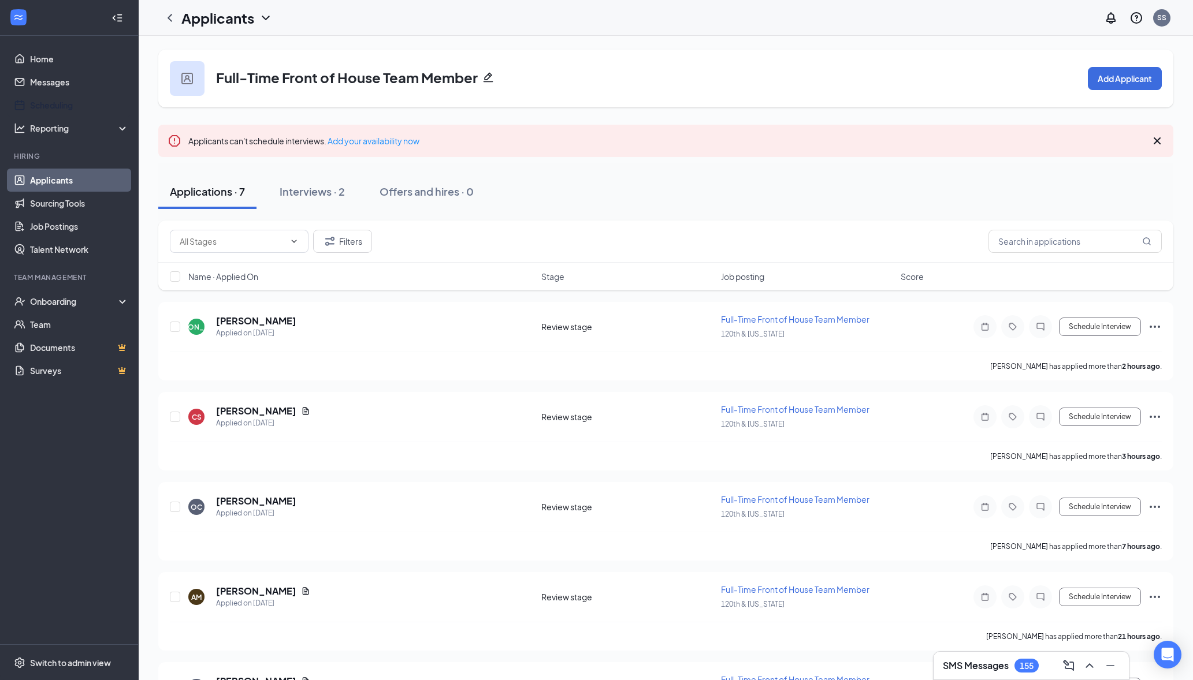
click at [486, 78] on icon "Pencil" at bounding box center [489, 78] width 10 height 10
click at [167, 17] on icon "ChevronLeft" at bounding box center [170, 18] width 14 height 14
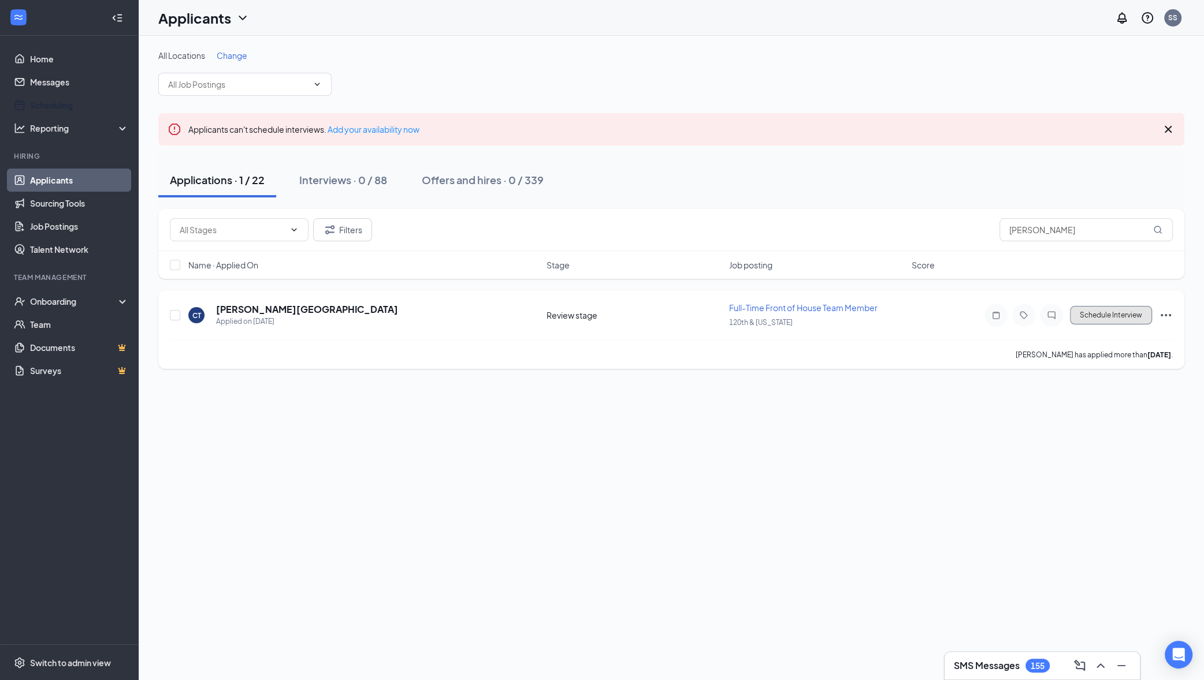
click at [1150, 318] on button "Schedule Interview" at bounding box center [1111, 315] width 82 height 18
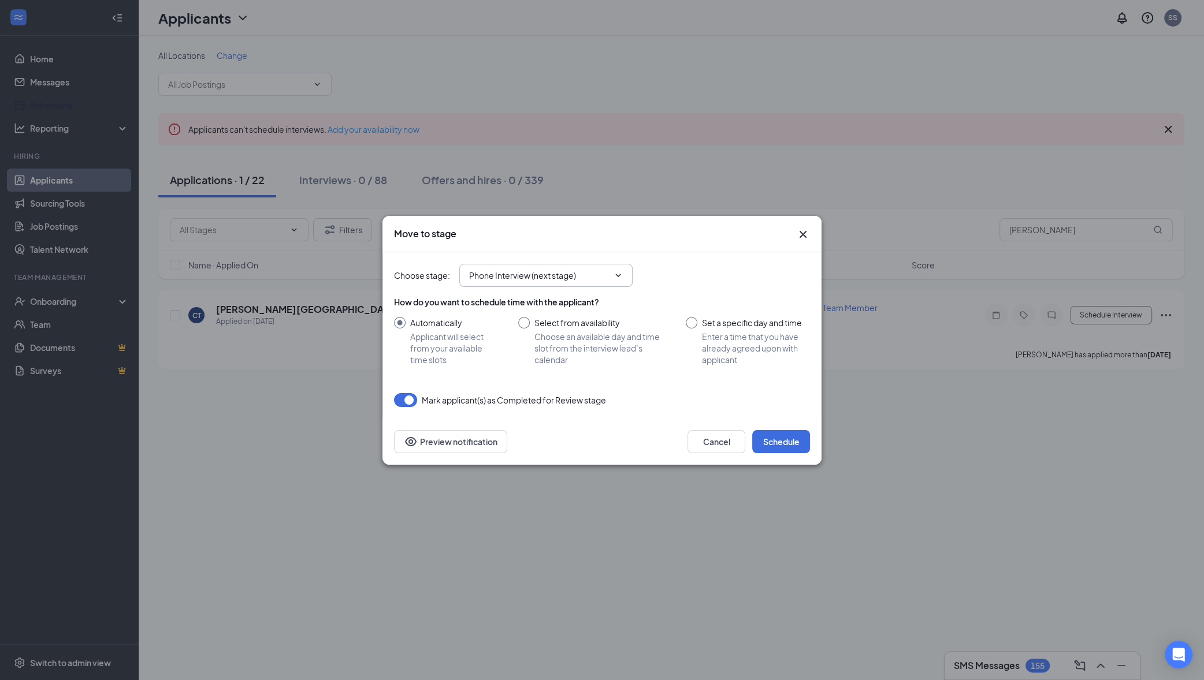
click at [562, 280] on input "Phone Interview (next stage)" at bounding box center [539, 275] width 140 height 13
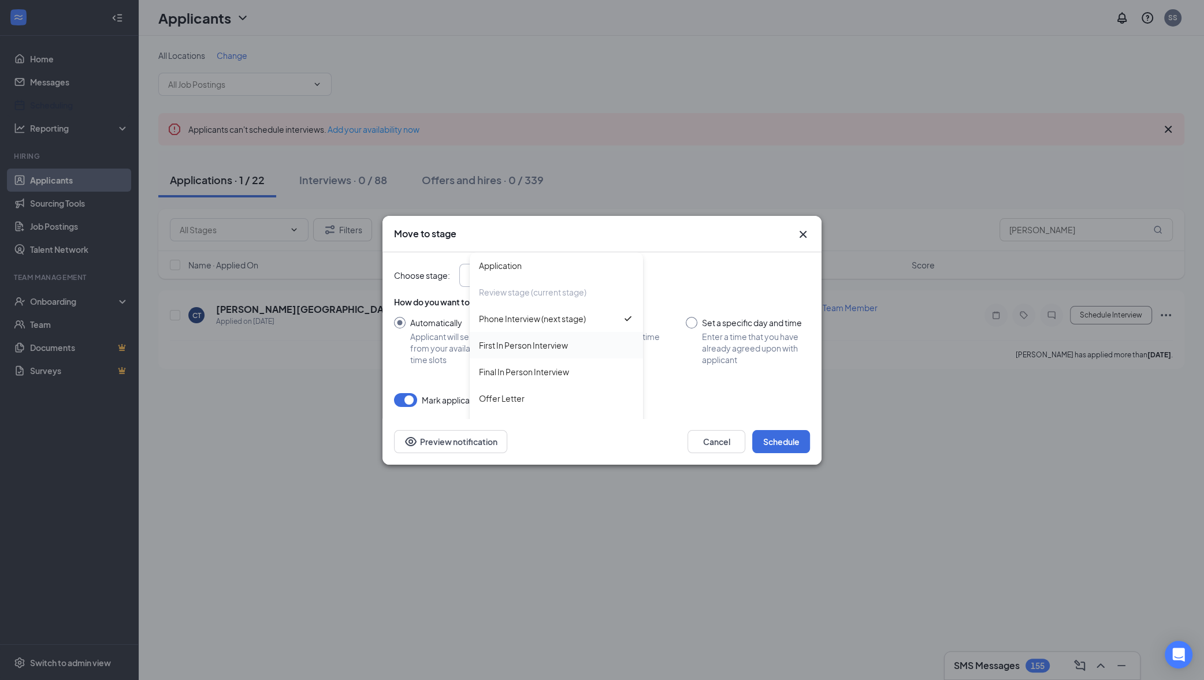
click at [560, 340] on div "First In Person Interview" at bounding box center [523, 345] width 89 height 13
type input "First In Person Interview"
radio input "true"
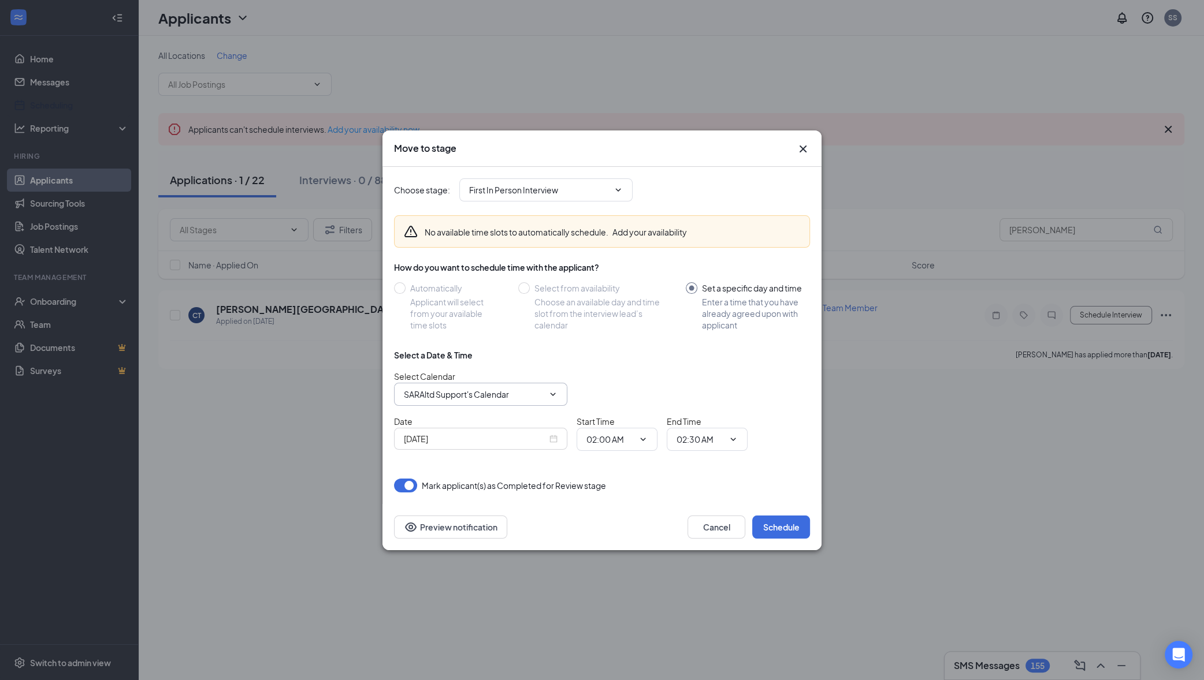
click at [457, 396] on input "SARAltd Support's Calendar" at bounding box center [474, 394] width 140 height 13
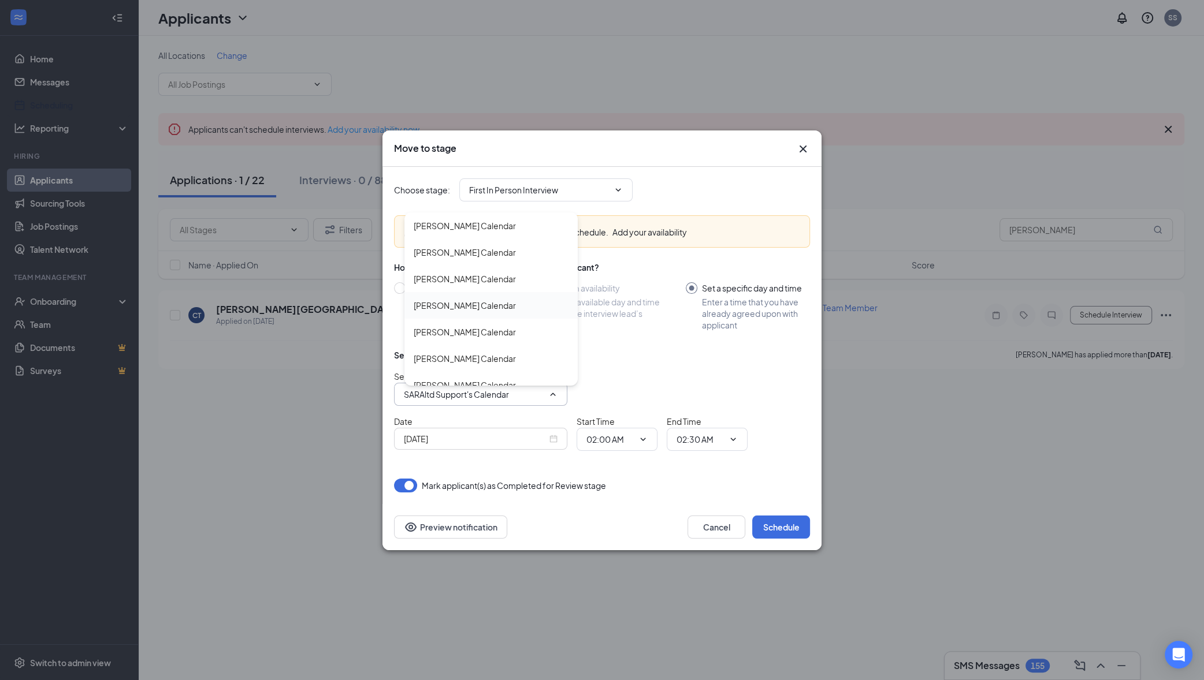
scroll to position [211, 0]
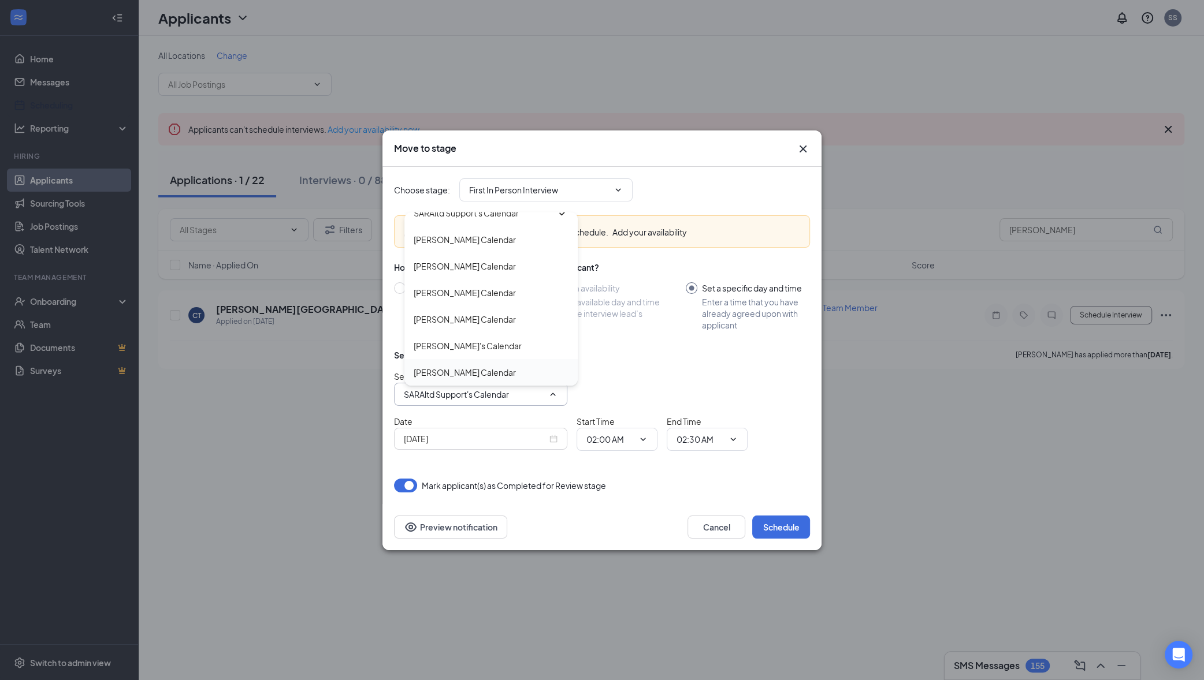
click at [496, 373] on div "Xavi Ortega's Calendar" at bounding box center [465, 372] width 102 height 13
type input "Xavi Ortega's Calendar"
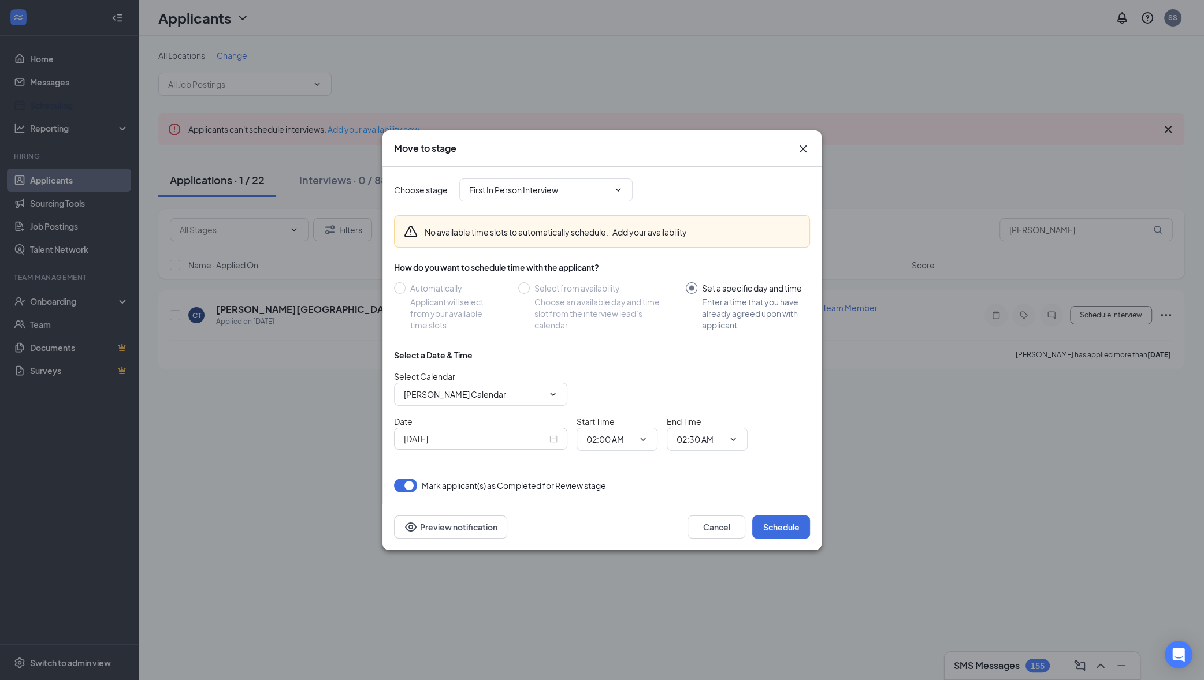
click at [405, 485] on button "button" at bounding box center [405, 486] width 23 height 14
click at [509, 438] on input "Sep 17, 2025" at bounding box center [475, 439] width 143 height 13
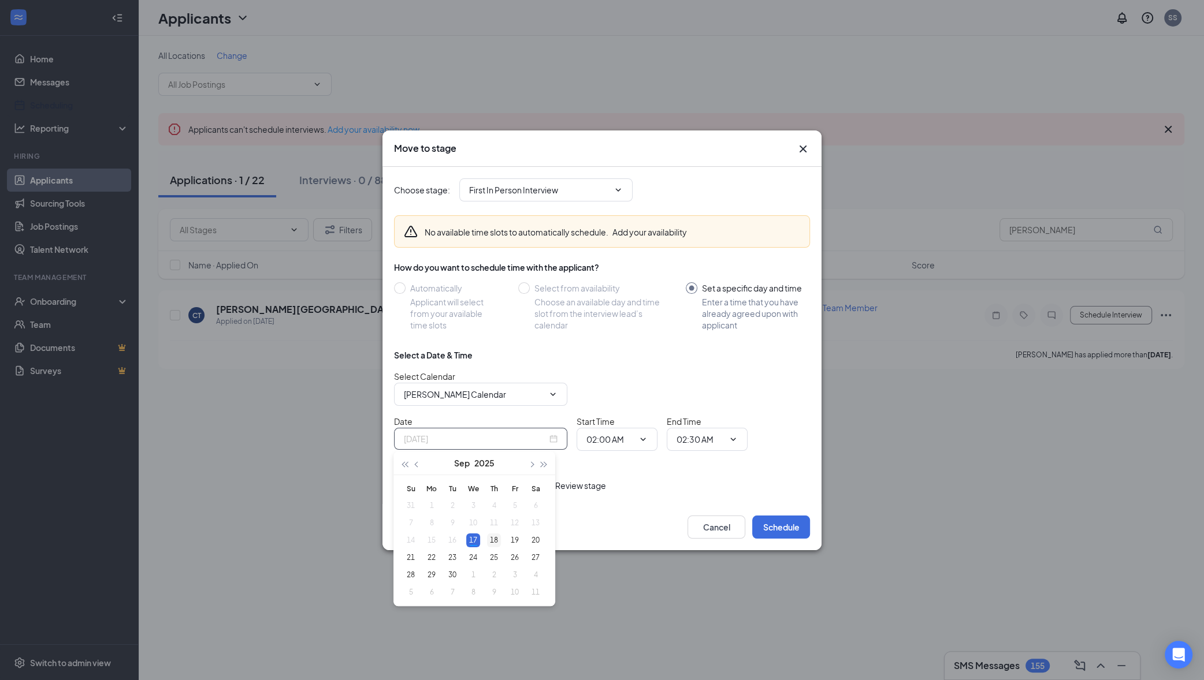
click at [493, 541] on div "18" at bounding box center [494, 541] width 14 height 14
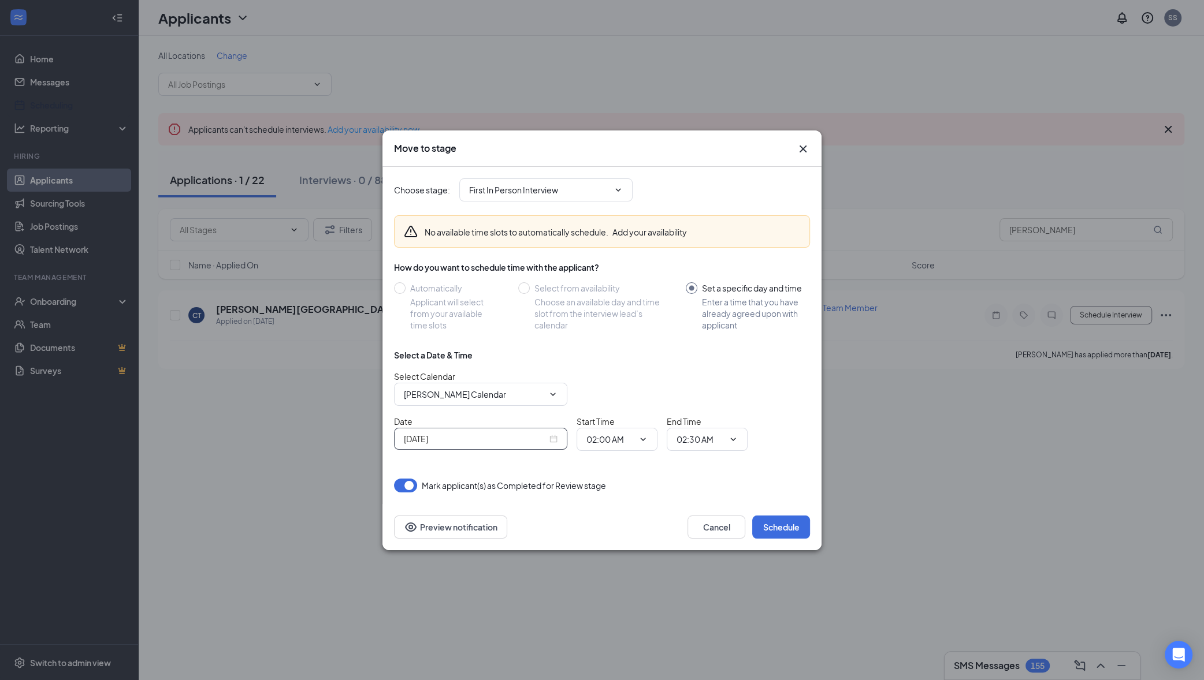
click at [552, 436] on div "Sep 18, 2025" at bounding box center [481, 439] width 154 height 13
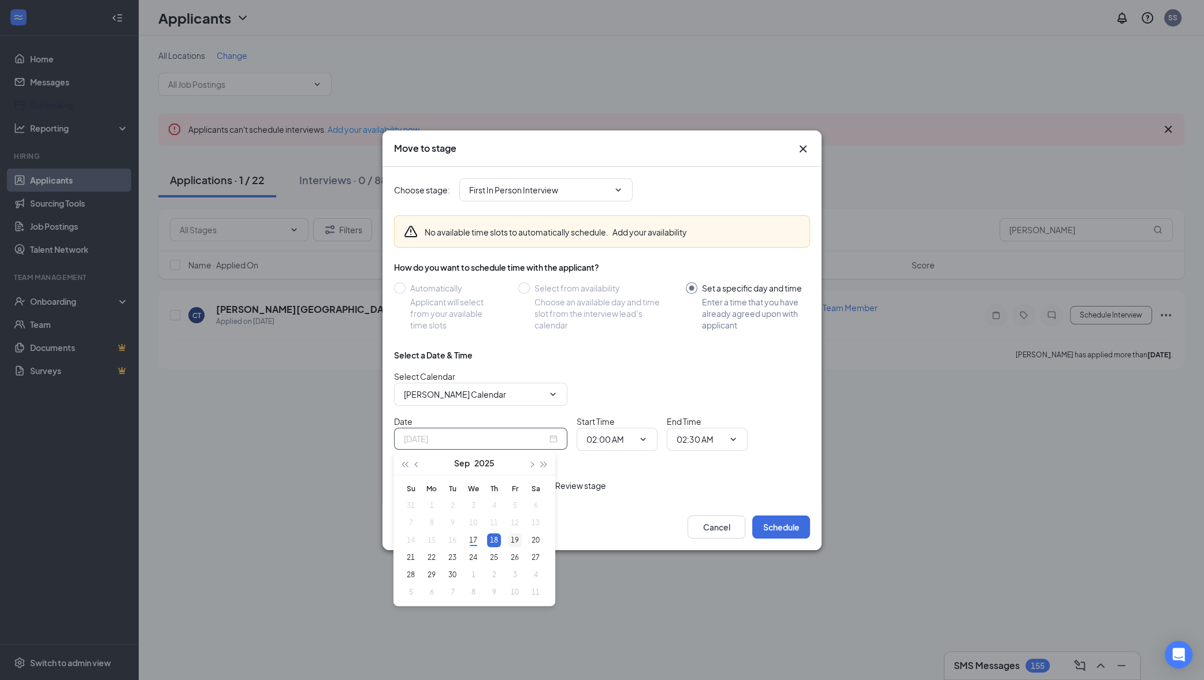
click at [519, 540] on div "19" at bounding box center [515, 541] width 14 height 14
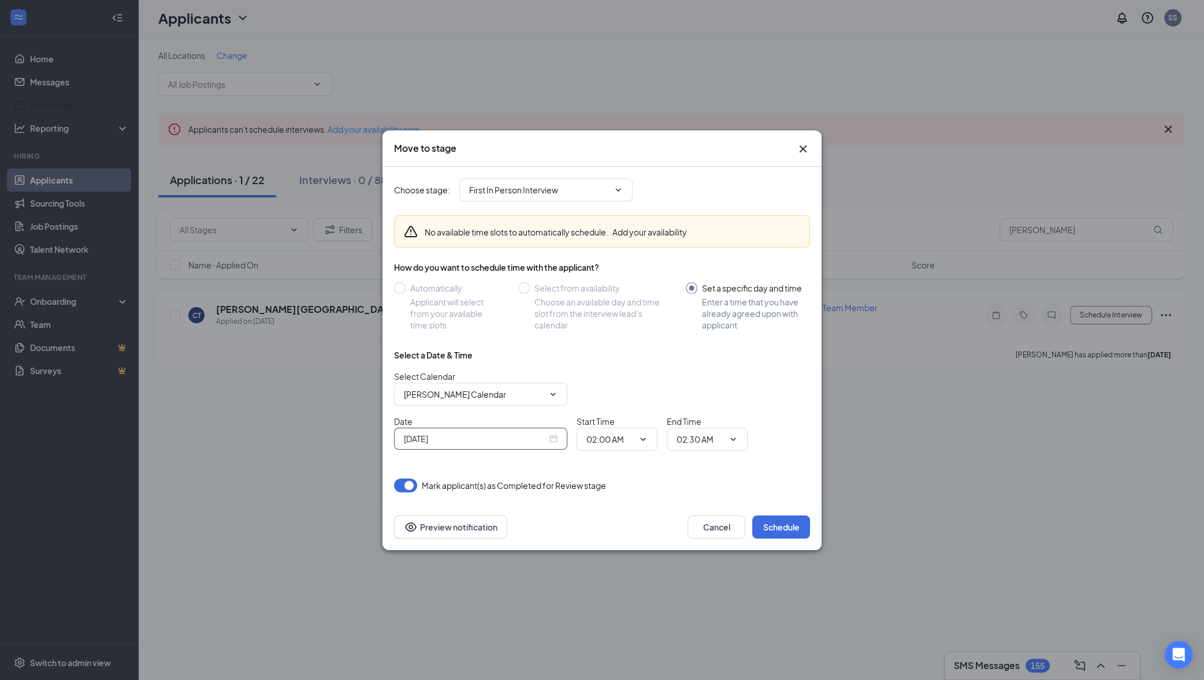
click at [552, 441] on div "Sep 19, 2025" at bounding box center [481, 439] width 154 height 13
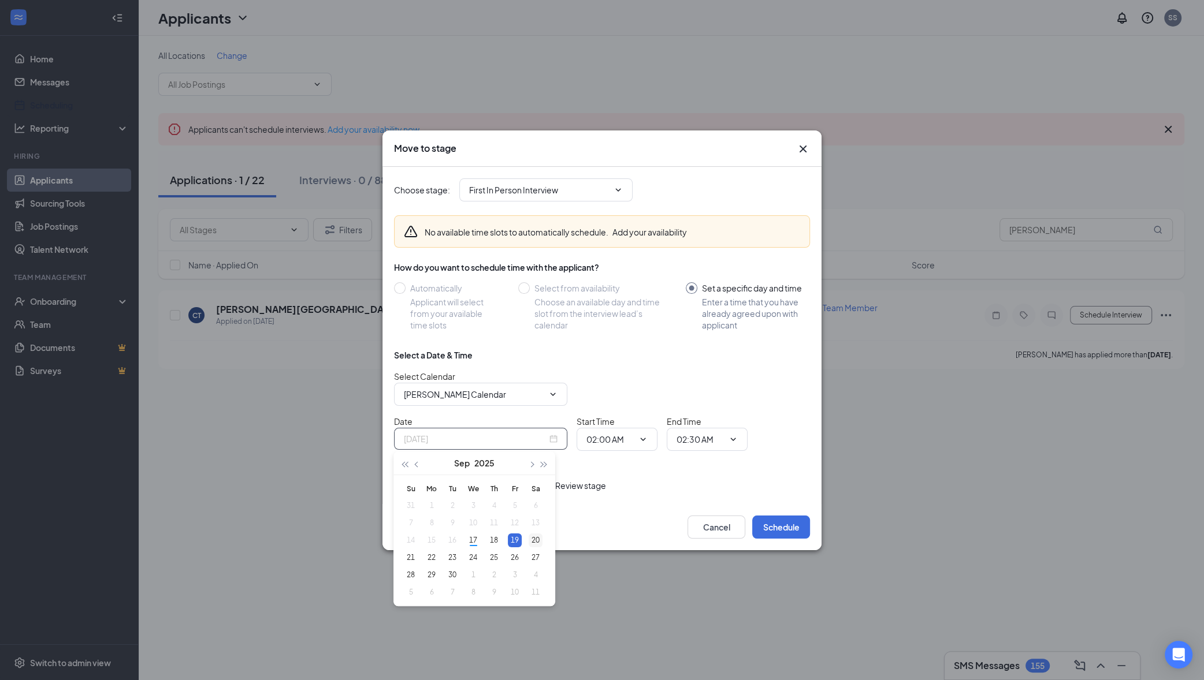
click at [537, 537] on div "20" at bounding box center [536, 541] width 14 height 14
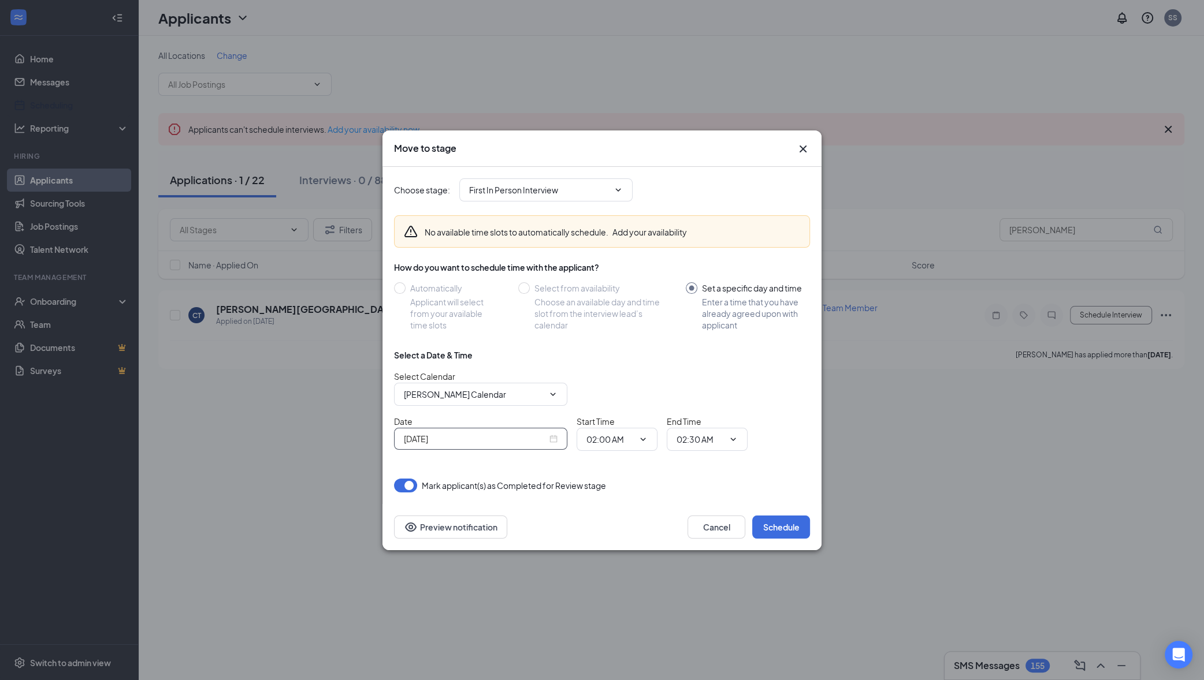
click at [551, 439] on div "Sep 20, 2025" at bounding box center [481, 439] width 154 height 13
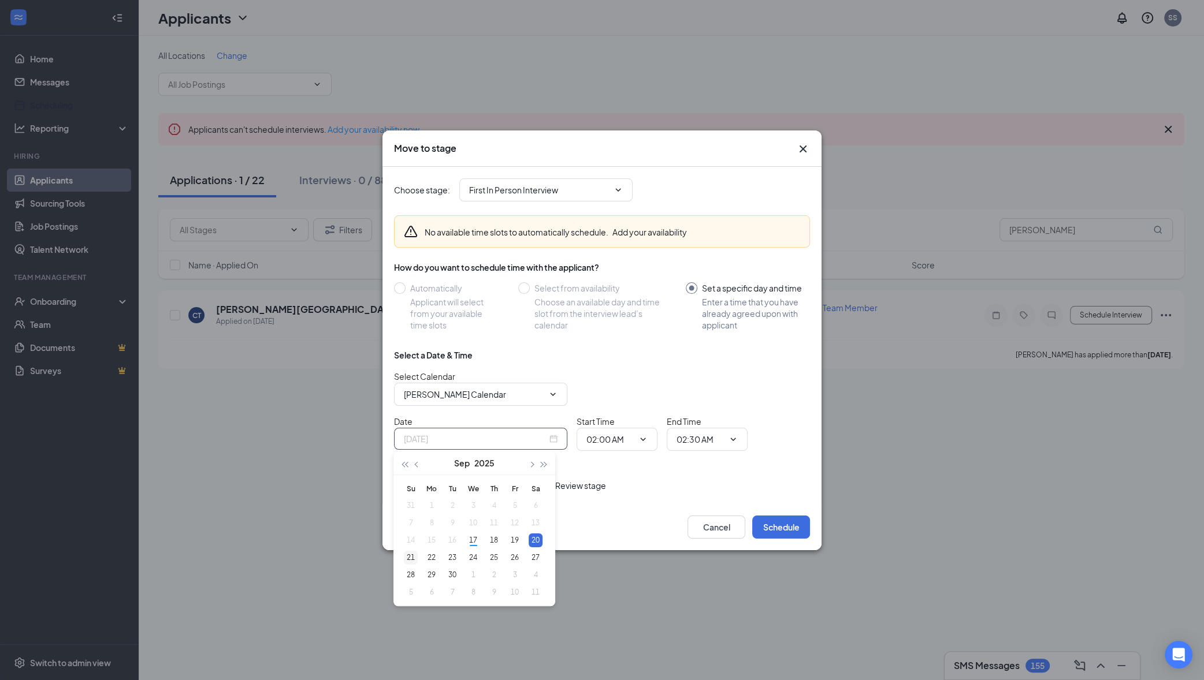
click at [415, 555] on div "21" at bounding box center [411, 558] width 14 height 14
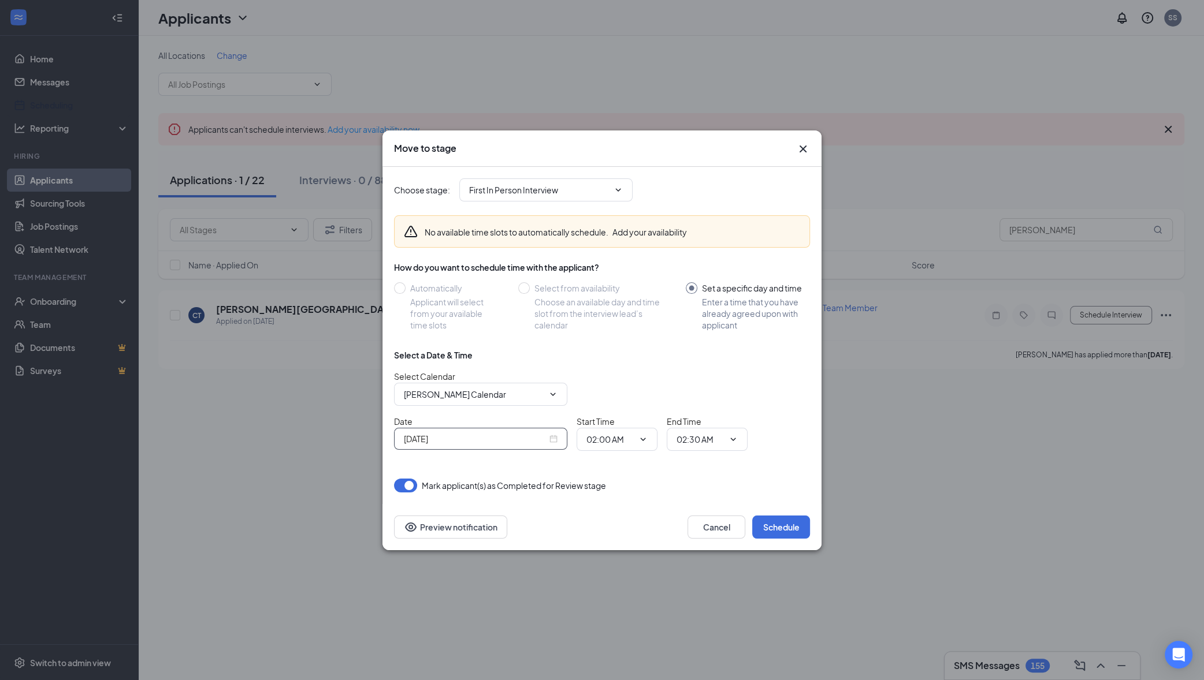
click at [551, 440] on div "Sep 21, 2025" at bounding box center [481, 439] width 154 height 13
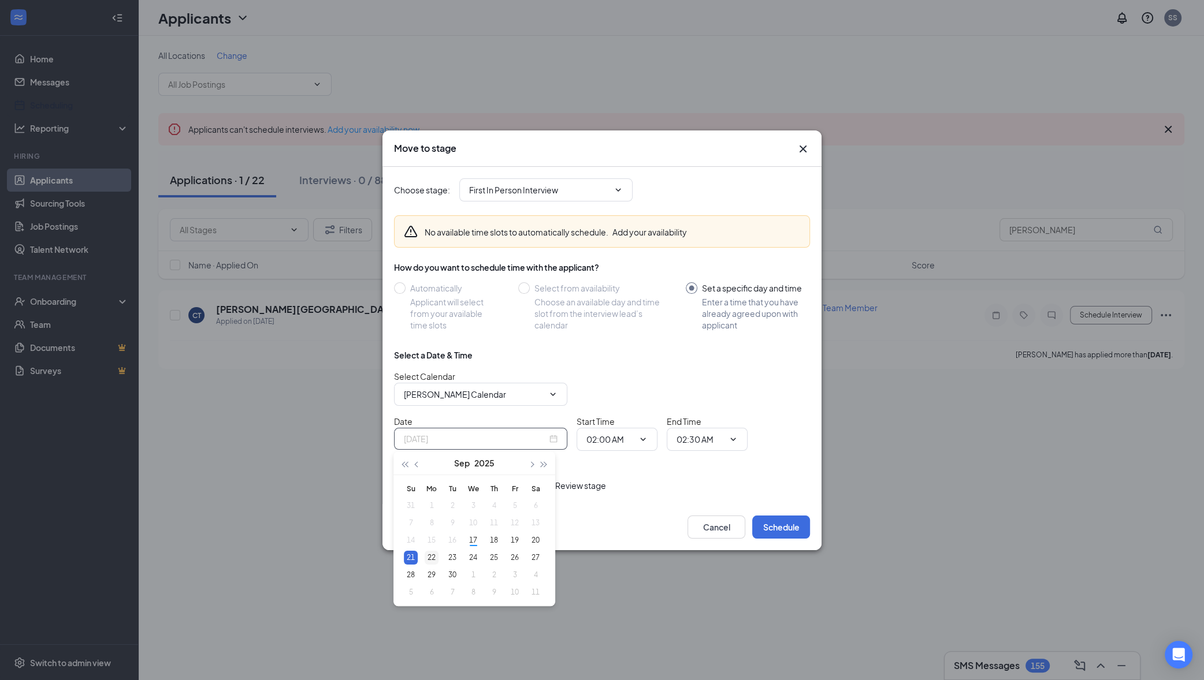
click at [427, 563] on div "22" at bounding box center [432, 558] width 14 height 14
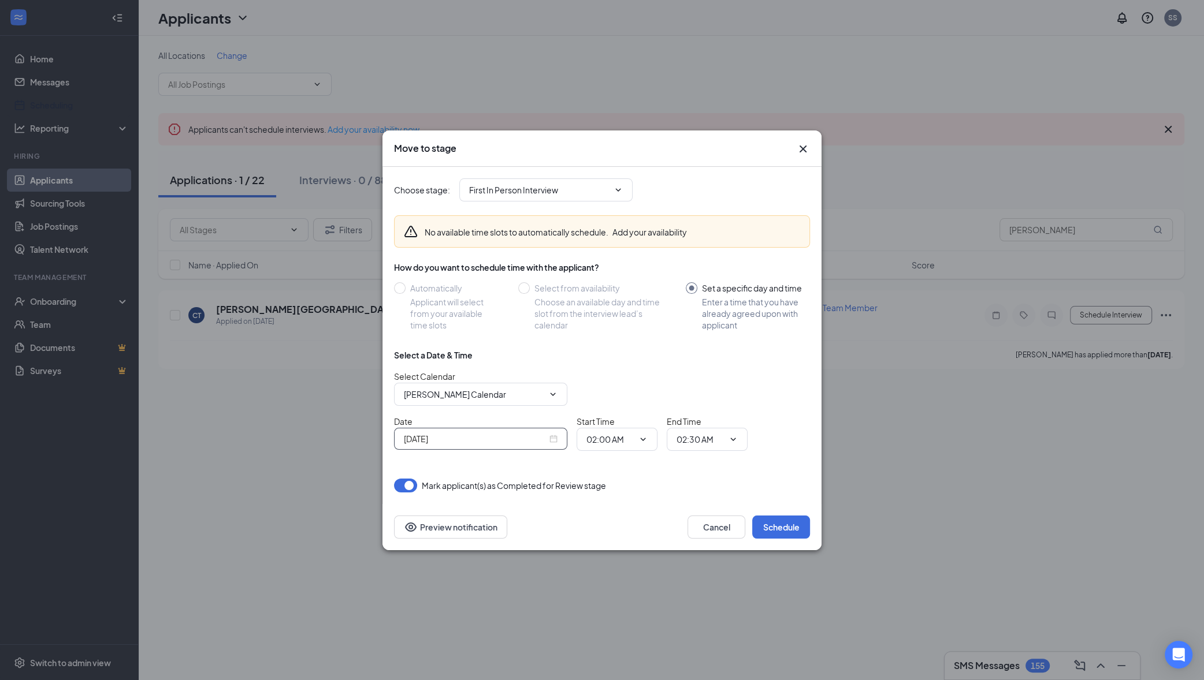
click at [552, 440] on div "Sep 22, 2025" at bounding box center [481, 439] width 154 height 13
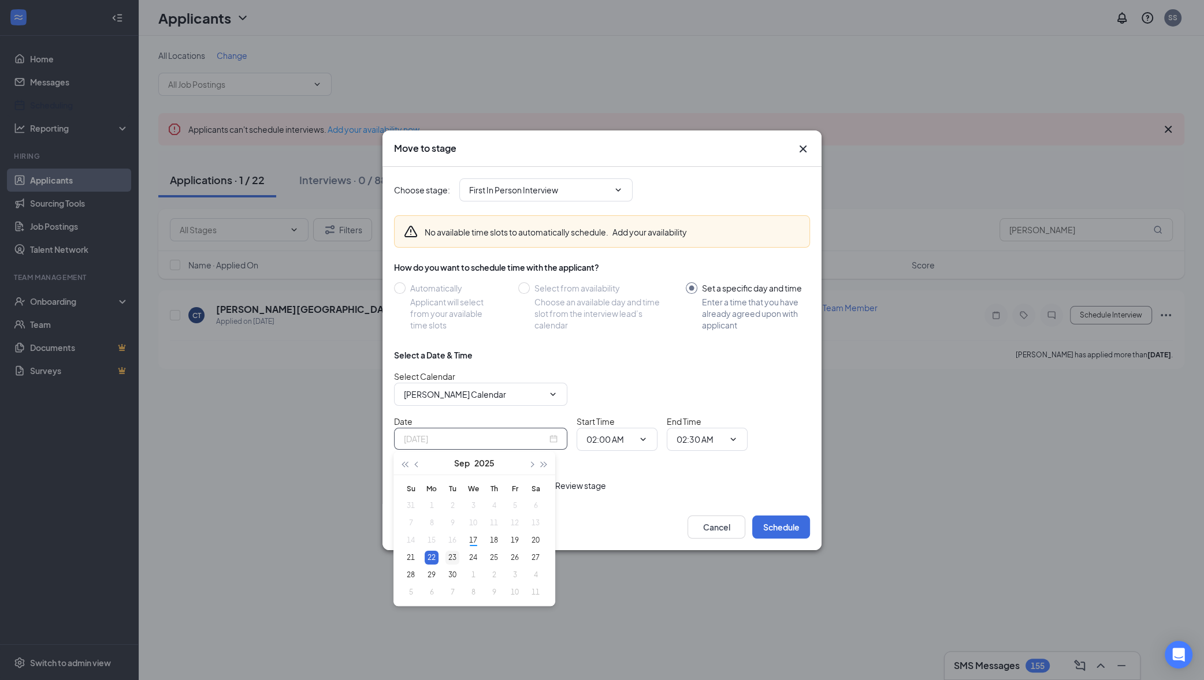
click at [456, 563] on div "23" at bounding box center [452, 558] width 14 height 14
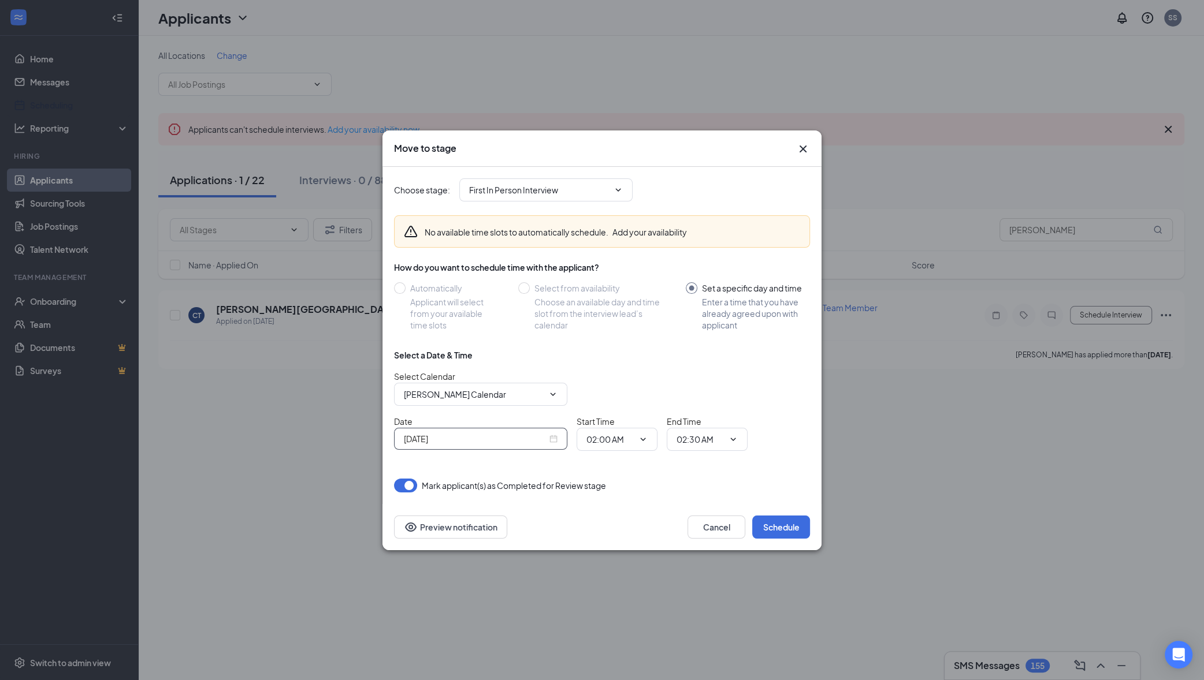
click at [557, 441] on div "Sep 23, 2025" at bounding box center [481, 439] width 154 height 13
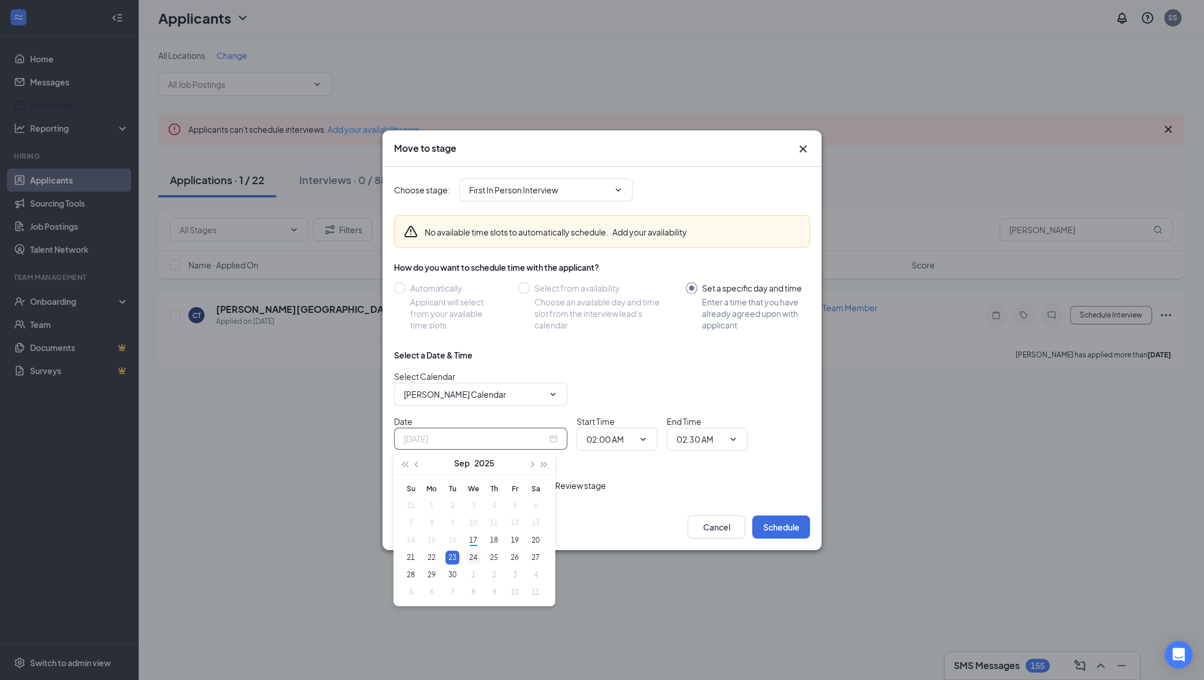
click at [477, 558] on div "24" at bounding box center [473, 558] width 14 height 14
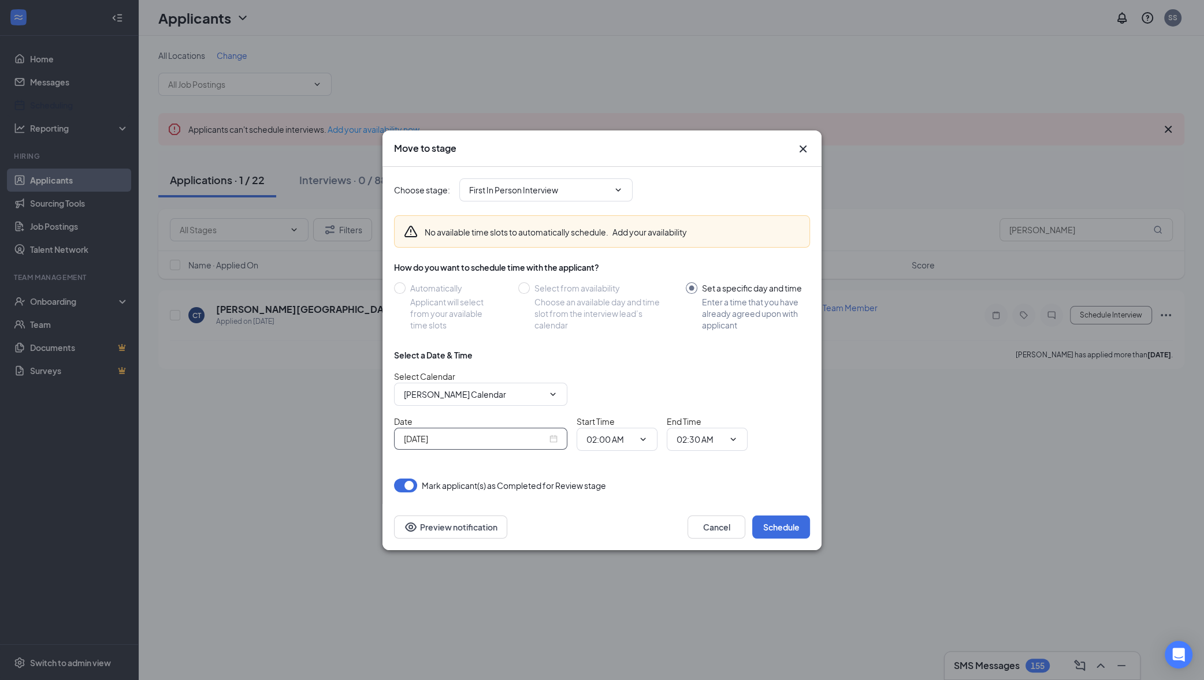
drag, startPoint x: 562, startPoint y: 445, endPoint x: 549, endPoint y: 444, distance: 12.7
click at [562, 445] on div "Sep 24, 2025" at bounding box center [480, 439] width 173 height 22
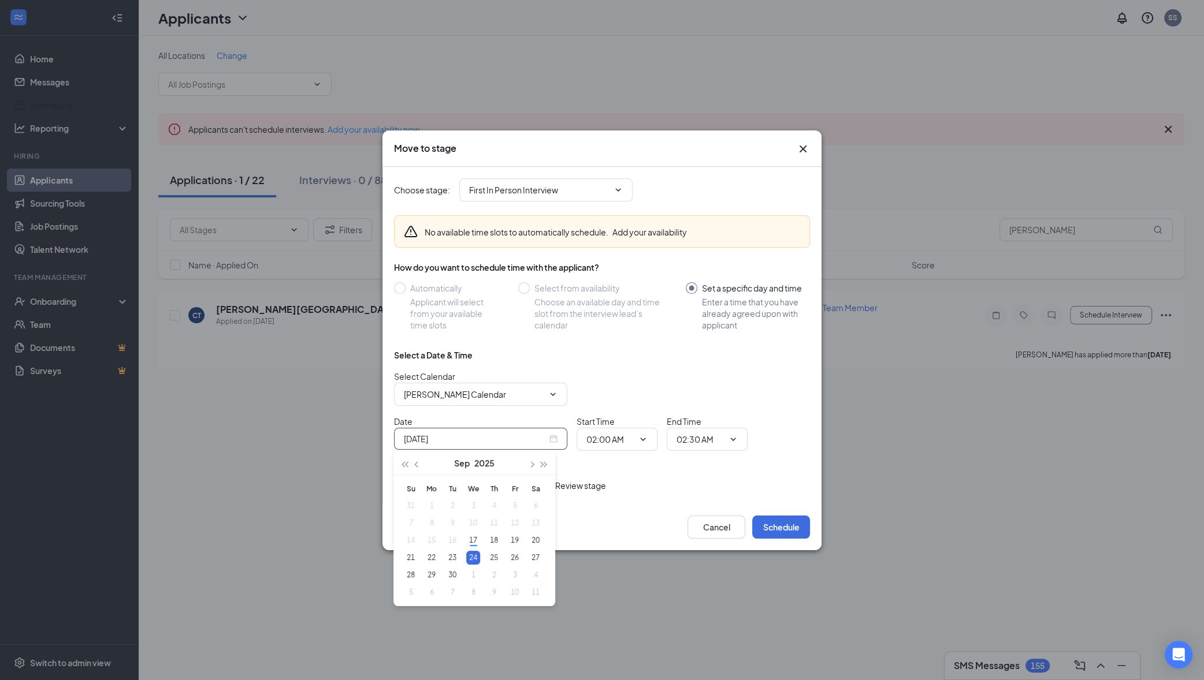
click at [549, 444] on div "Sep 24, 2025" at bounding box center [481, 439] width 154 height 13
click at [496, 557] on div "25" at bounding box center [494, 558] width 14 height 14
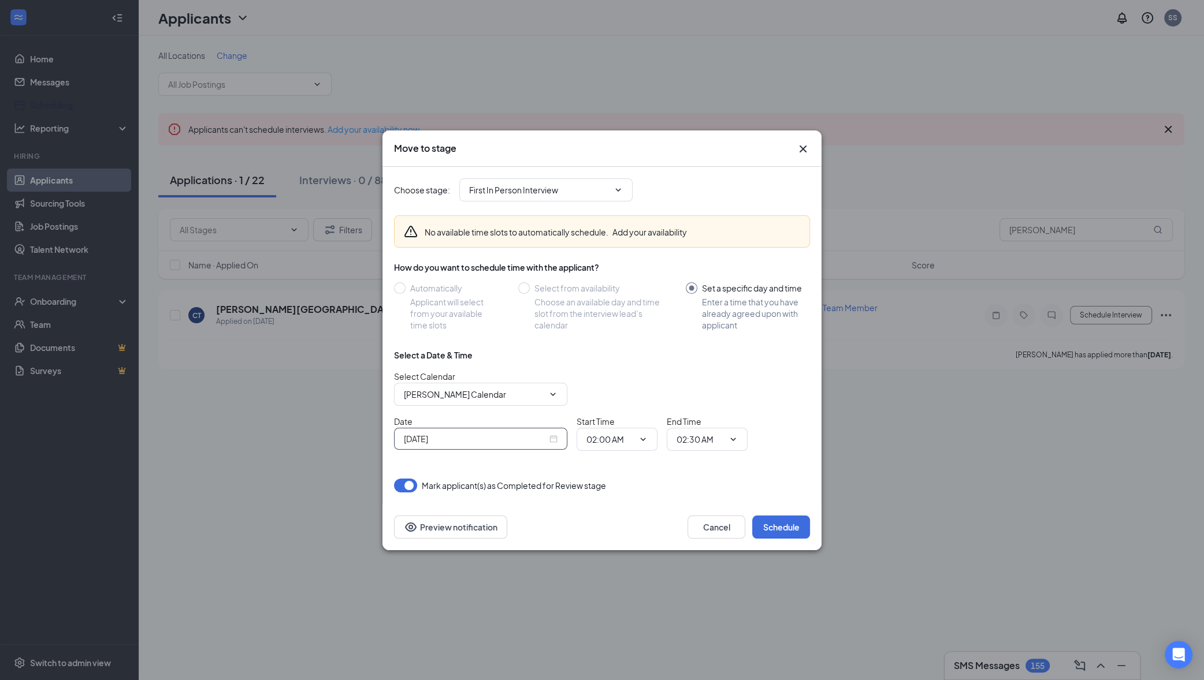
drag, startPoint x: 557, startPoint y: 442, endPoint x: 540, endPoint y: 467, distance: 30.3
click at [557, 441] on div "Sep 25, 2025" at bounding box center [480, 439] width 173 height 22
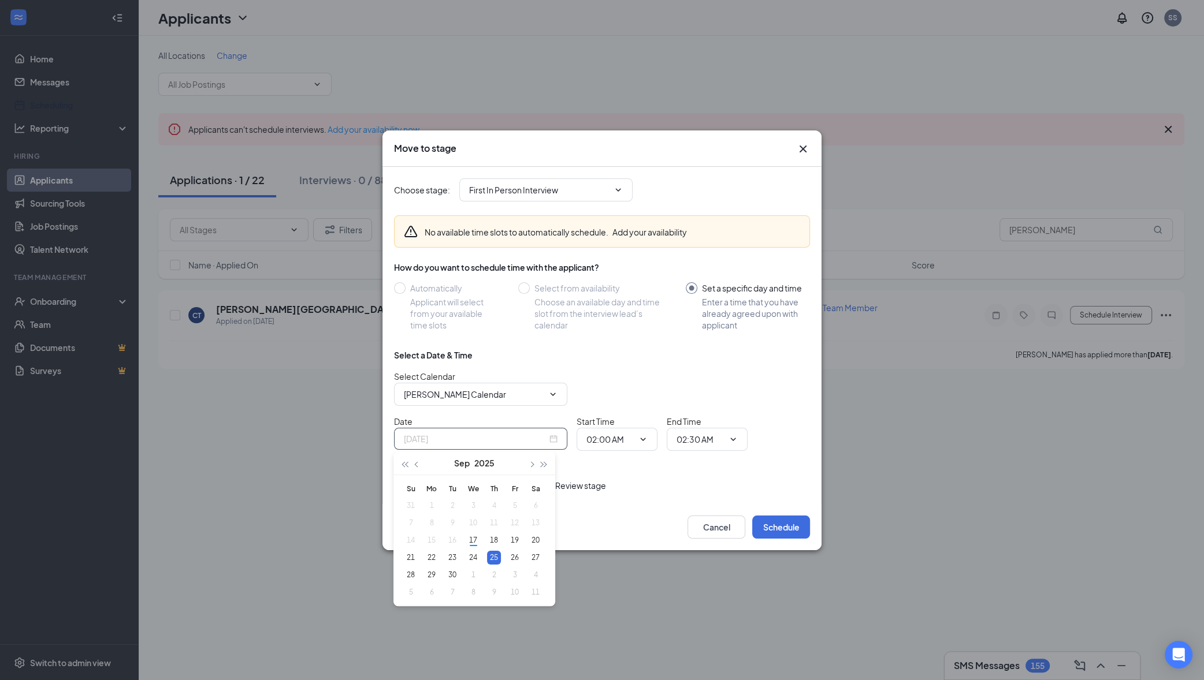
type input "Sep 25, 2025"
click at [601, 192] on input "First In Person Interview" at bounding box center [539, 190] width 140 height 13
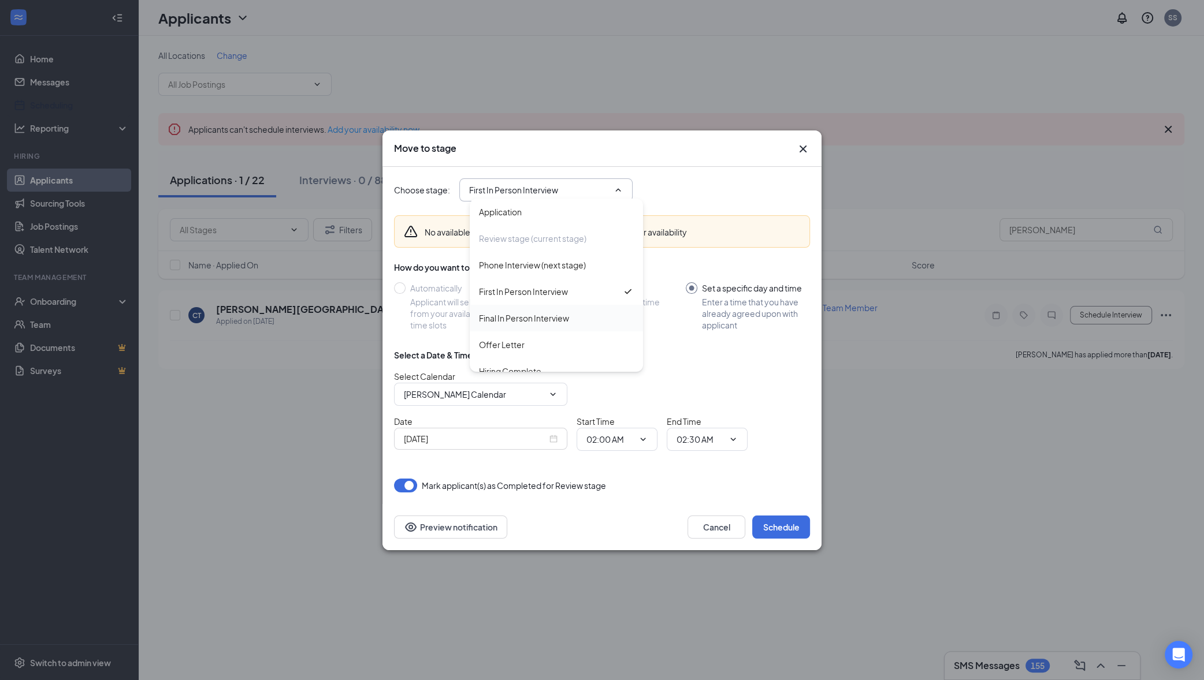
click at [542, 314] on div "Final In Person Interview" at bounding box center [524, 318] width 90 height 13
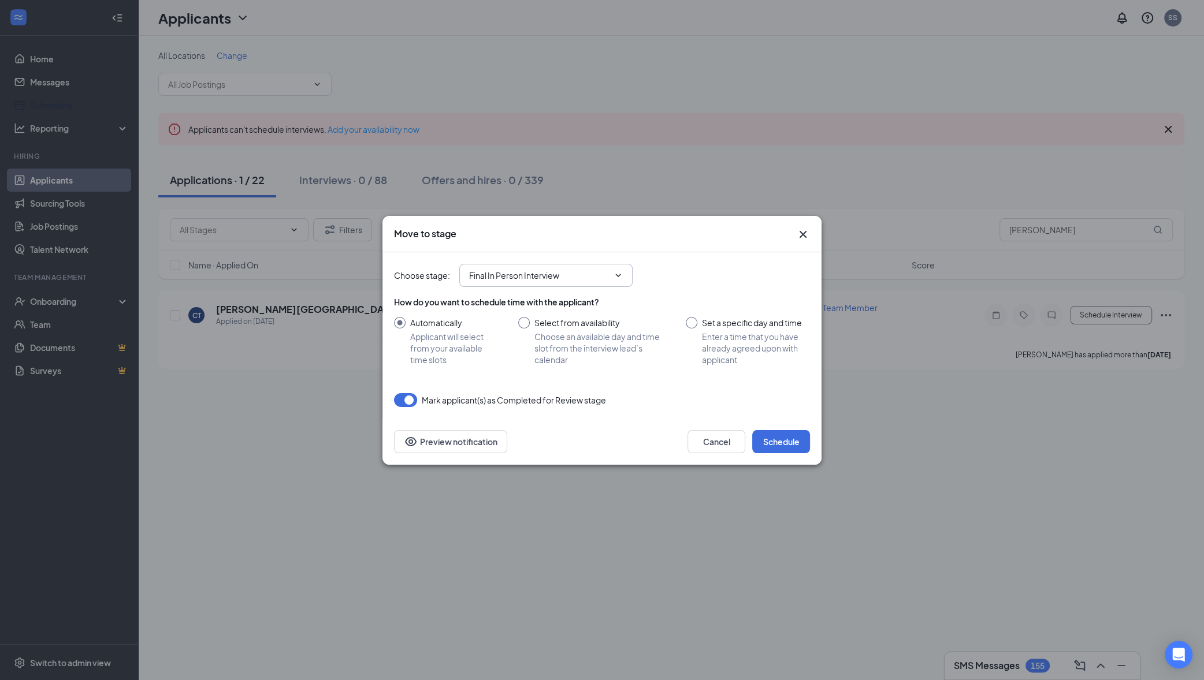
click at [541, 280] on input "Final In Person Interview" at bounding box center [539, 275] width 140 height 13
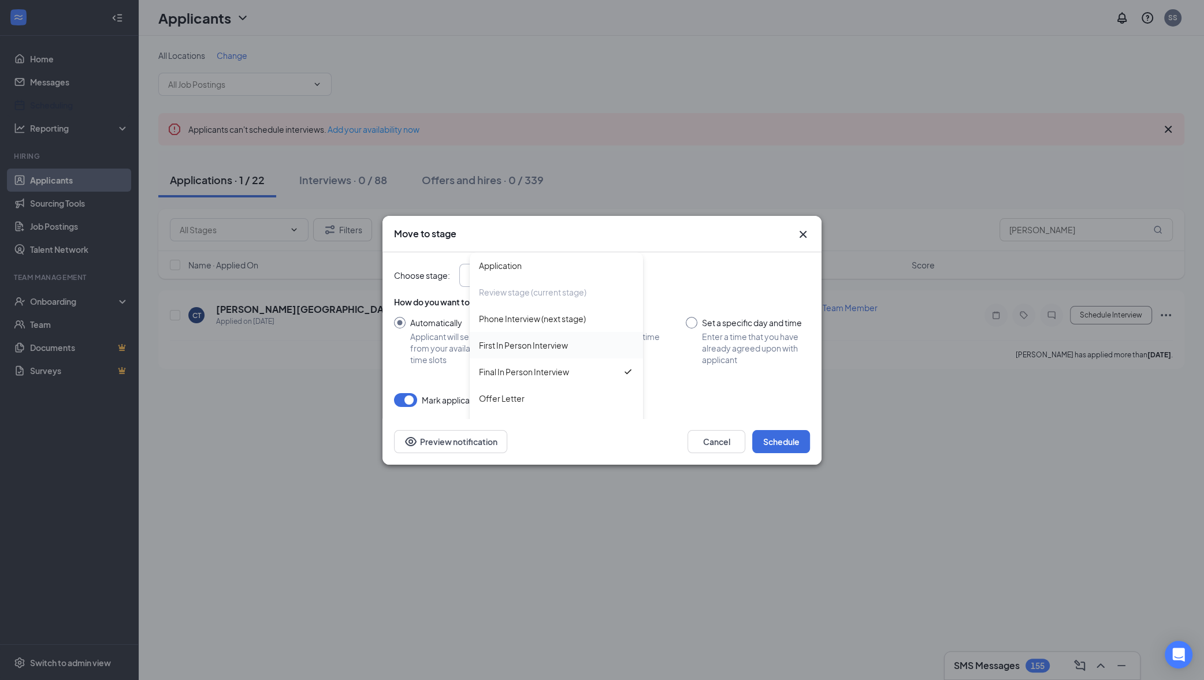
click at [540, 344] on div "First In Person Interview" at bounding box center [523, 345] width 89 height 13
type input "First In Person Interview"
radio input "true"
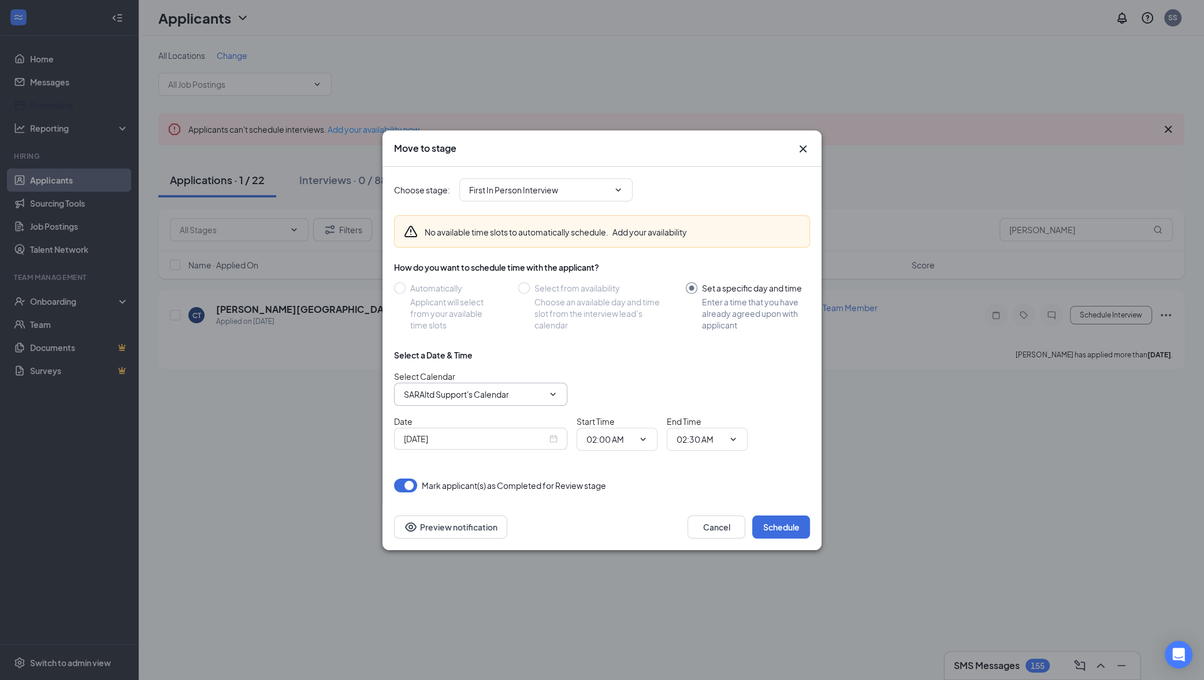
click at [508, 393] on input "SARAltd Support's Calendar" at bounding box center [474, 394] width 140 height 13
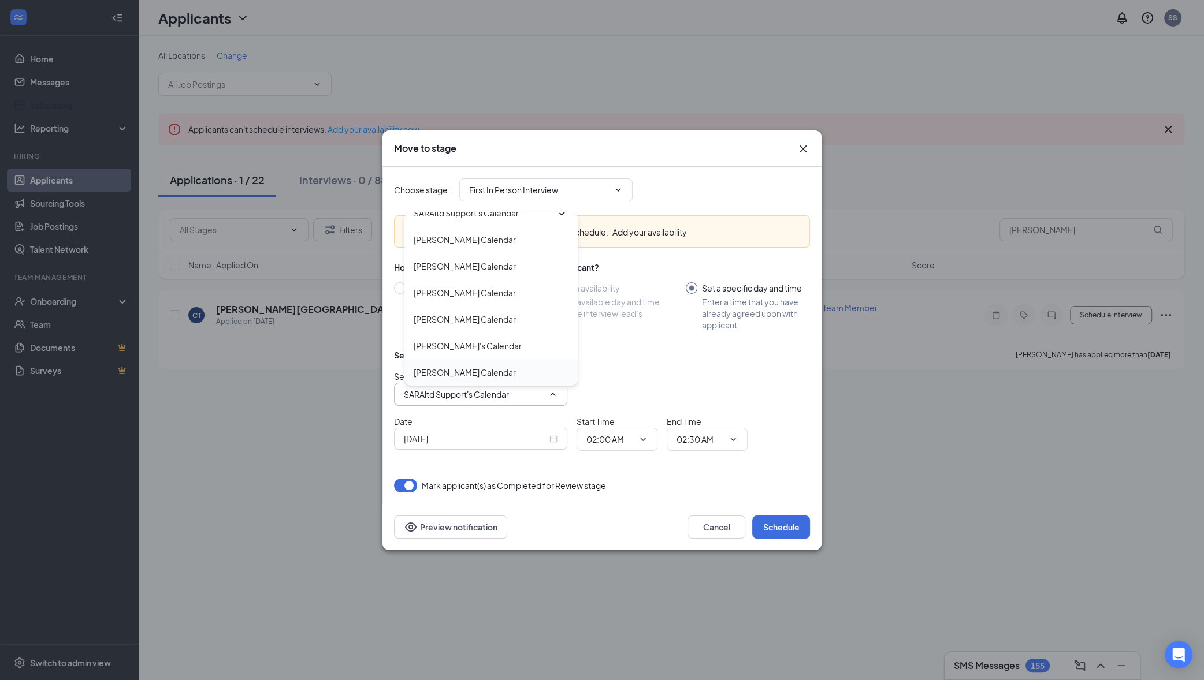
click at [459, 370] on div "Xavi Ortega's Calendar" at bounding box center [465, 372] width 102 height 13
type input "Xavi Ortega's Calendar"
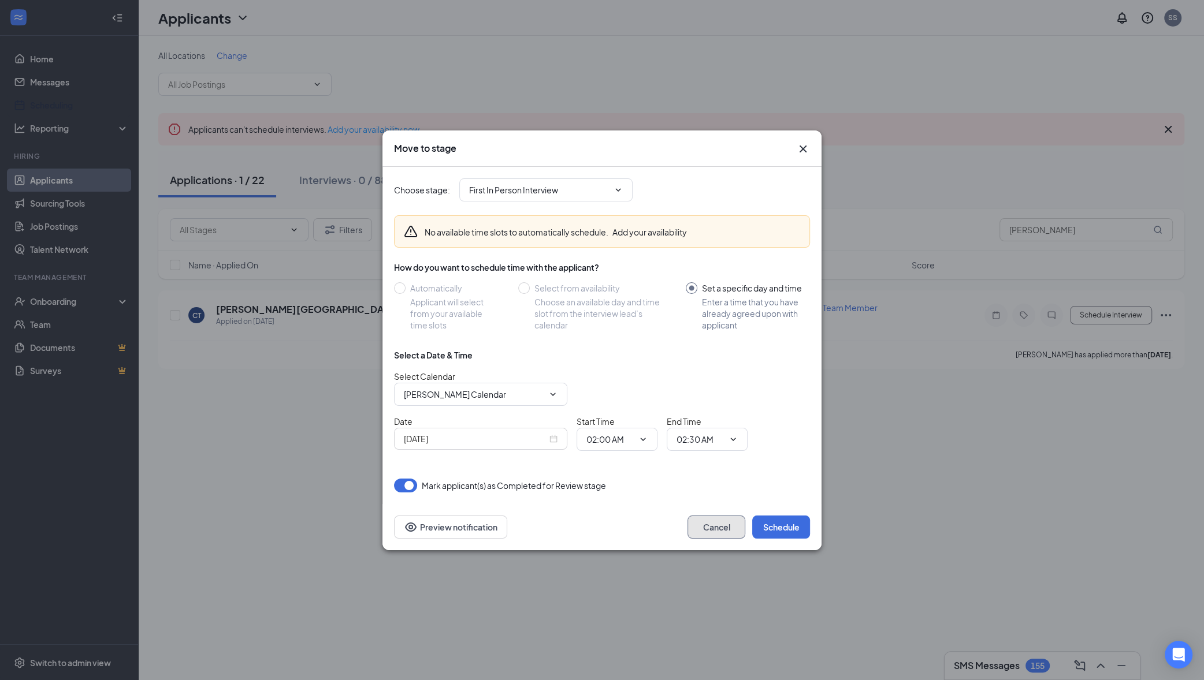
click at [704, 523] on button "Cancel" at bounding box center [716, 527] width 58 height 23
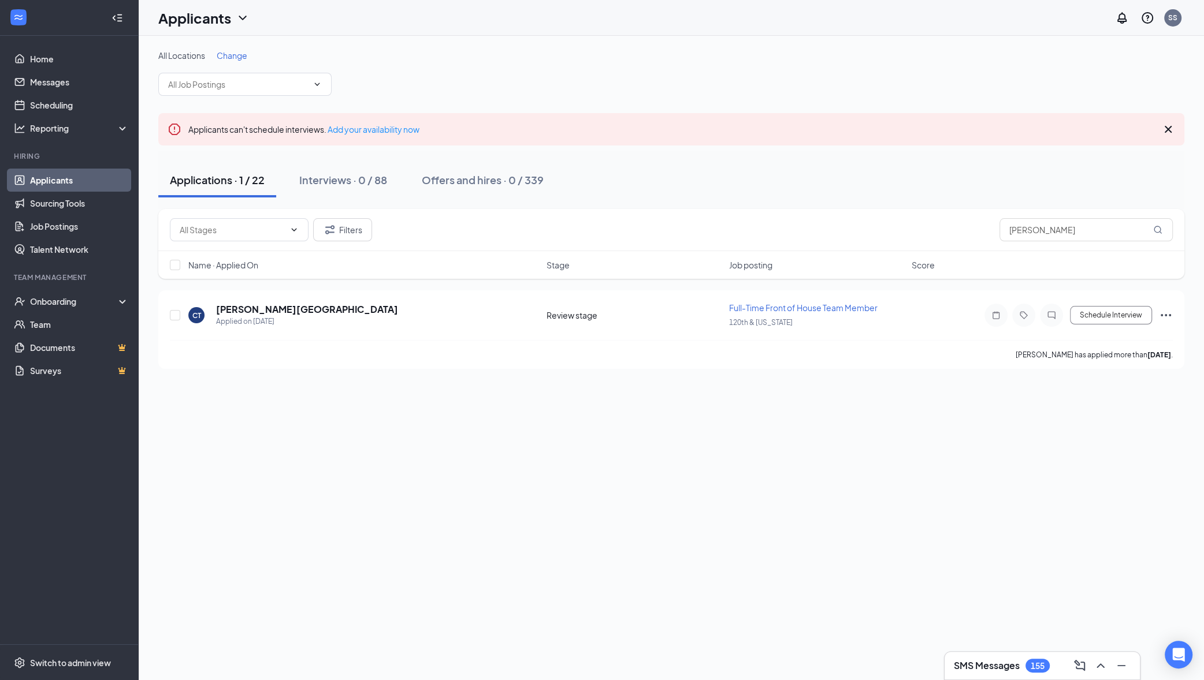
click at [87, 182] on link "Applicants" at bounding box center [79, 180] width 99 height 23
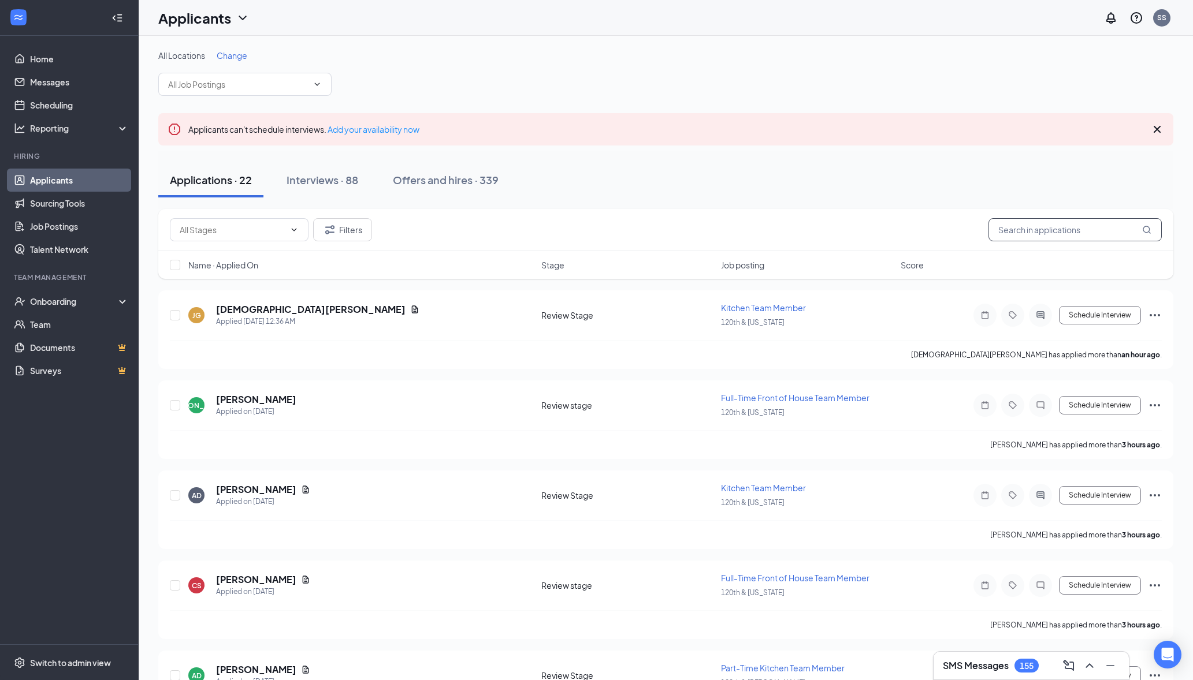
click at [1034, 233] on input "clarissa" at bounding box center [1074, 229] width 173 height 23
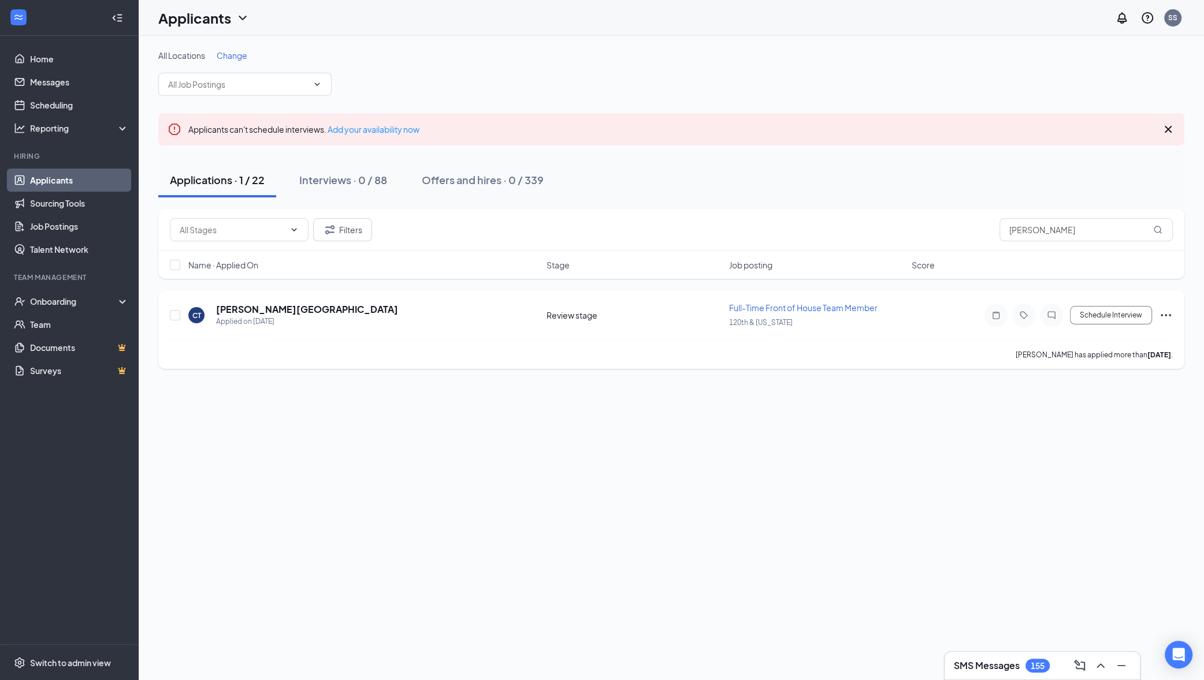
click at [843, 307] on span "Full-Time Front of House Team Member" at bounding box center [803, 308] width 148 height 10
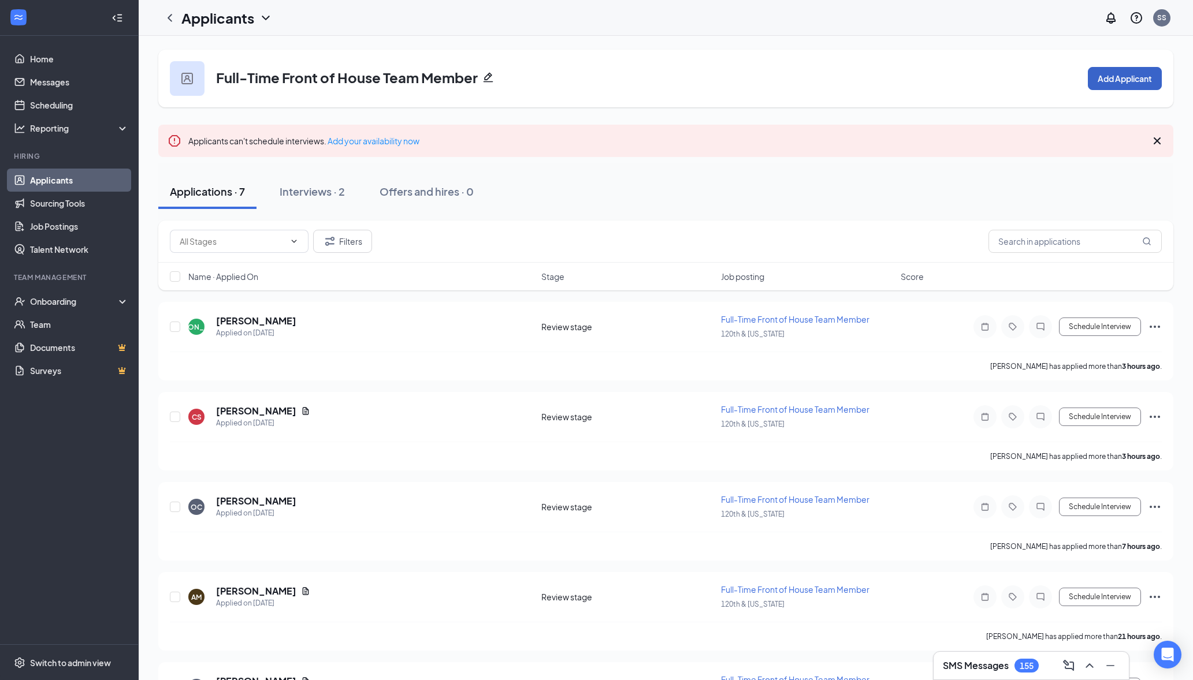
click at [1144, 75] on button "Add Applicant" at bounding box center [1125, 78] width 74 height 23
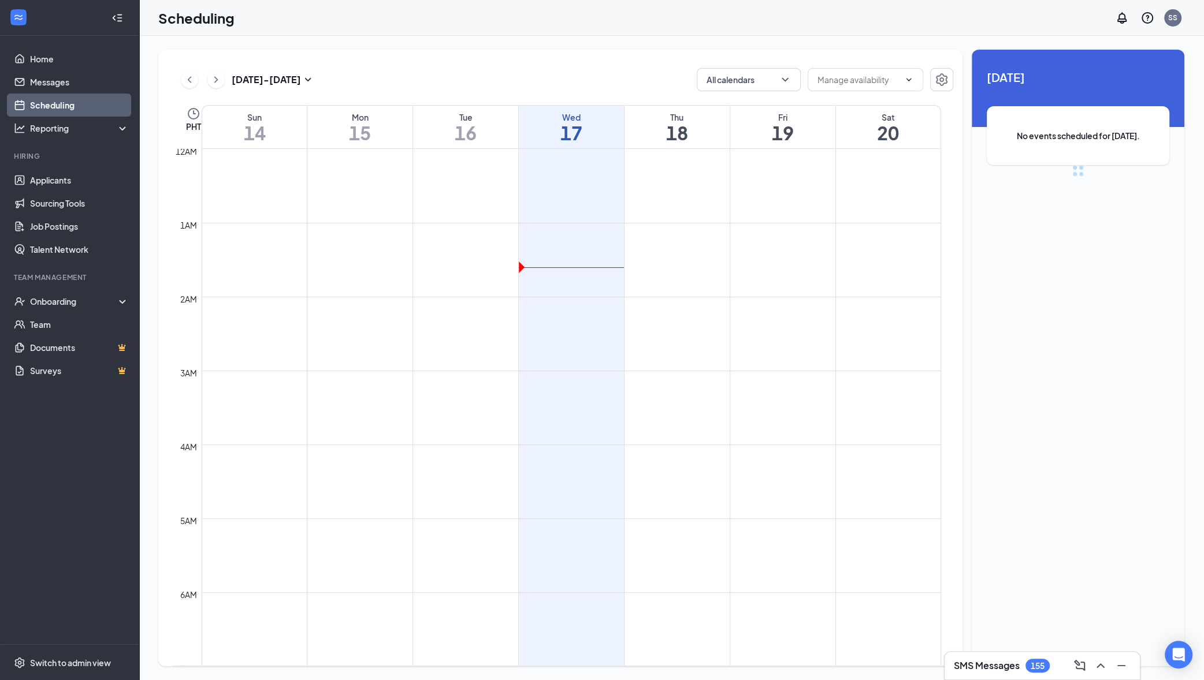
scroll to position [567, 0]
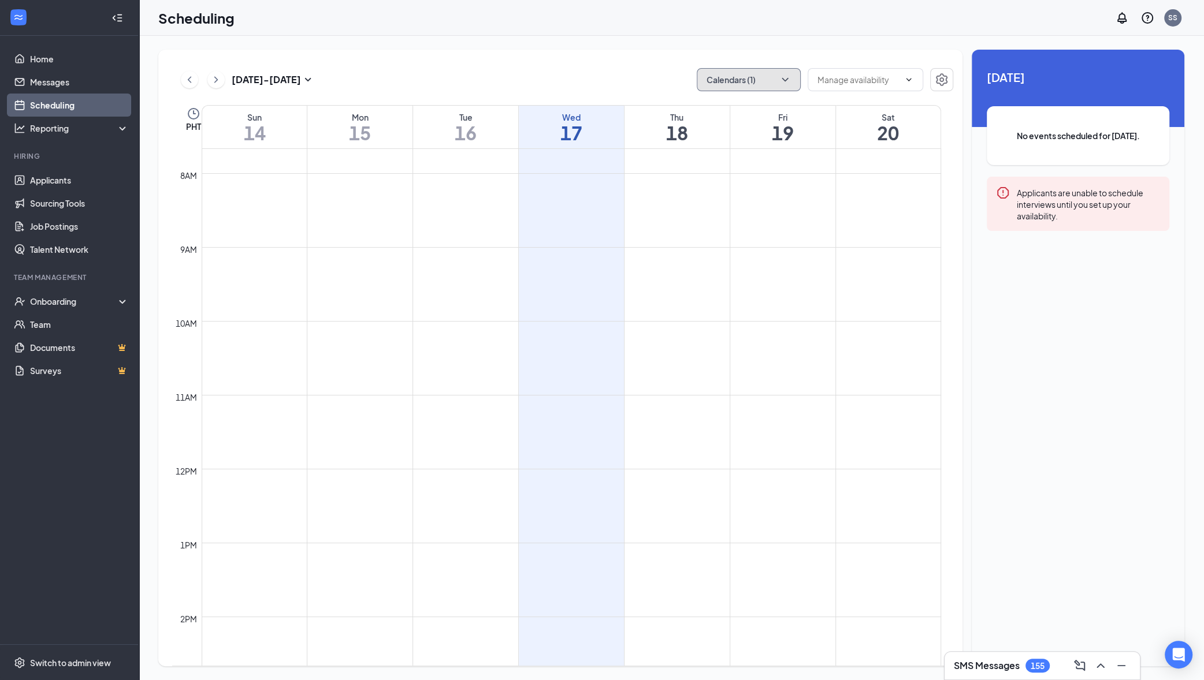
click at [773, 81] on button "Calendars (1)" at bounding box center [749, 79] width 104 height 23
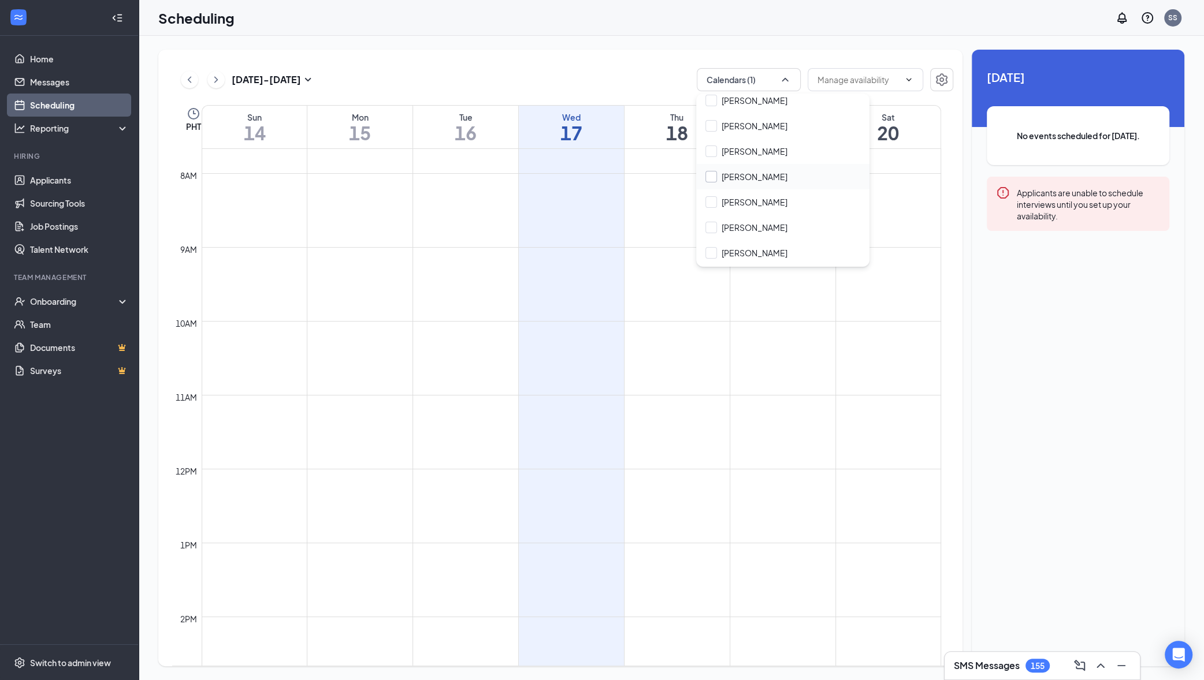
click at [748, 174] on input "[PERSON_NAME]" at bounding box center [746, 177] width 82 height 12
checkbox input "true"
click at [724, 127] on input "My Calendar" at bounding box center [737, 132] width 64 height 12
checkbox input "false"
click at [811, 32] on div "Scheduling SS" at bounding box center [671, 18] width 1065 height 36
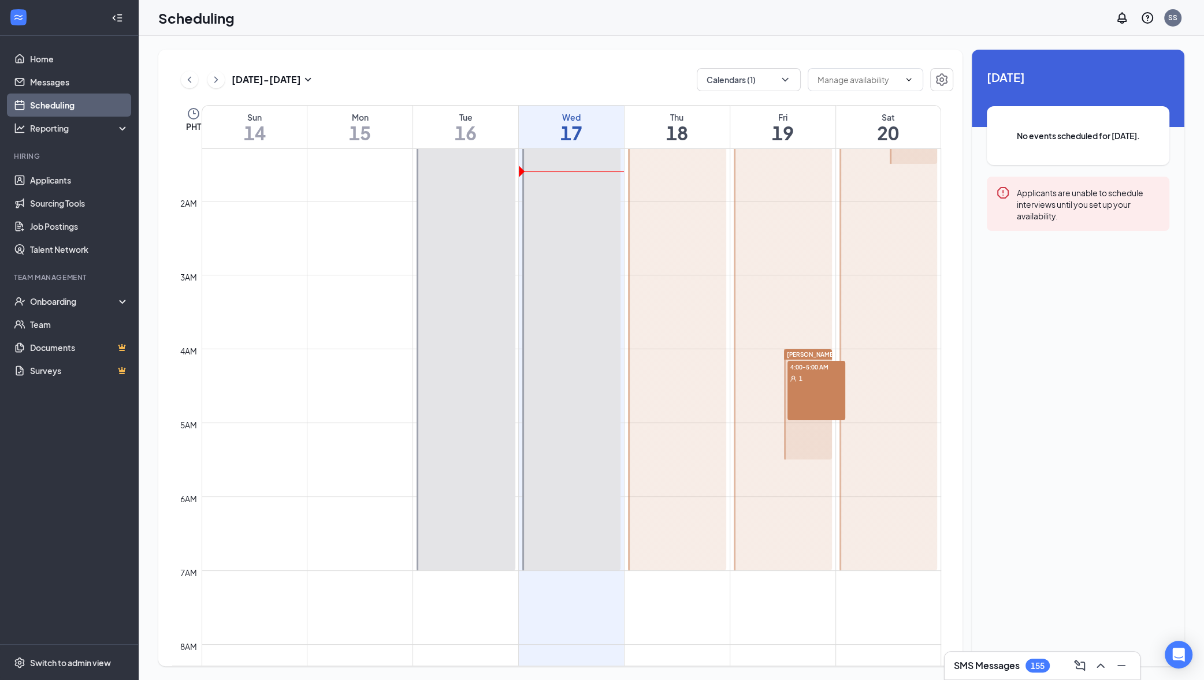
scroll to position [97, 0]
click at [103, 667] on div "Switch to admin view" at bounding box center [70, 663] width 81 height 12
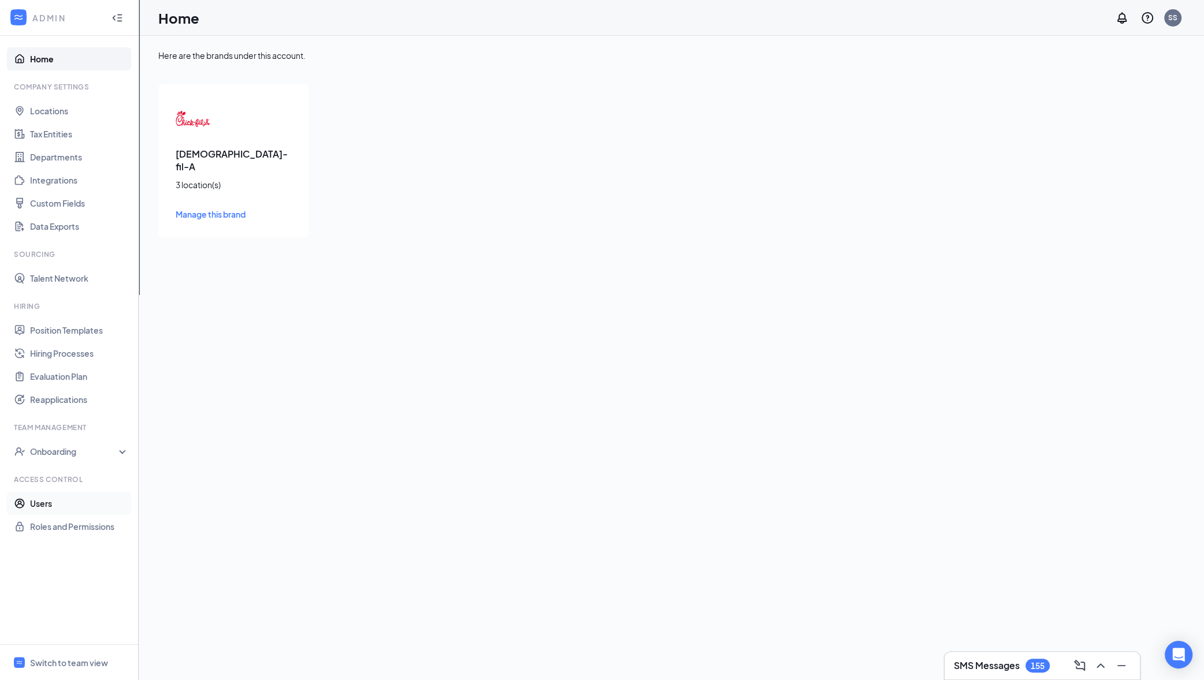
click at [81, 503] on link "Users" at bounding box center [79, 503] width 99 height 23
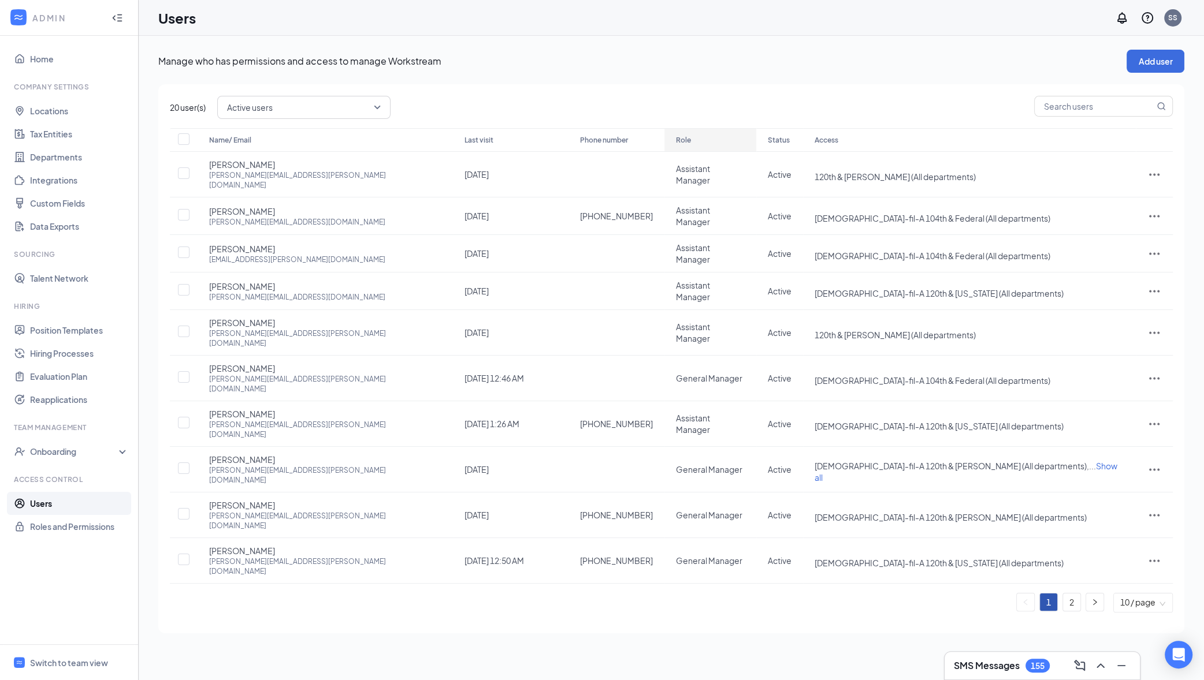
click at [676, 146] on div "Role" at bounding box center [710, 140] width 69 height 14
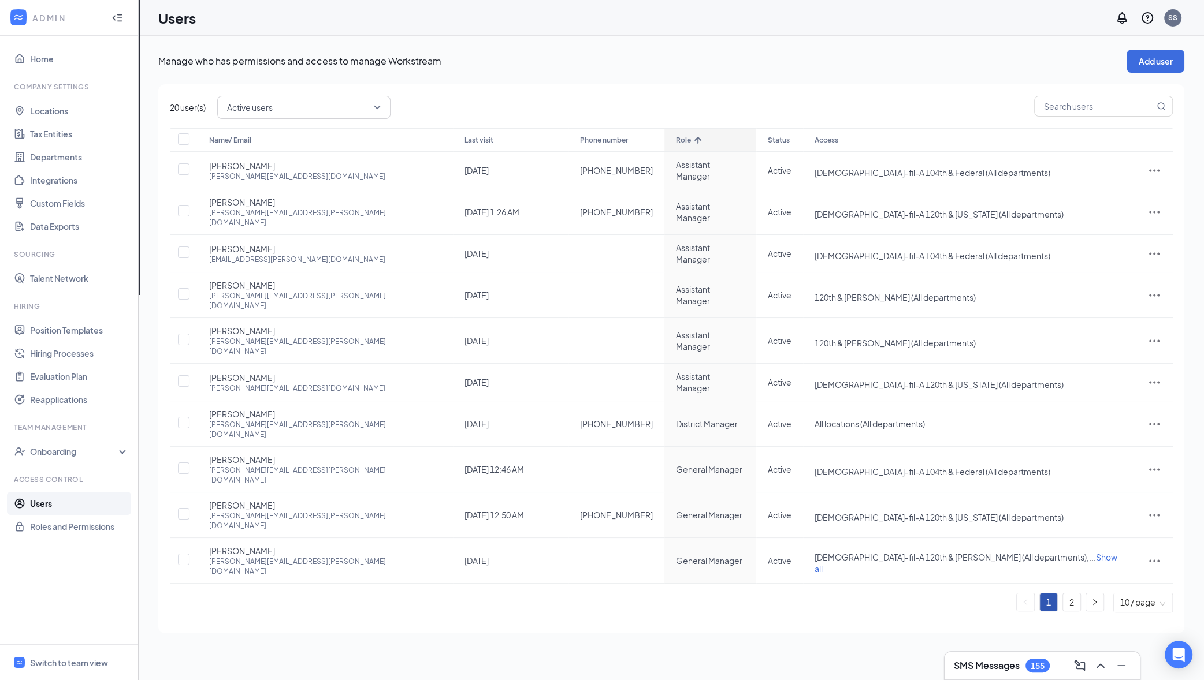
click at [676, 147] on div "Role" at bounding box center [710, 140] width 69 height 14
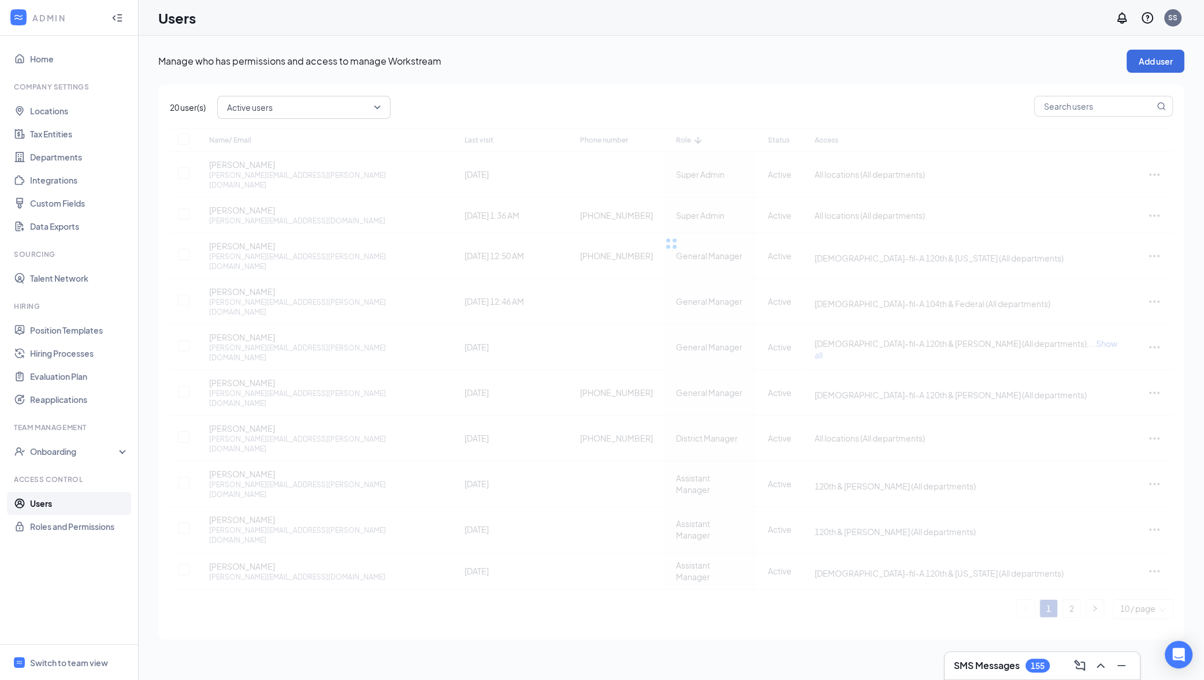
checkbox input "false"
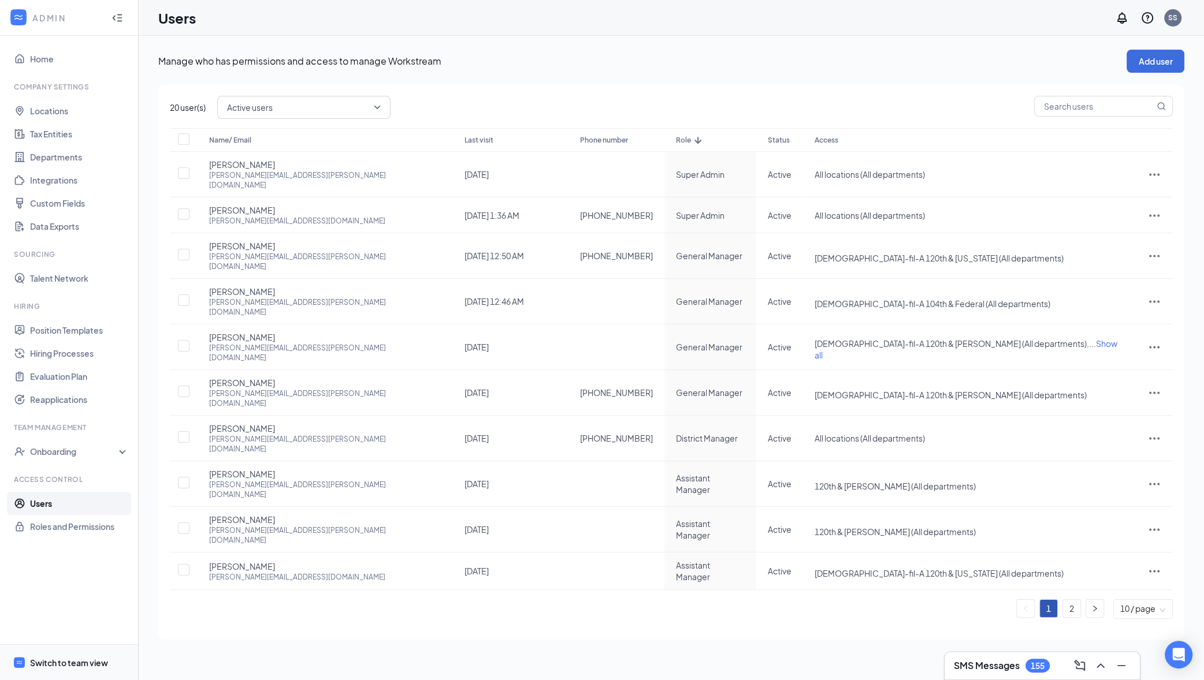
click at [71, 669] on span "Switch to team view" at bounding box center [79, 662] width 99 height 35
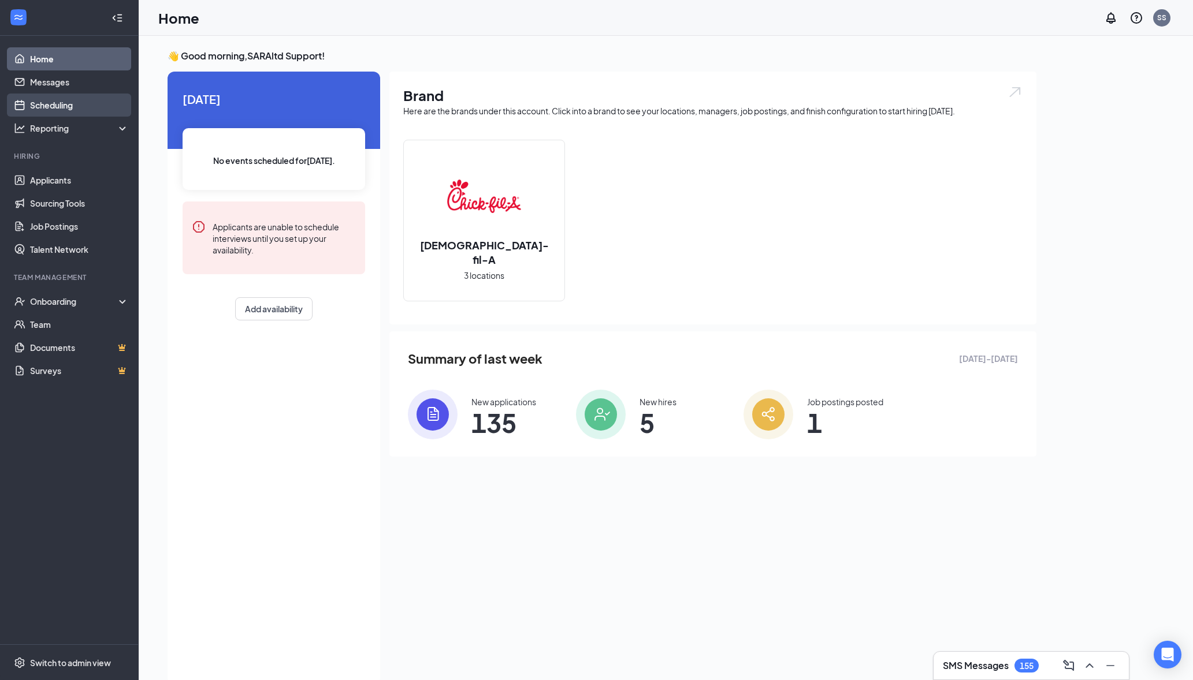
click at [51, 96] on link "Scheduling" at bounding box center [79, 105] width 99 height 23
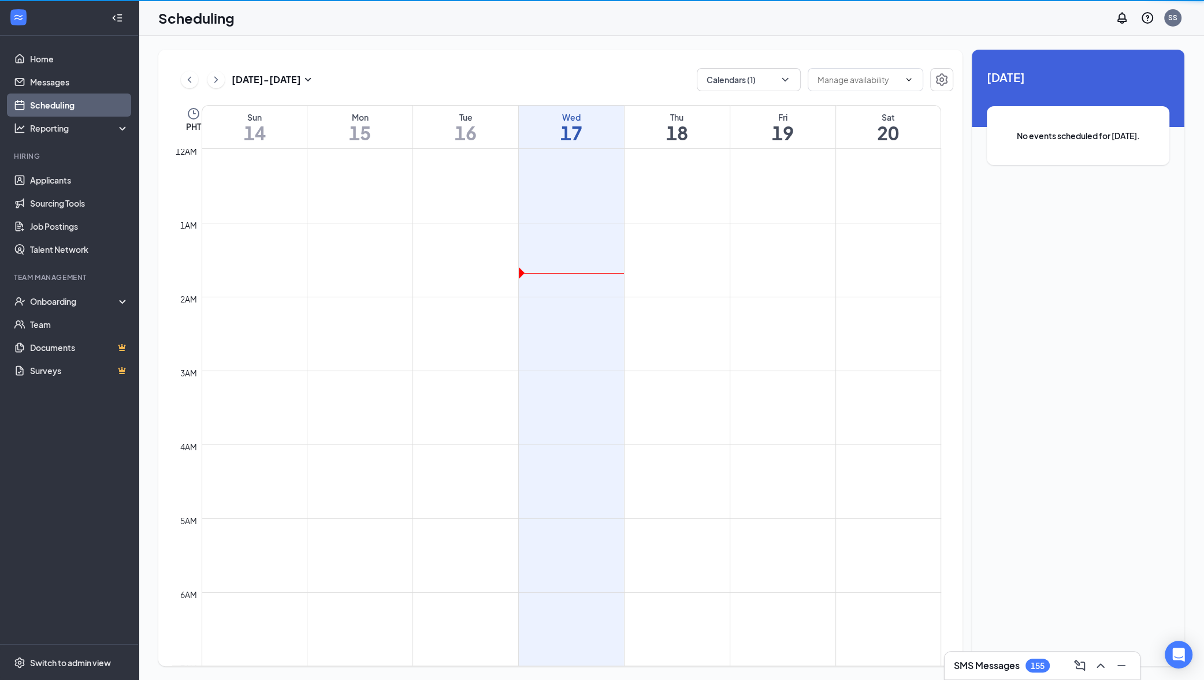
scroll to position [567, 0]
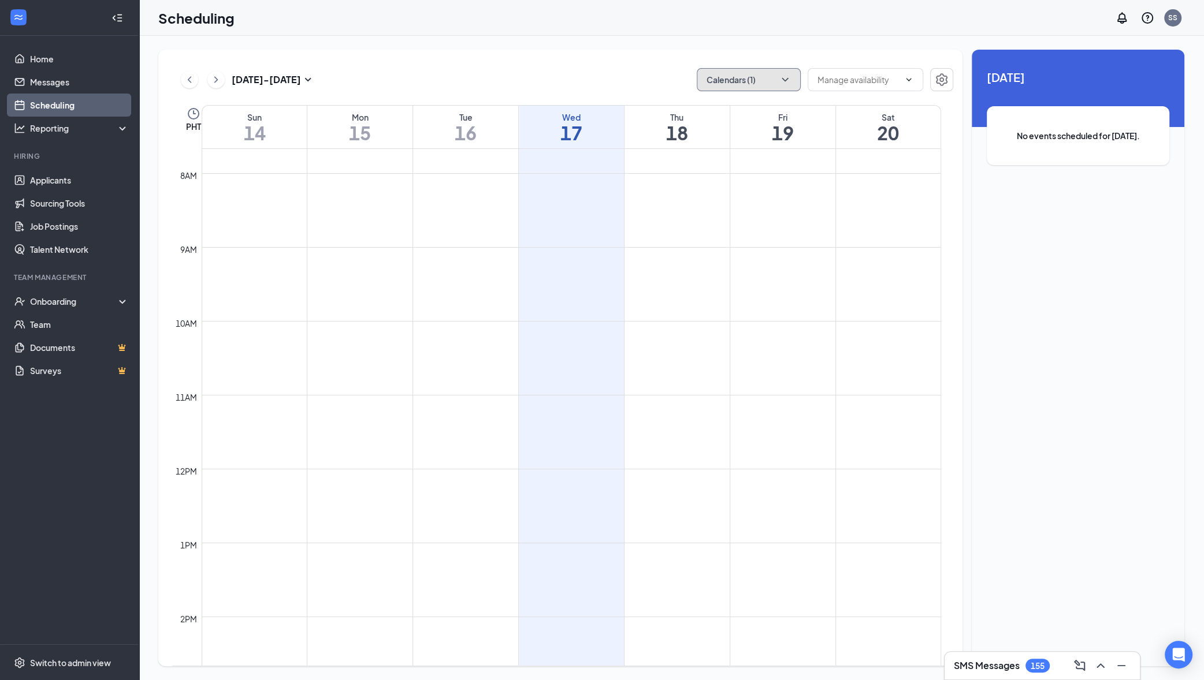
click at [734, 80] on button "Calendars (1)" at bounding box center [749, 79] width 104 height 23
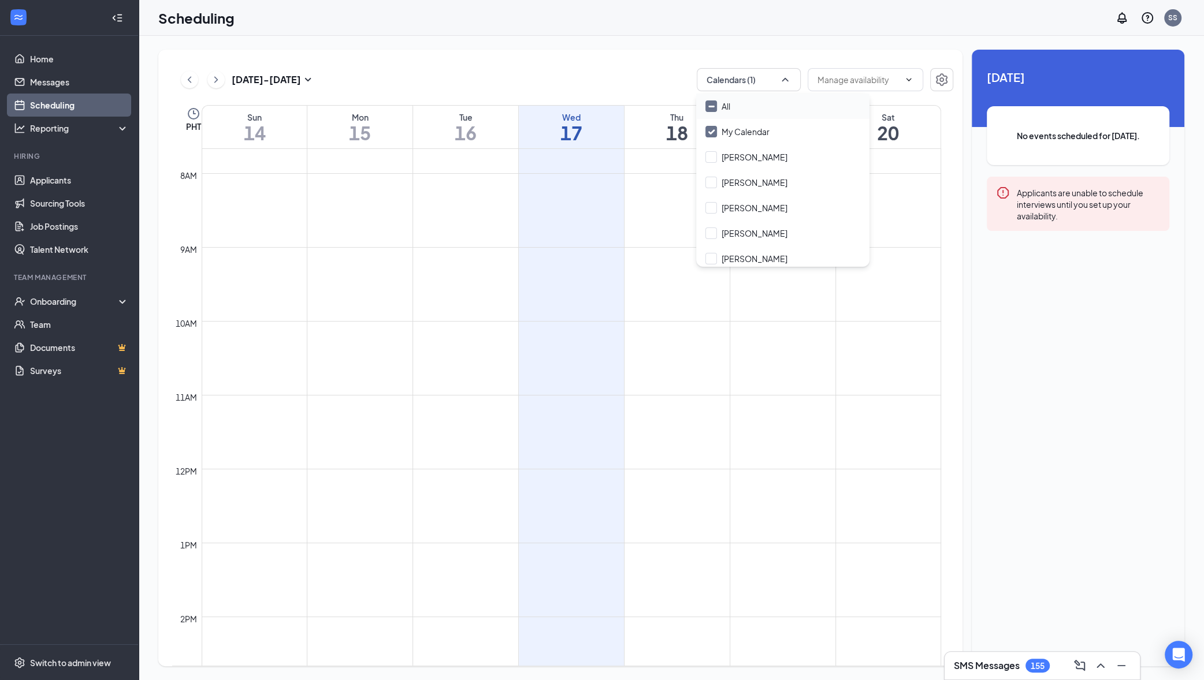
click at [713, 103] on input "All" at bounding box center [717, 107] width 25 height 12
checkbox input "true"
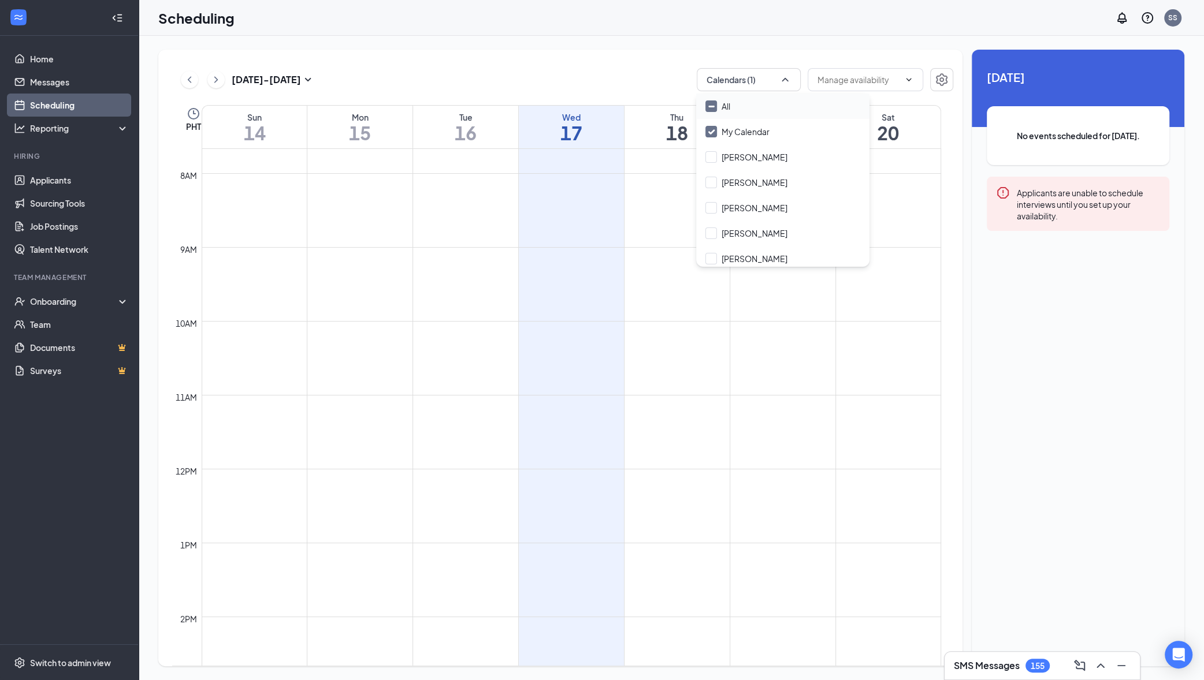
checkbox input "true"
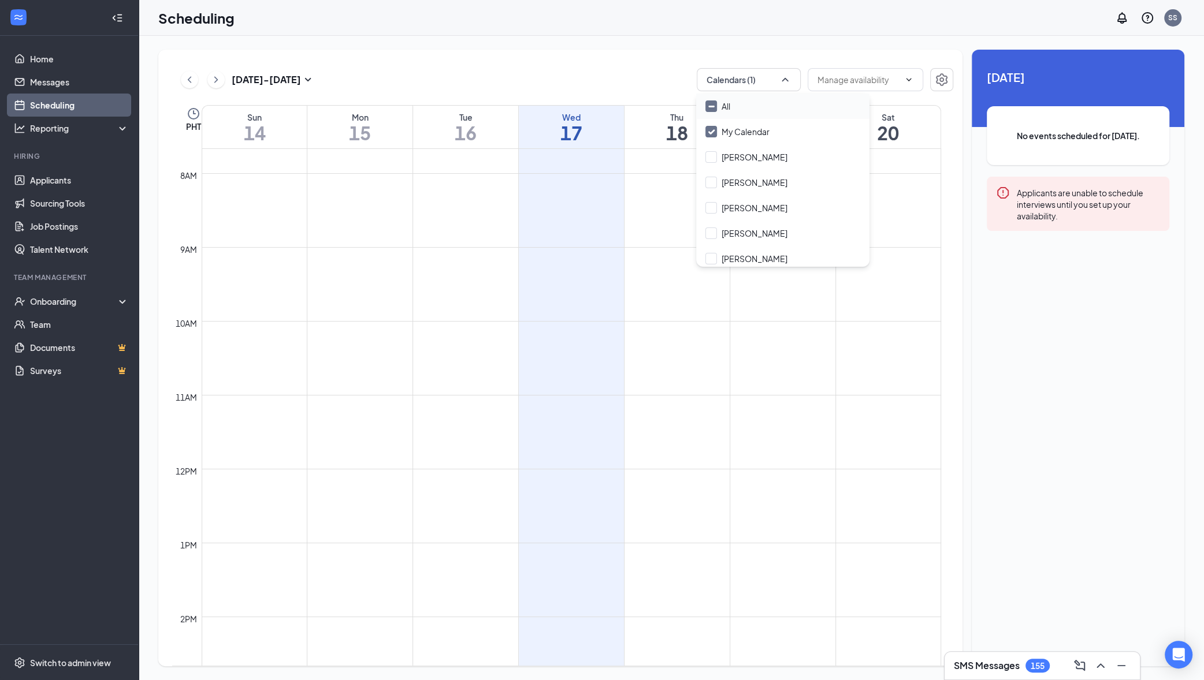
checkbox input "true"
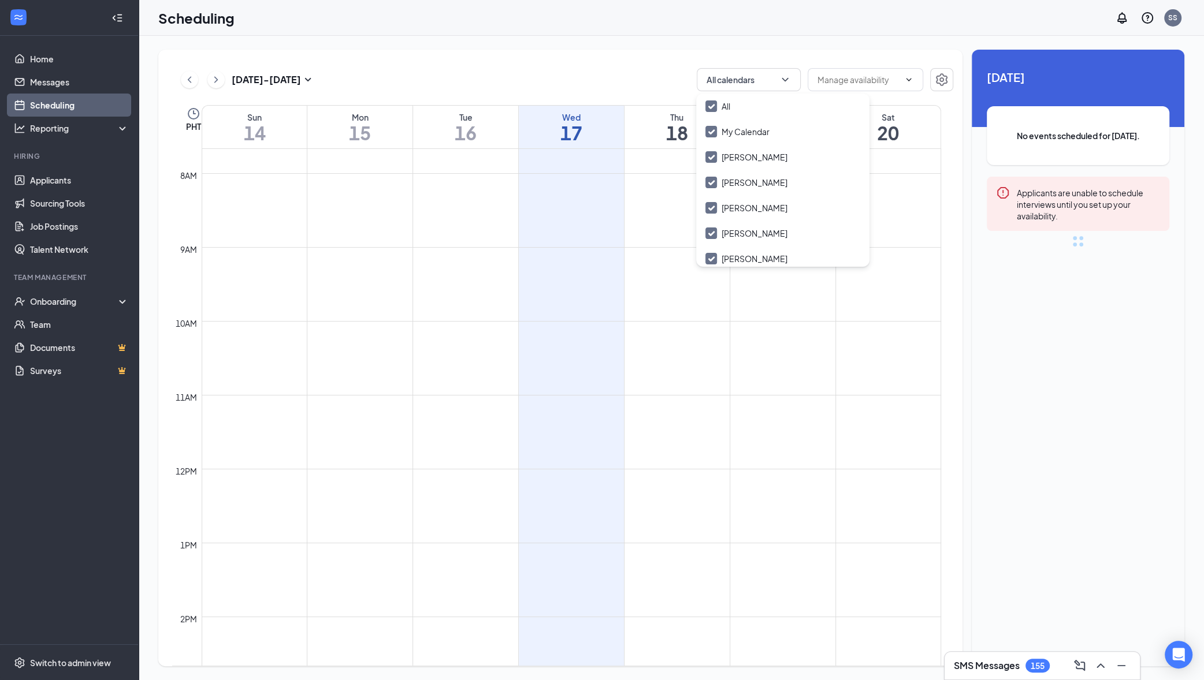
click at [548, 64] on div "Sep 14 - Sep 20 All calendars PHT Sun 14 Mon 15 Tue 16 Wed 17 Thu 18 Fri 19 Sat…" at bounding box center [560, 358] width 804 height 617
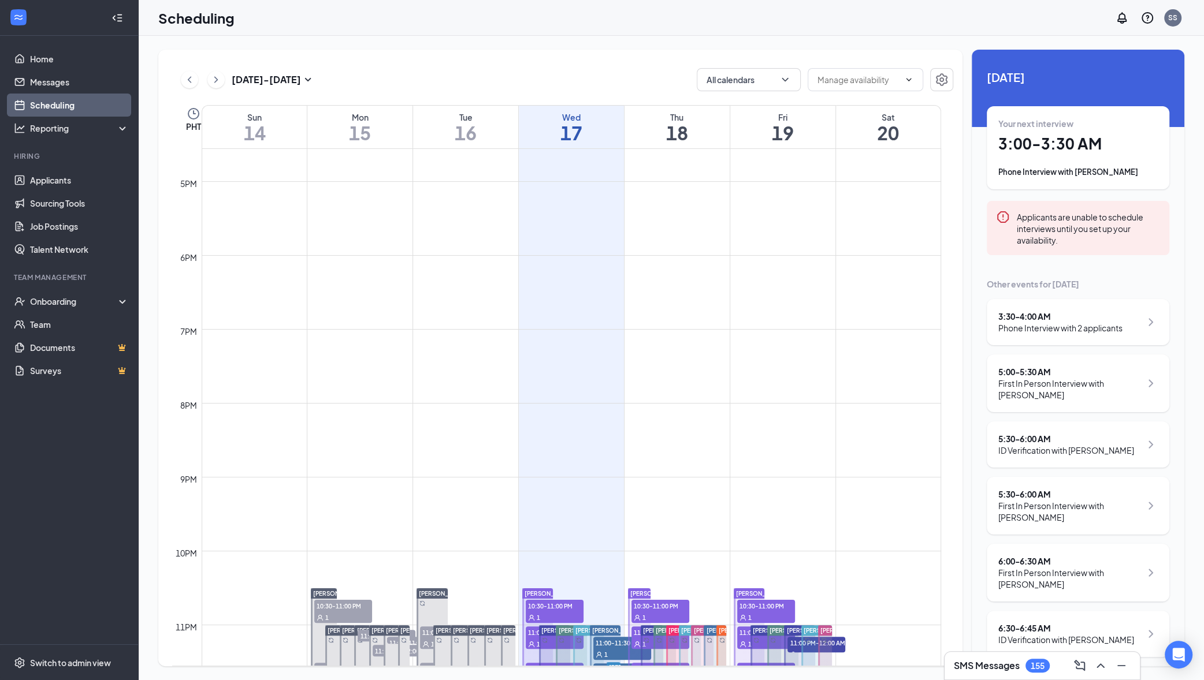
scroll to position [1258, 0]
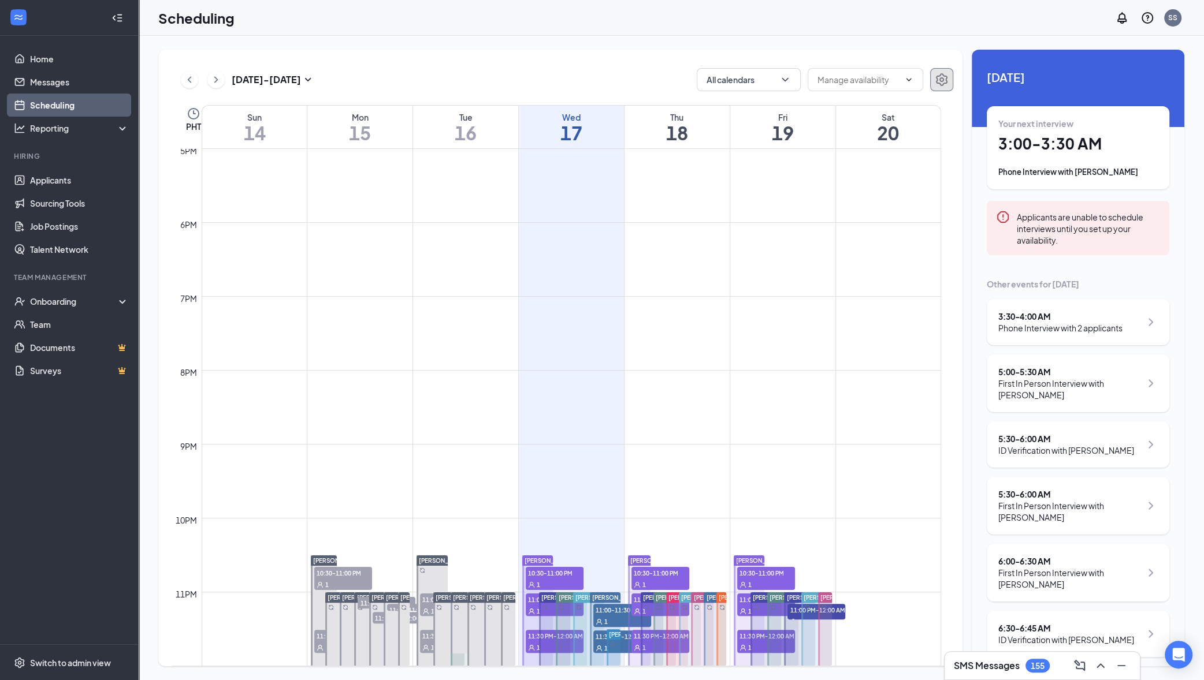
click at [947, 80] on icon "Settings" at bounding box center [942, 80] width 14 height 14
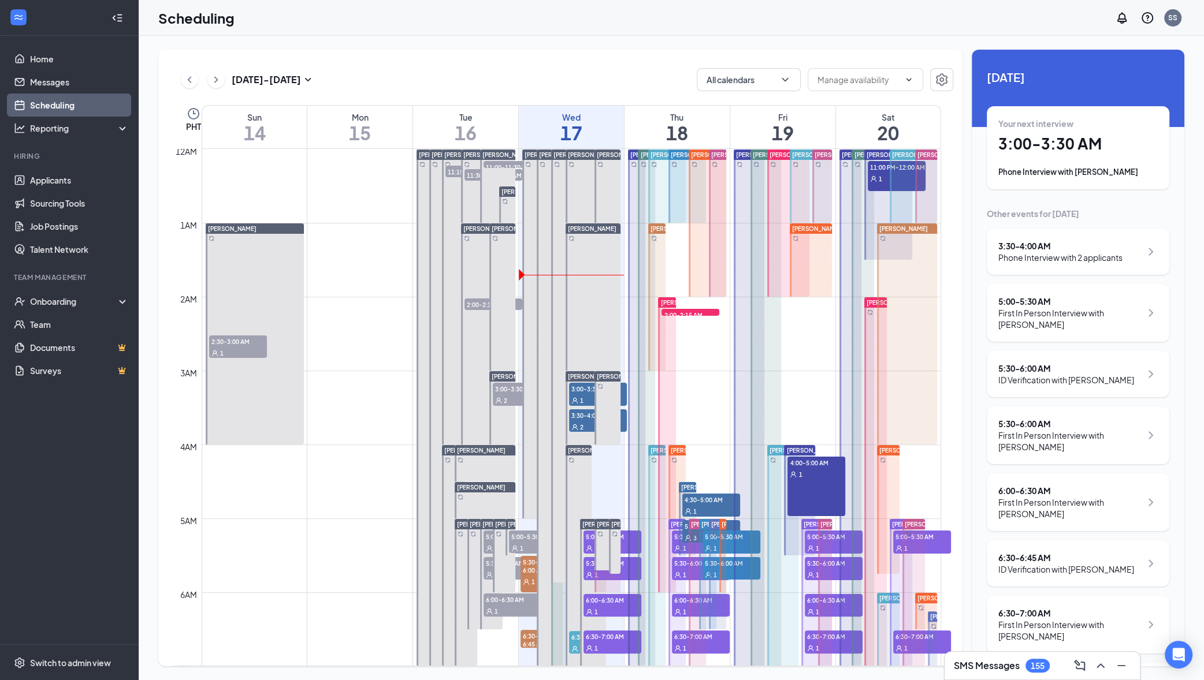
scroll to position [567, 0]
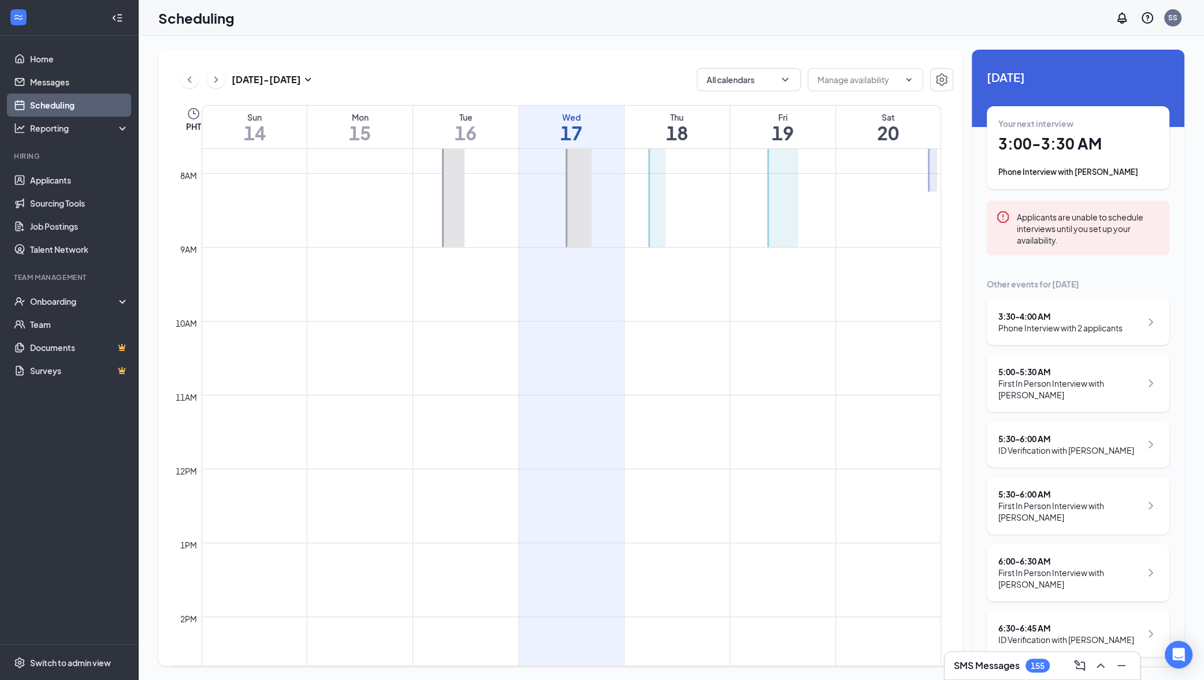
click at [194, 117] on icon "Clock" at bounding box center [194, 114] width 14 height 14
click at [308, 72] on span "(UTC+08:00) Asia/Manila - Philippine Time" at bounding box center [344, 73] width 282 height 17
click at [300, 73] on span "(UTC+08:00) Asia/Manila - Philippine Time" at bounding box center [344, 73] width 282 height 17
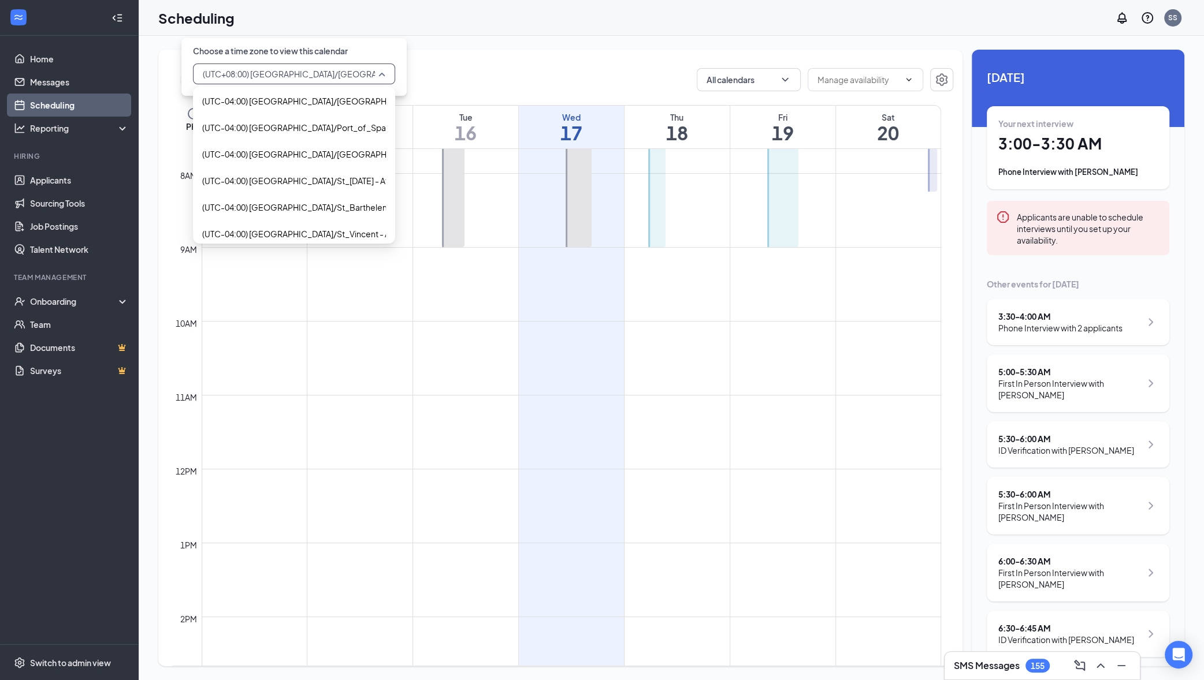
scroll to position [717, 0]
click at [333, 132] on span "(UTC-06:00) America/Denver - Mountain Time" at bounding box center [342, 131] width 280 height 13
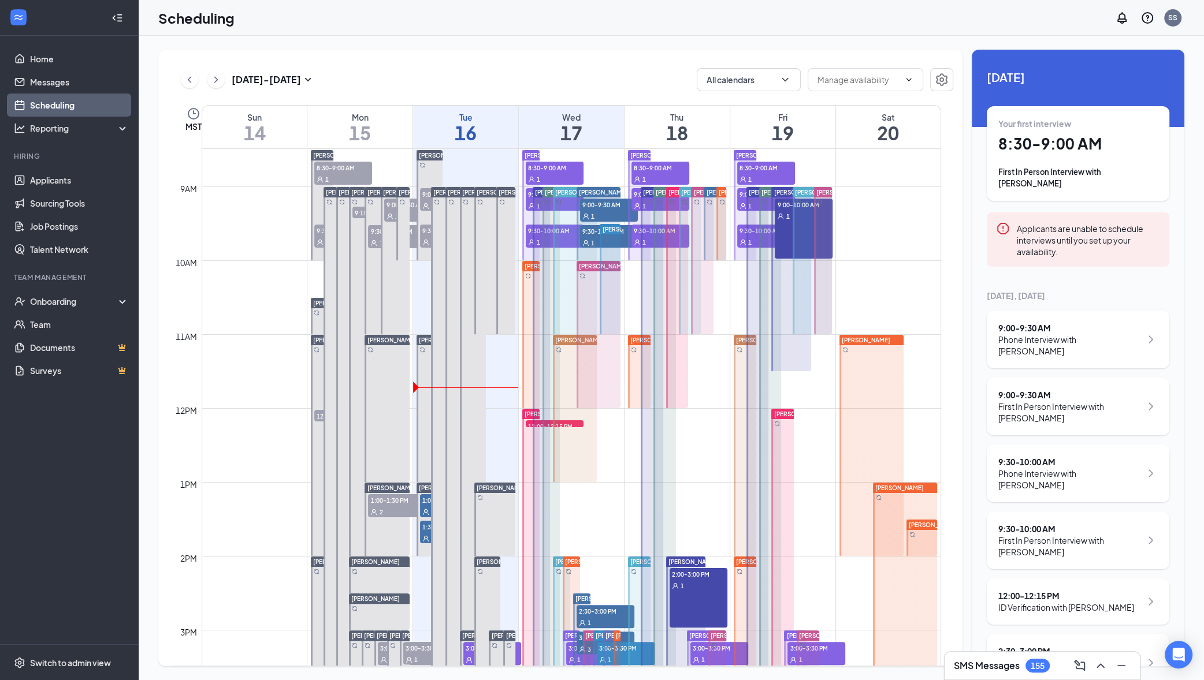
scroll to position [633, 0]
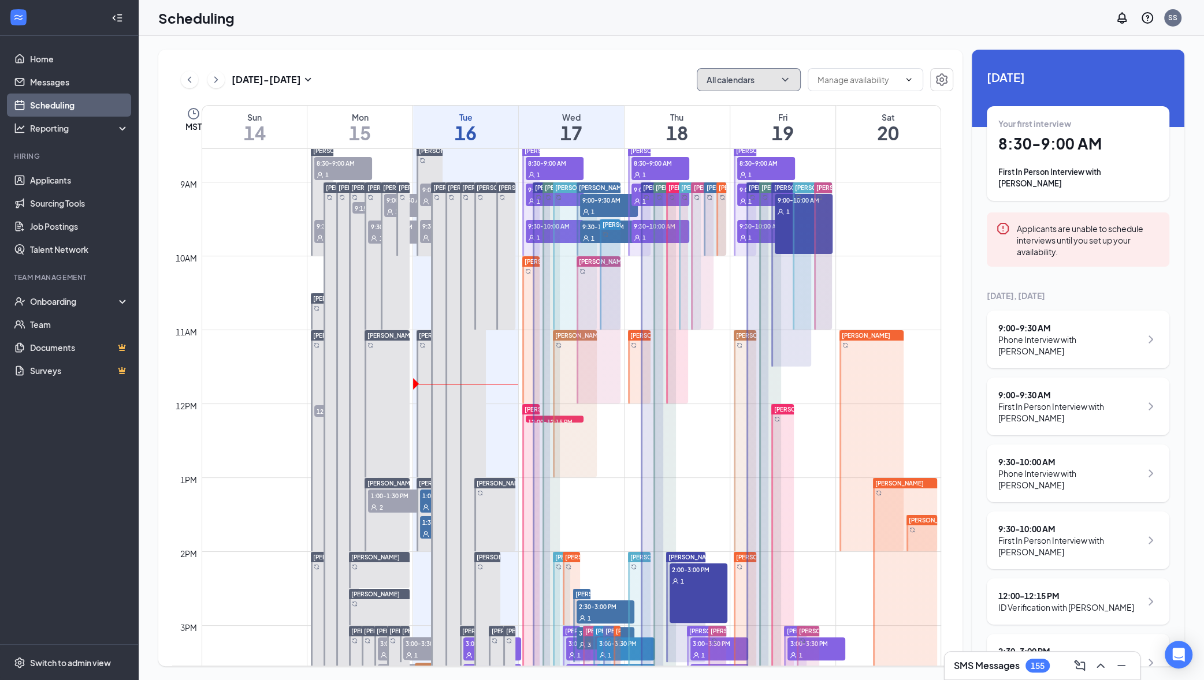
click at [740, 72] on button "All calendars" at bounding box center [749, 79] width 104 height 23
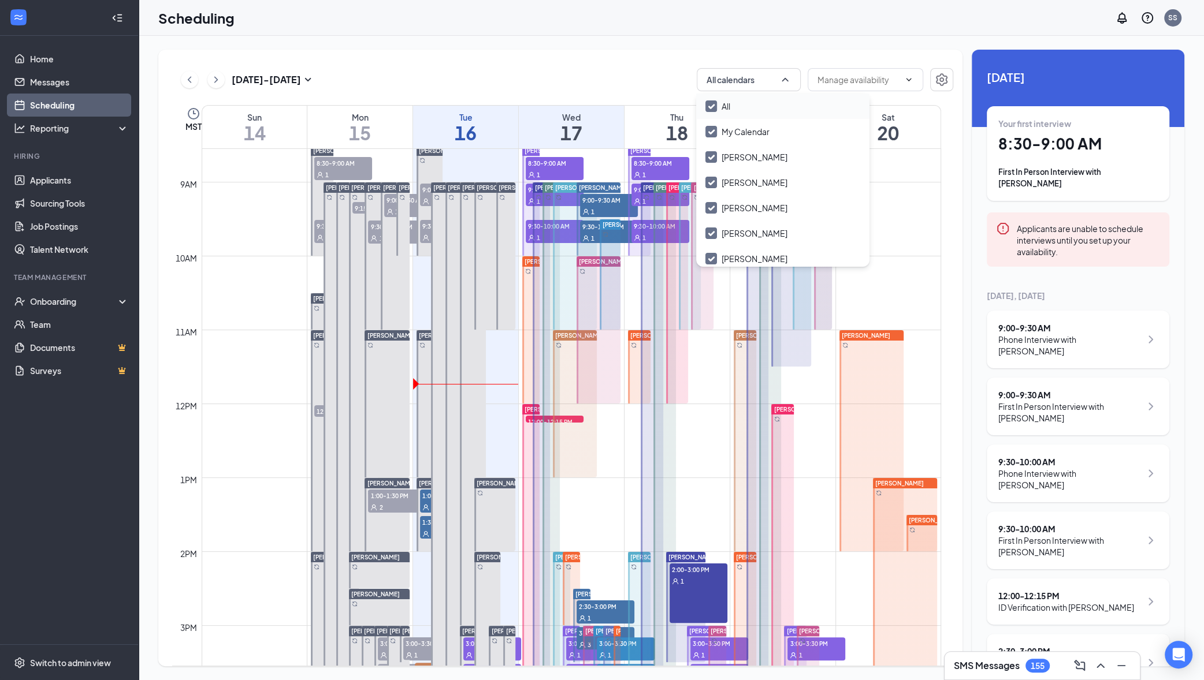
click at [716, 106] on input "All" at bounding box center [717, 107] width 25 height 12
checkbox input "false"
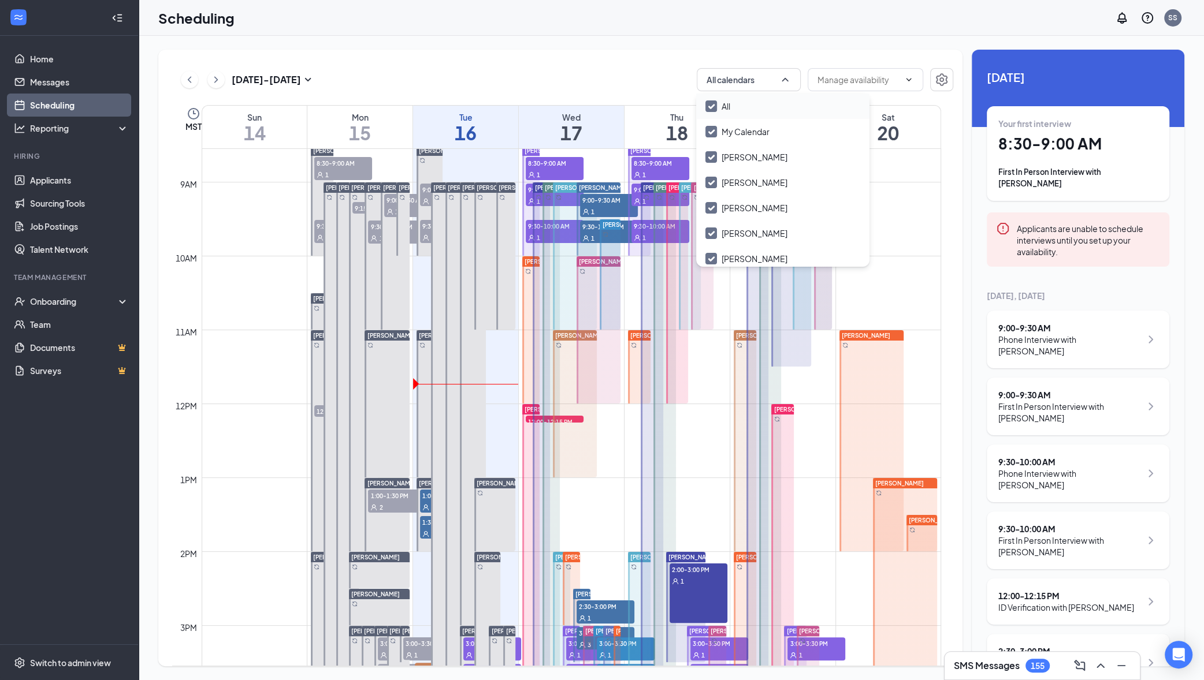
checkbox input "false"
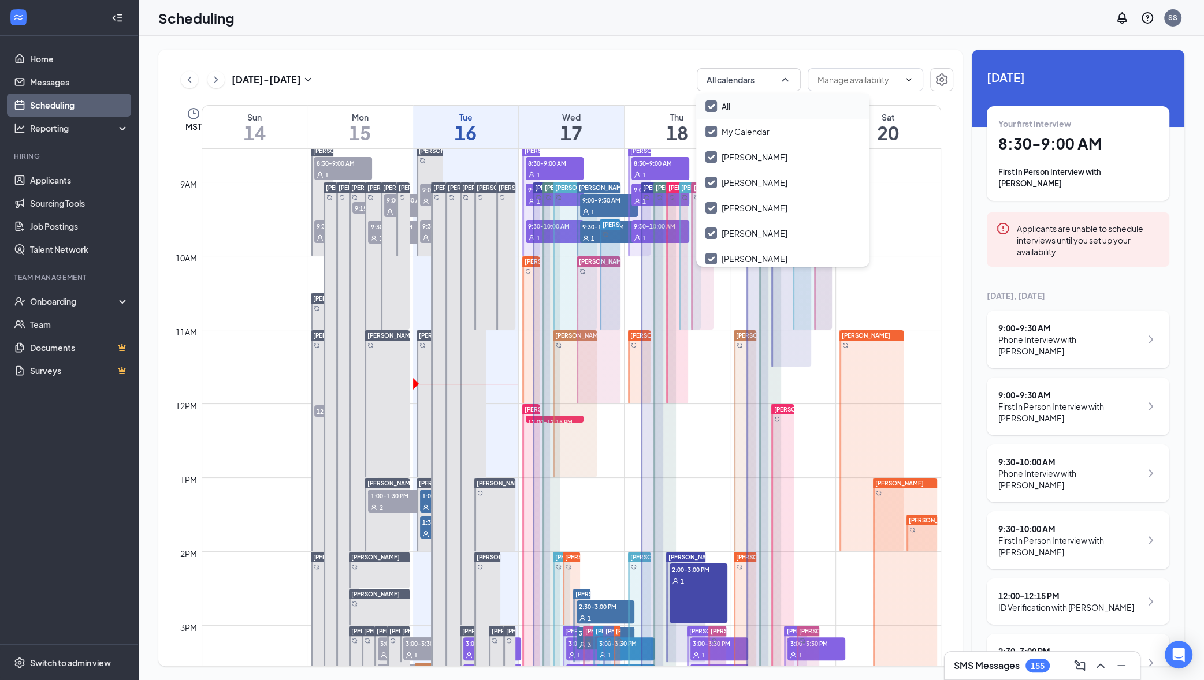
checkbox input "false"
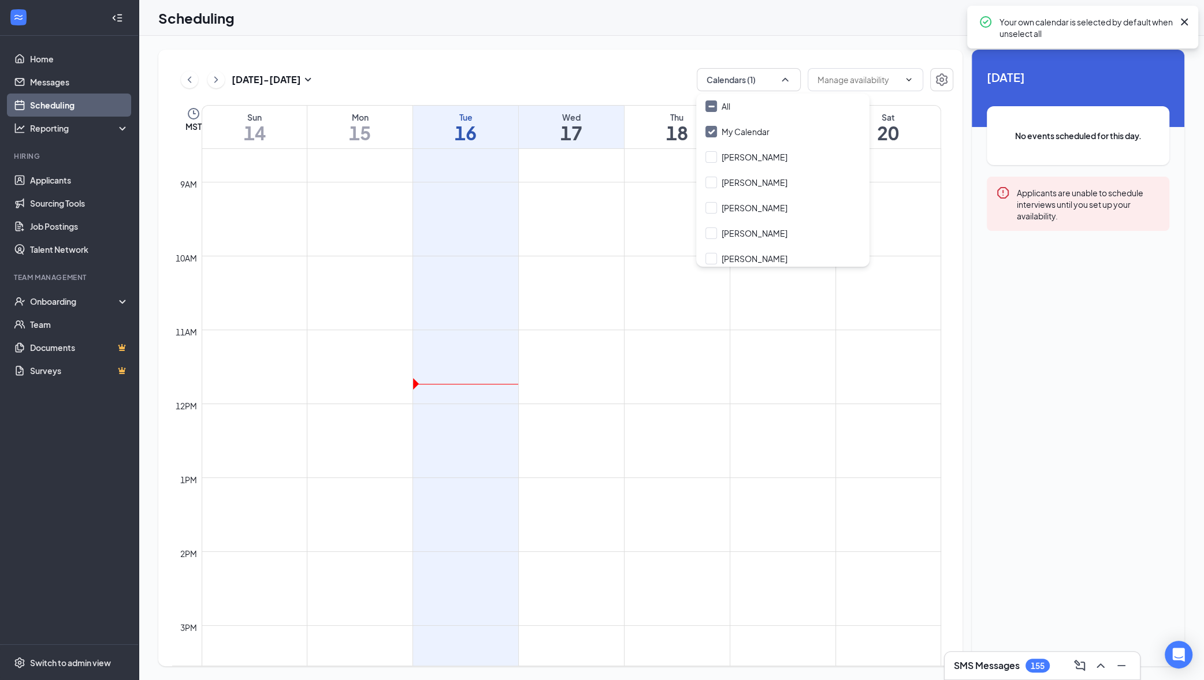
scroll to position [208, 0]
click at [730, 255] on input "[PERSON_NAME]" at bounding box center [746, 254] width 82 height 12
checkbox input "true"
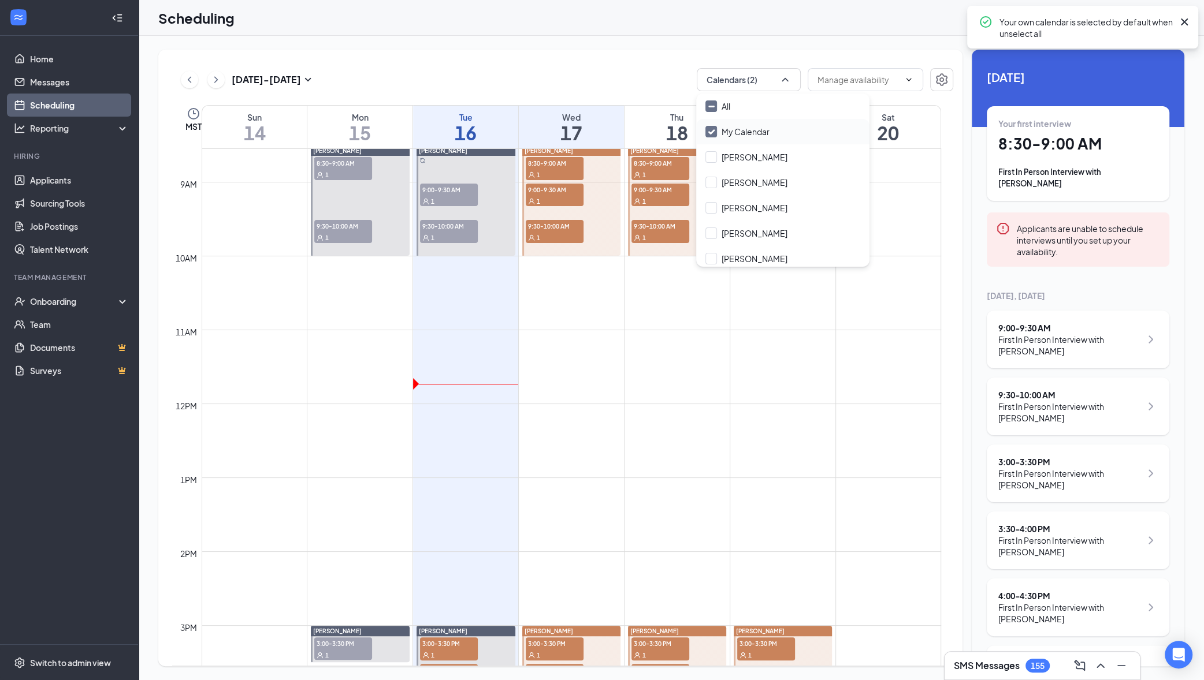
click at [715, 132] on input "My Calendar" at bounding box center [737, 132] width 64 height 12
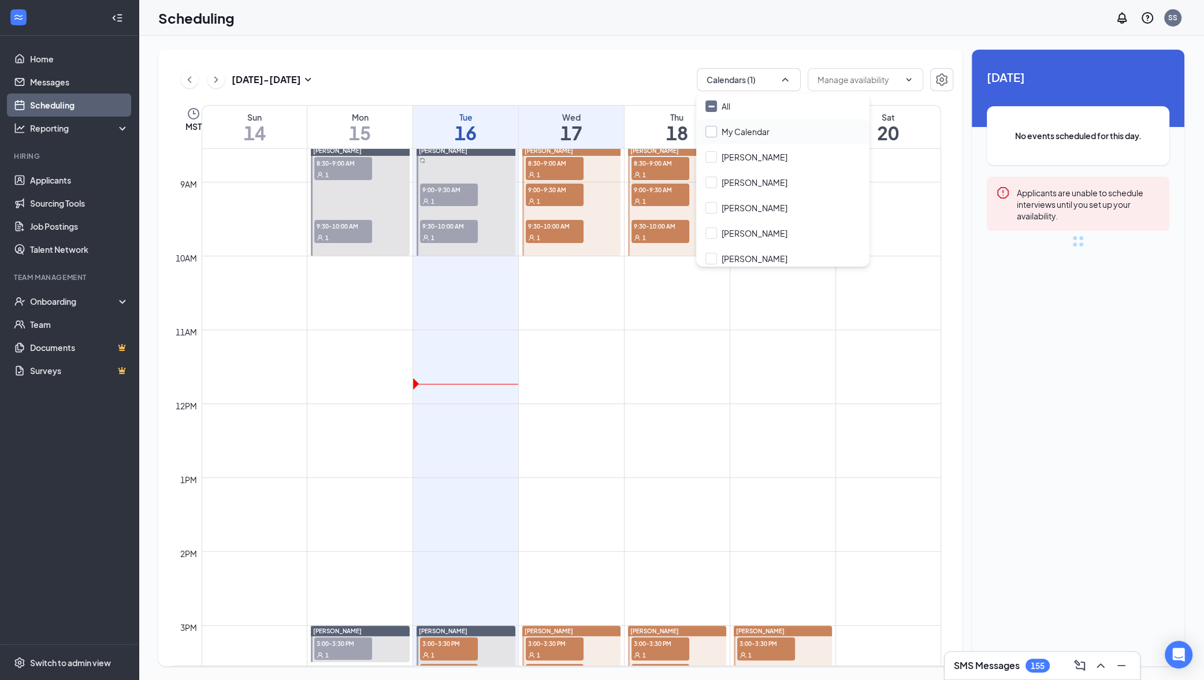
checkbox input "false"
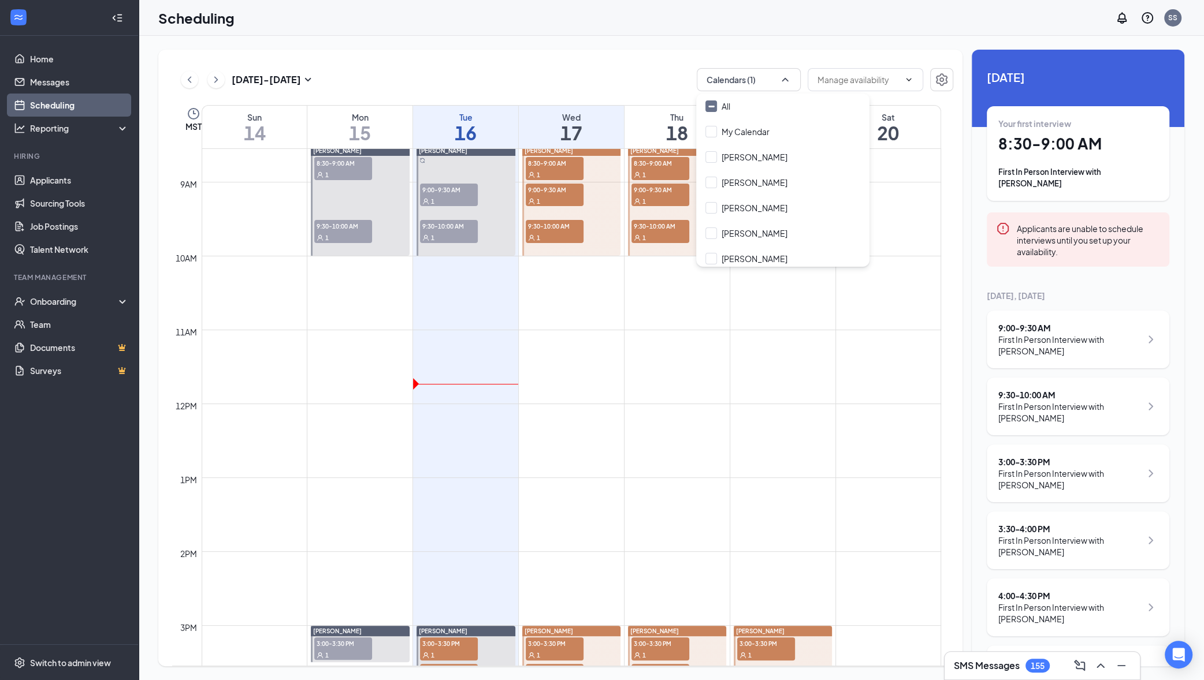
click at [633, 81] on div "Sep 14 - Sep 20 Calendars (1)" at bounding box center [562, 79] width 781 height 23
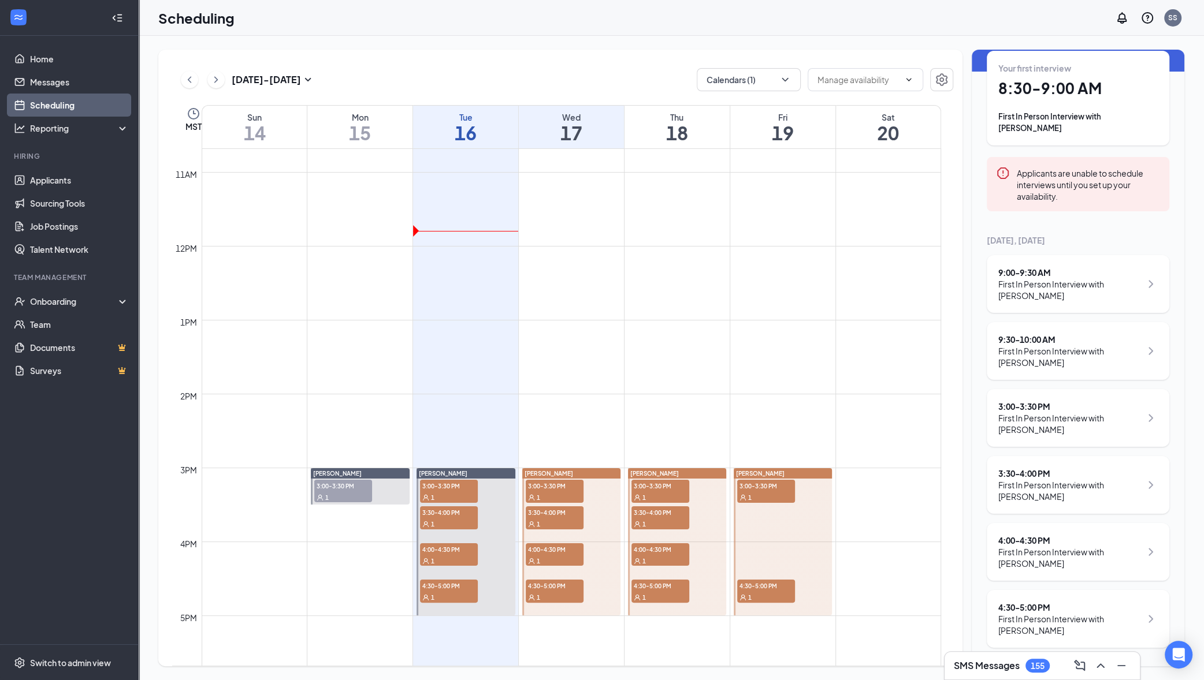
scroll to position [806, 0]
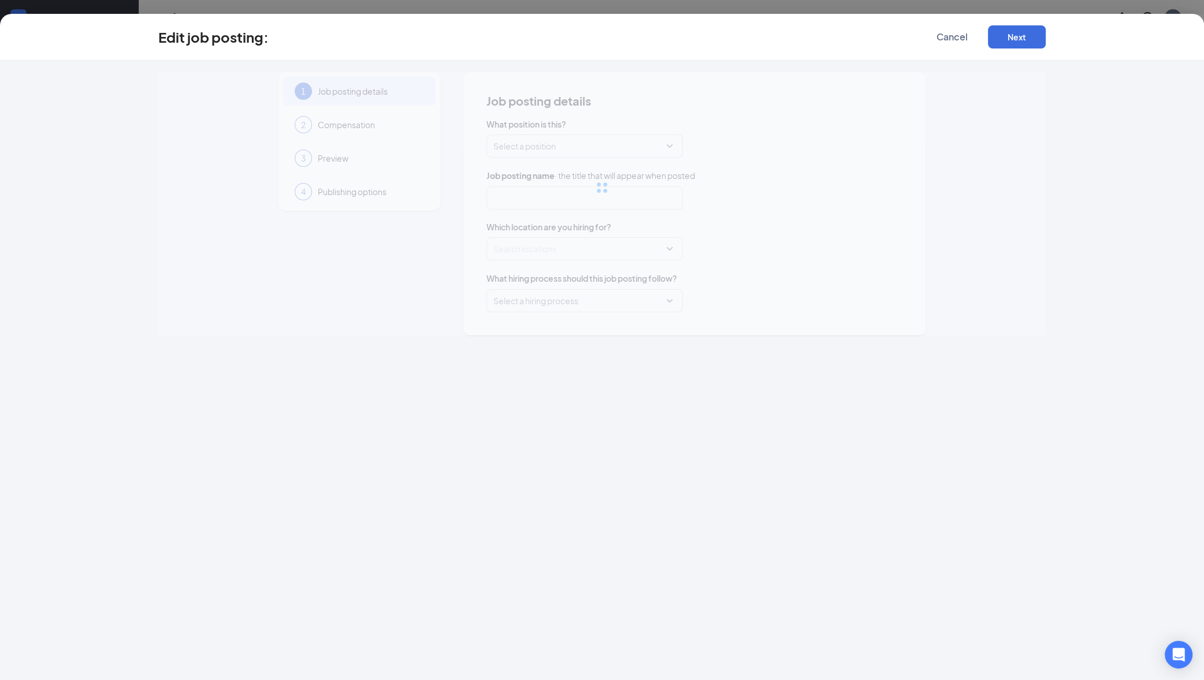
type input "Full-Time Front of House Team Member"
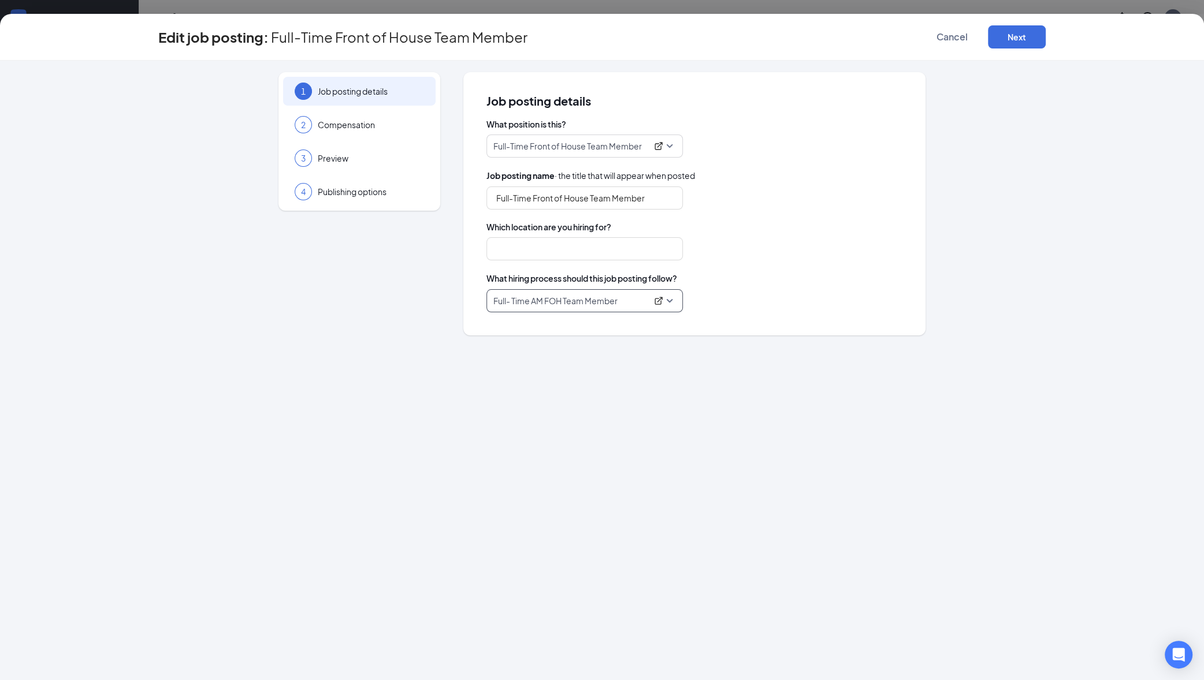
type input "120th & [US_STATE]"
click at [657, 300] on icon "ExternalLink" at bounding box center [658, 300] width 9 height 9
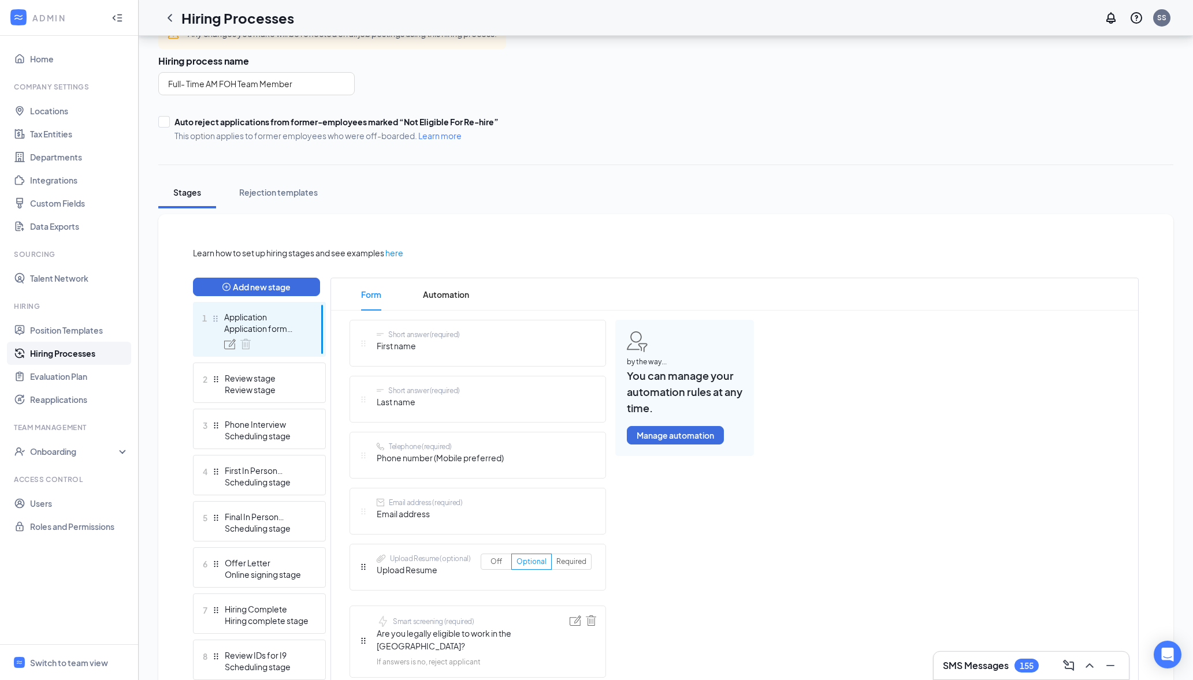
scroll to position [121, 0]
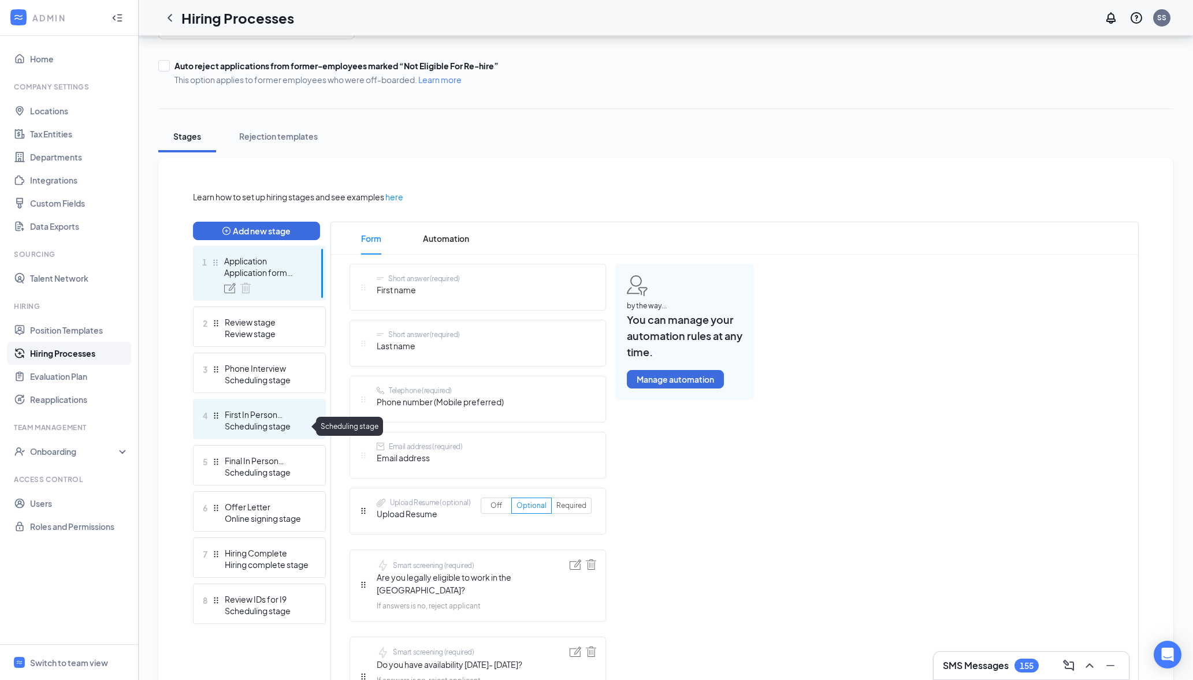
click at [262, 425] on div "Scheduling stage" at bounding box center [267, 427] width 84 height 12
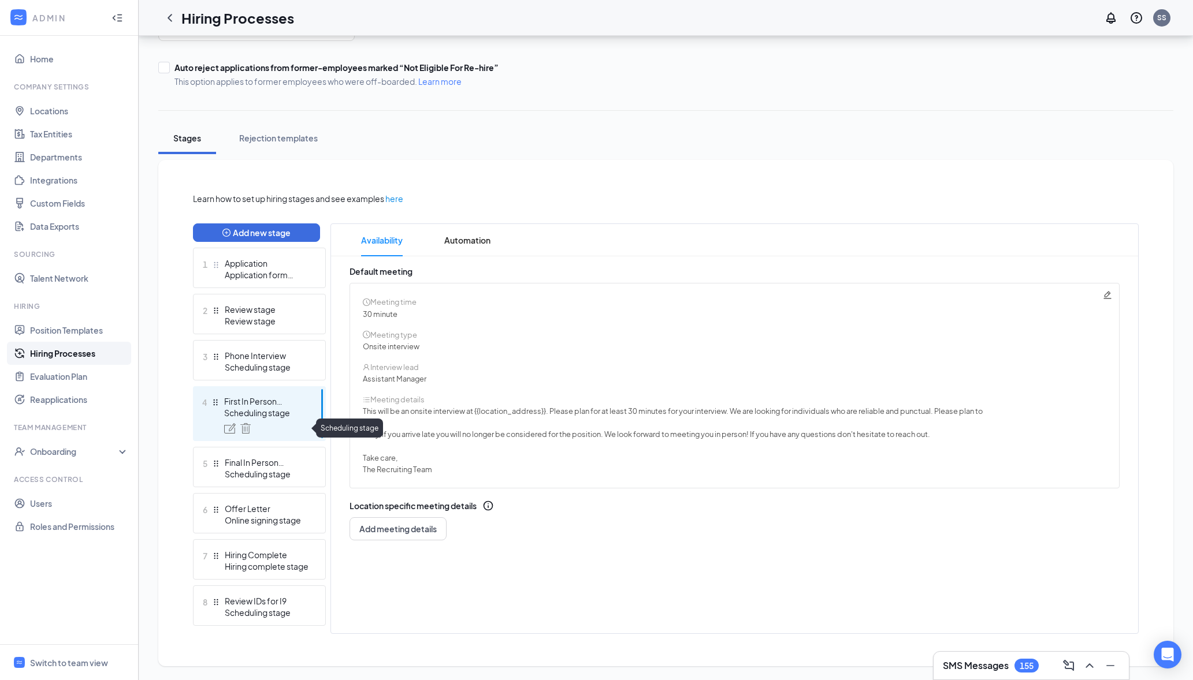
scroll to position [120, 0]
click at [70, 507] on link "Users" at bounding box center [79, 503] width 99 height 23
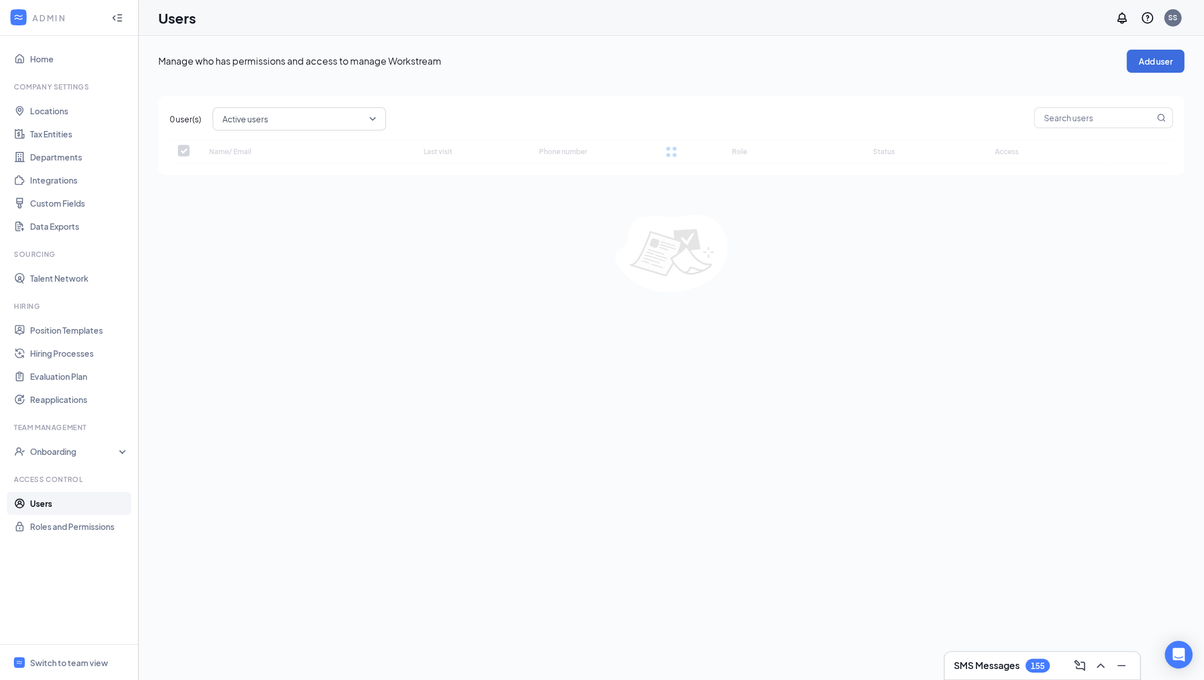
checkbox input "false"
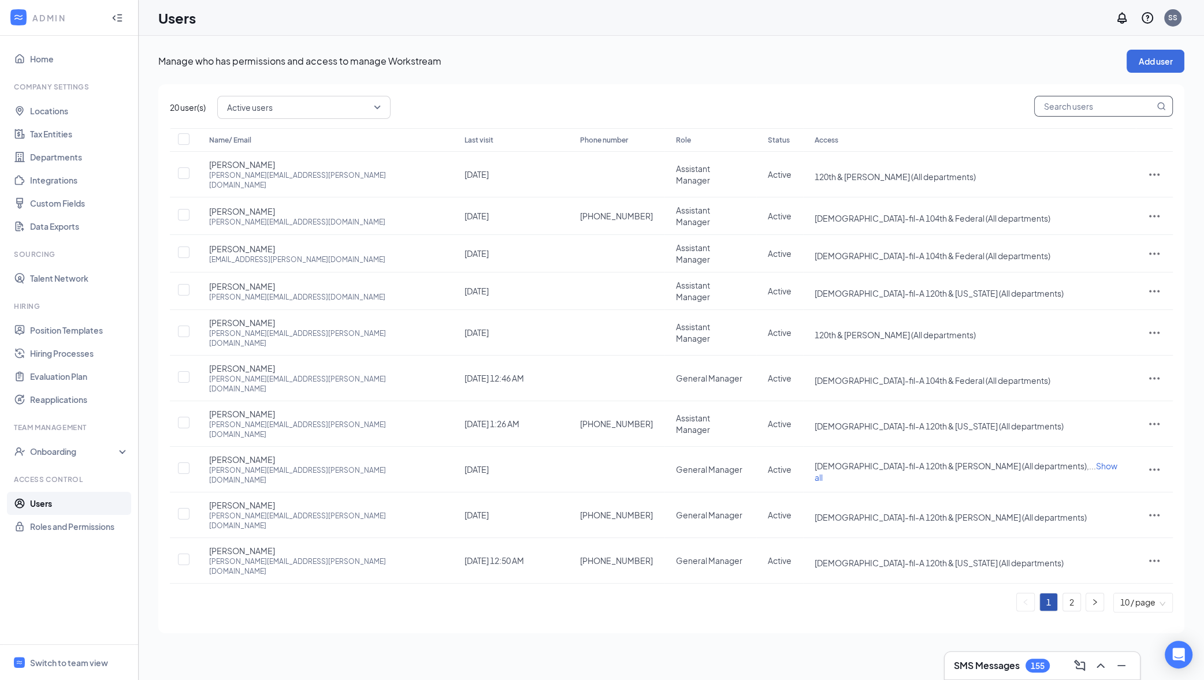
click at [1103, 109] on input "text" at bounding box center [1095, 106] width 120 height 20
click at [973, 288] on span "Chick-fil-A 120th & Washington (All departments)" at bounding box center [939, 293] width 249 height 10
click at [1147, 284] on icon "ActionsIcon" at bounding box center [1154, 291] width 14 height 14
click at [1121, 294] on li "Edit user" at bounding box center [1115, 302] width 90 height 27
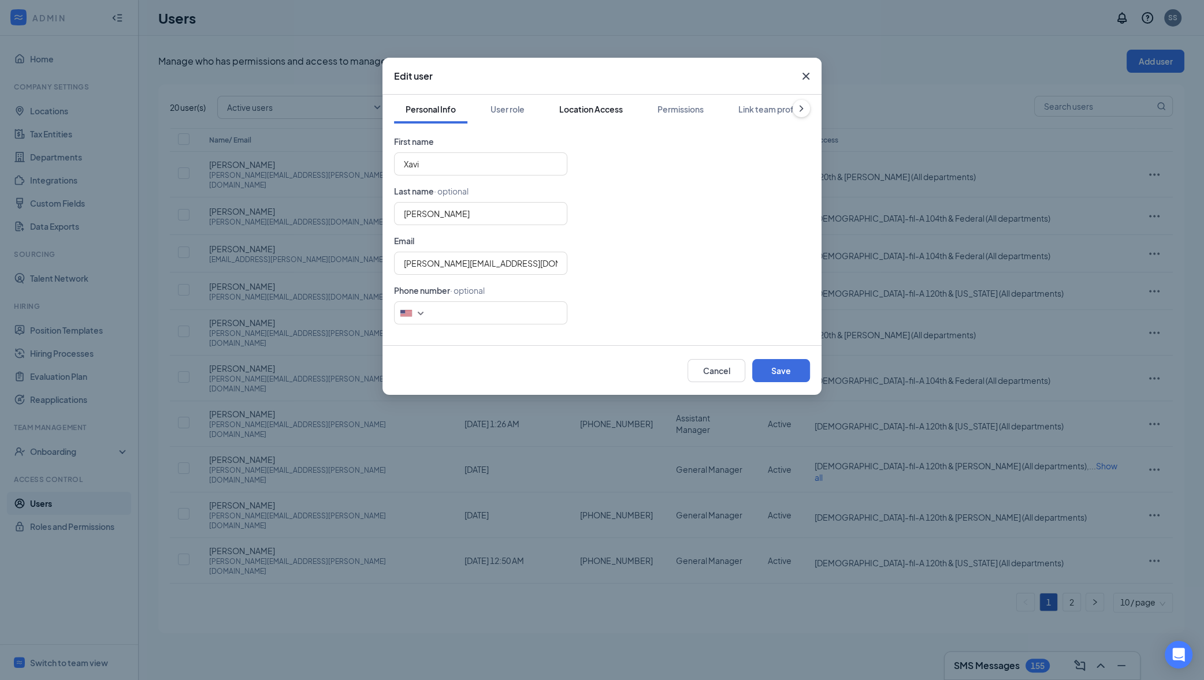
click at [581, 113] on div "Location Access" at bounding box center [591, 109] width 64 height 12
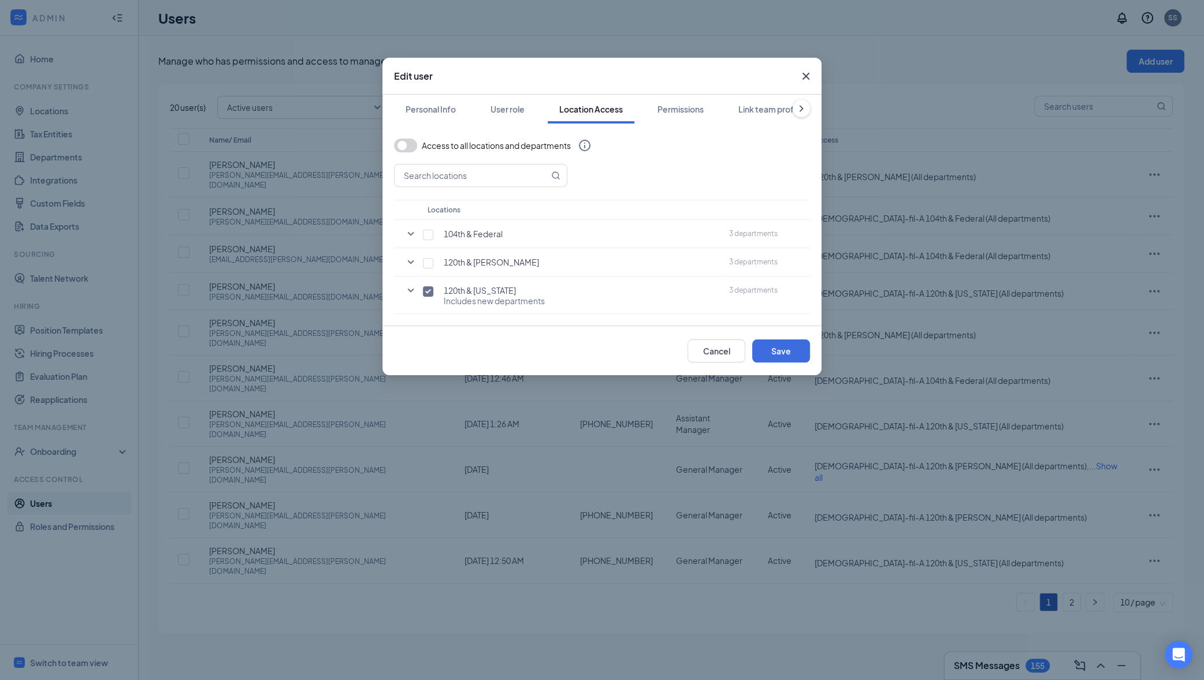
click at [804, 76] on icon "Cross" at bounding box center [806, 76] width 14 height 14
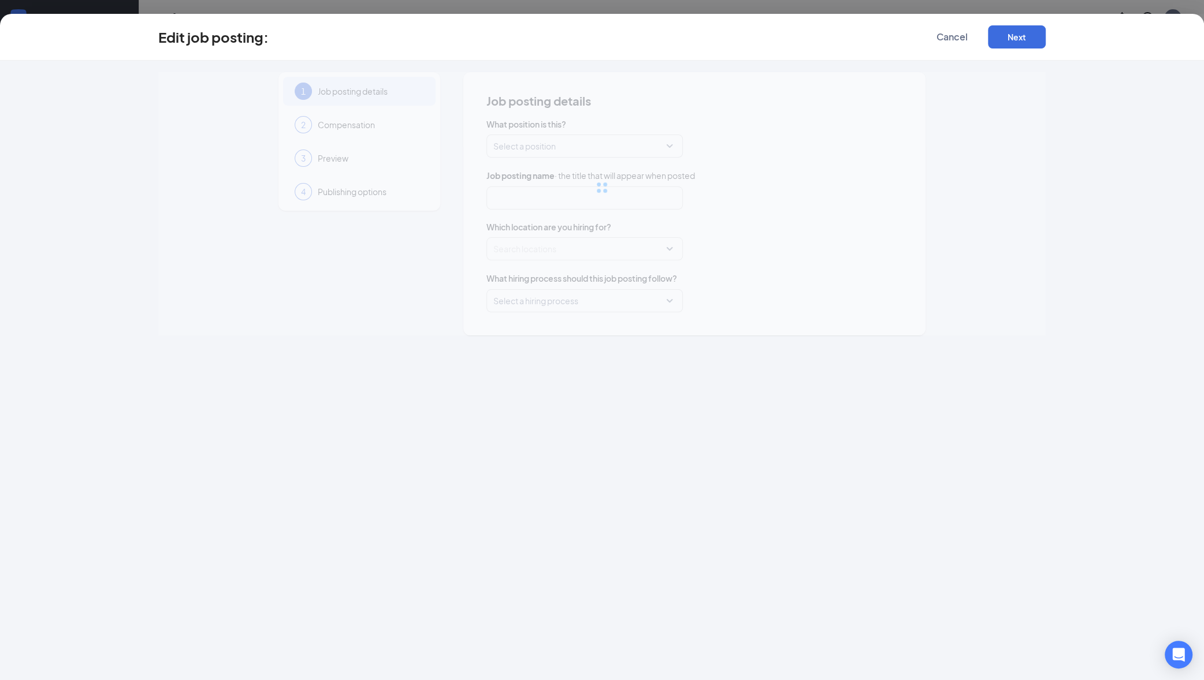
type input "Full-Time Front of House Team Member"
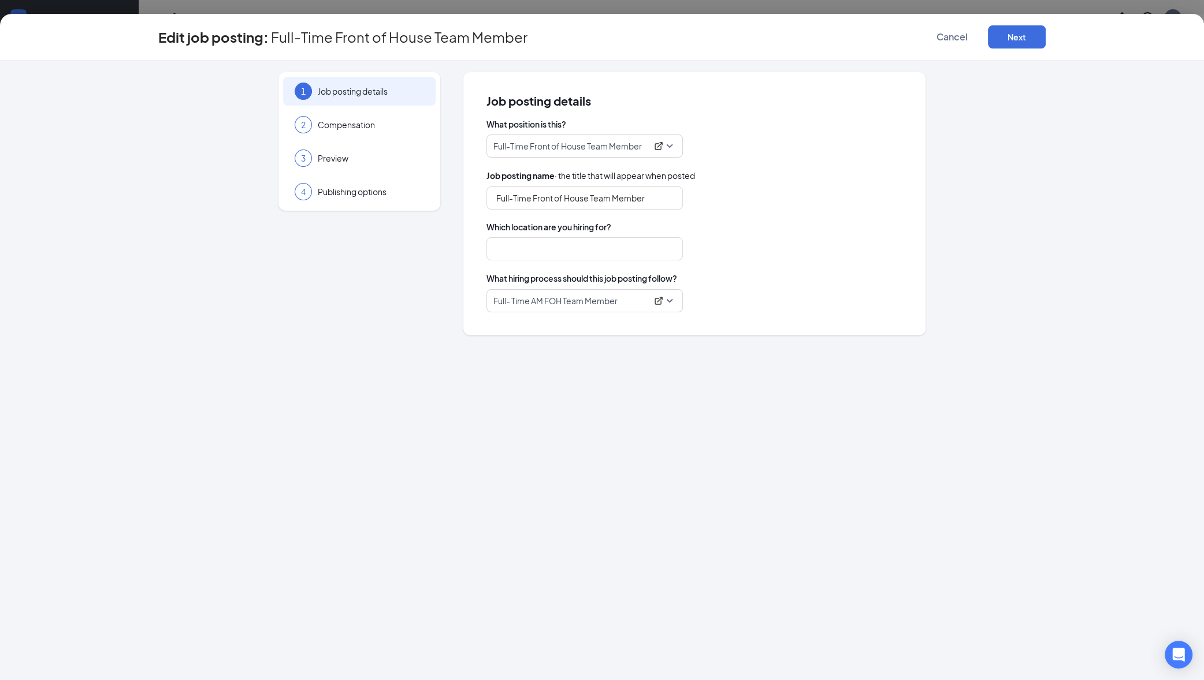
type input "120th & [US_STATE]"
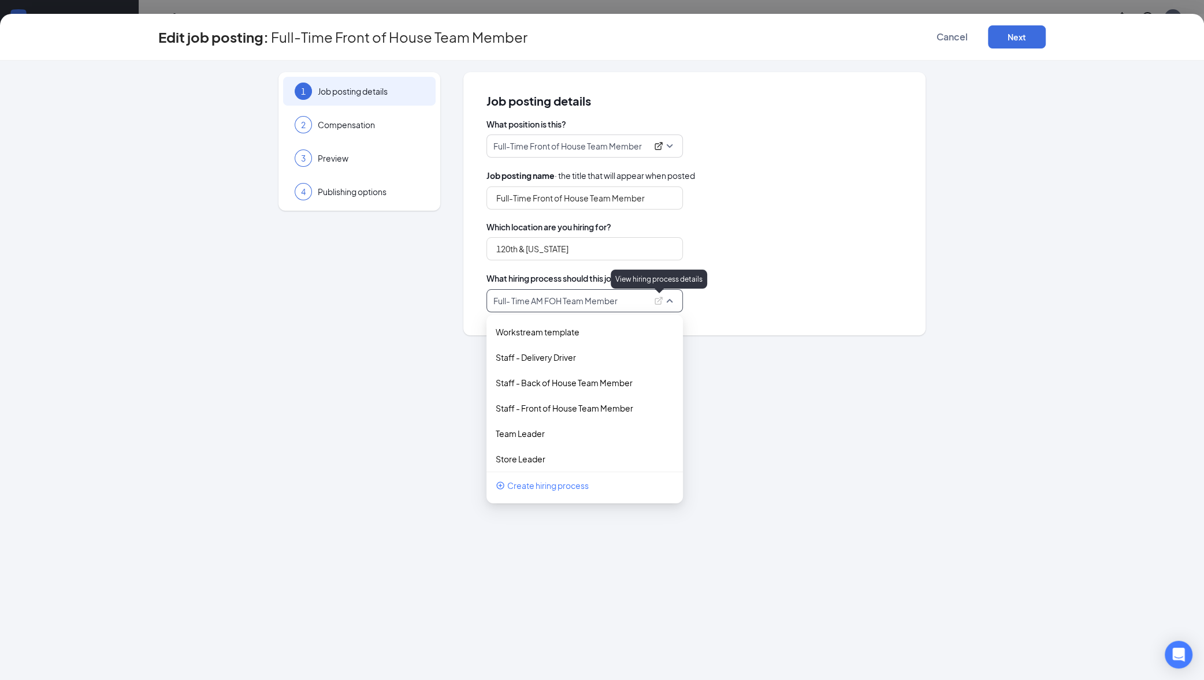
click at [657, 303] on icon "ExternalLink" at bounding box center [658, 300] width 9 height 9
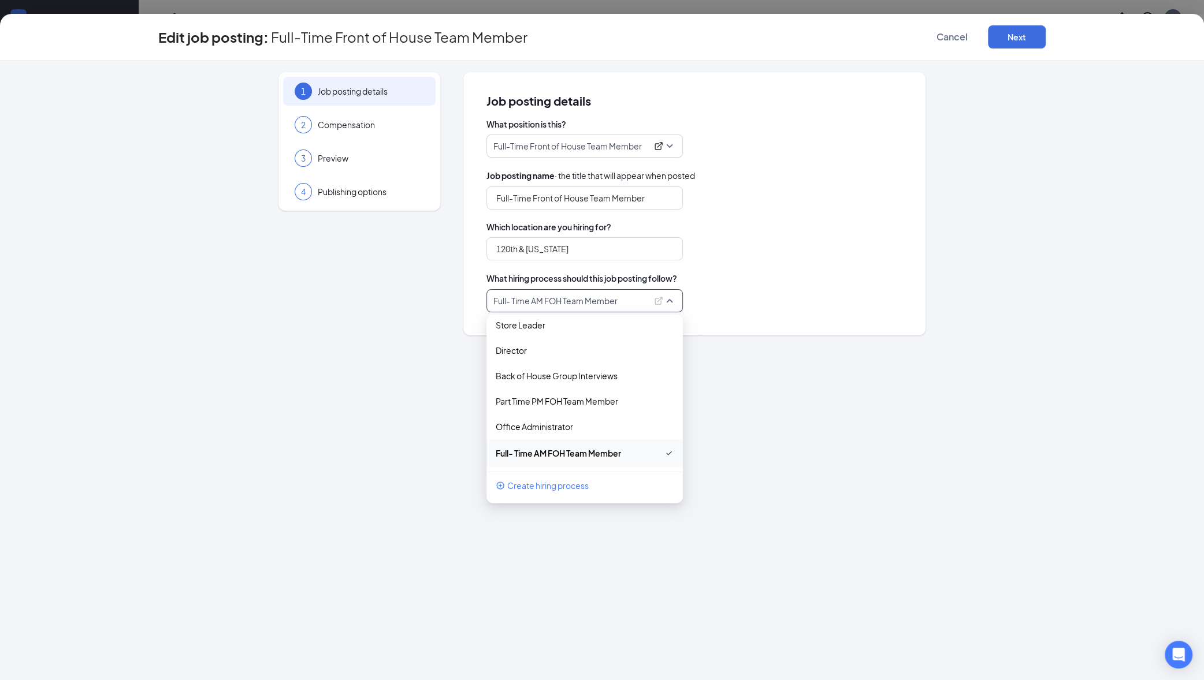
scroll to position [133, 0]
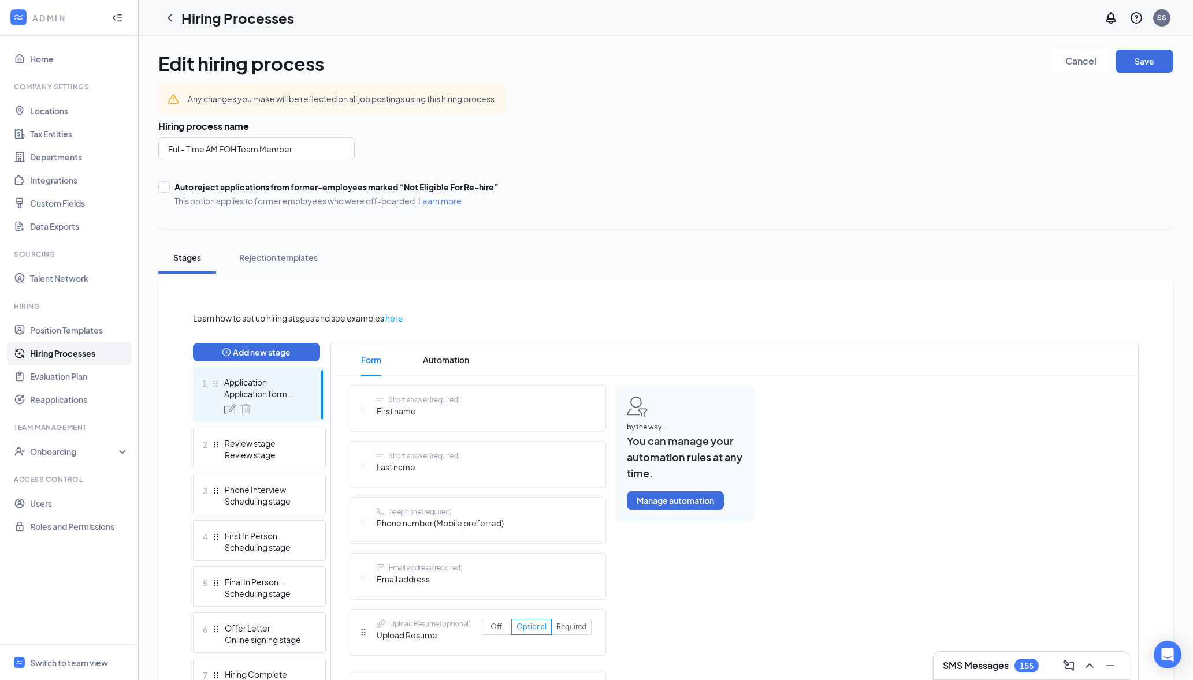
scroll to position [121, 0]
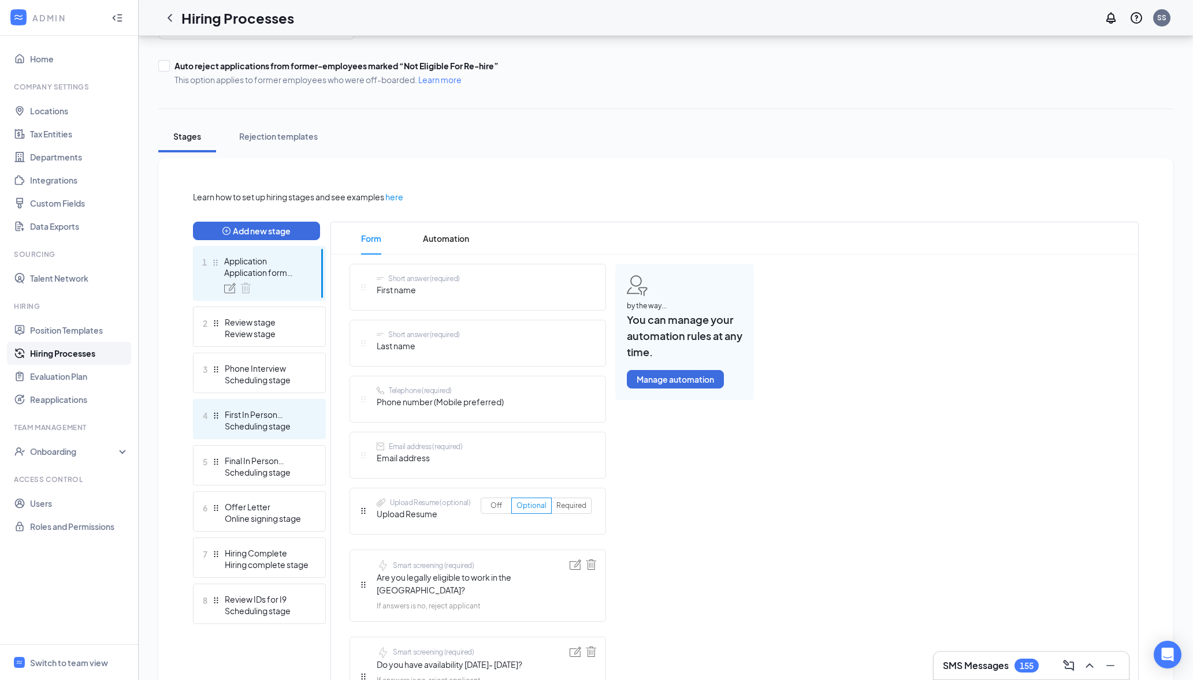
click at [257, 410] on div "First In Person Interview" at bounding box center [267, 415] width 84 height 12
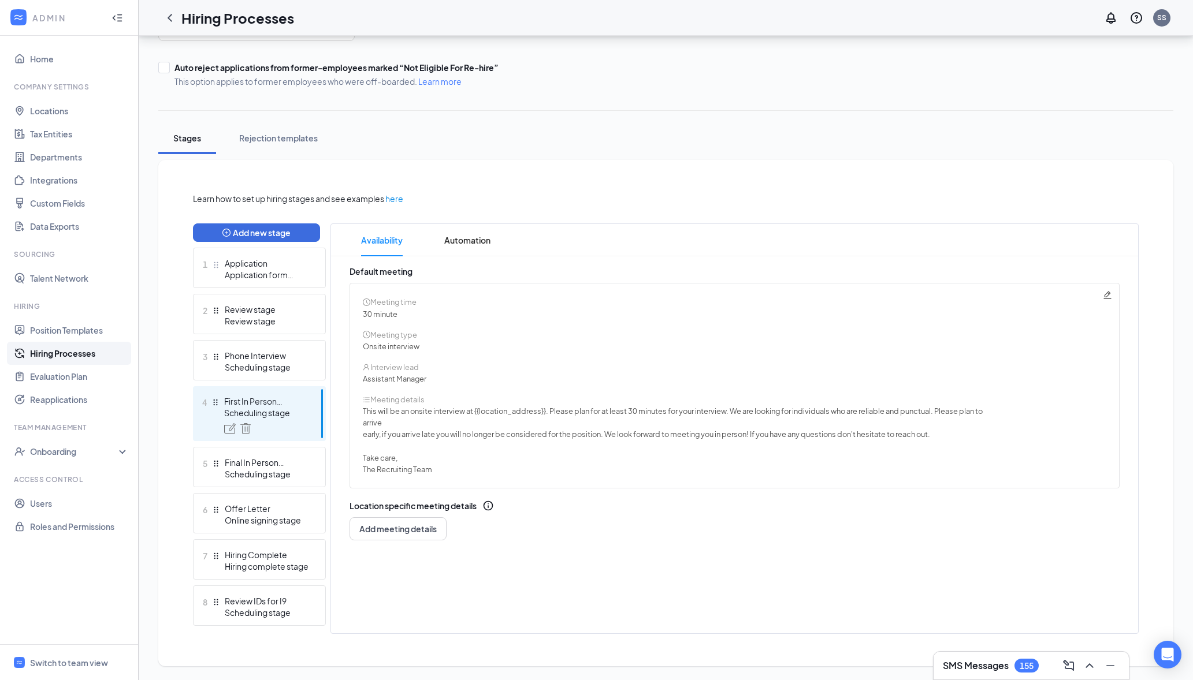
scroll to position [120, 0]
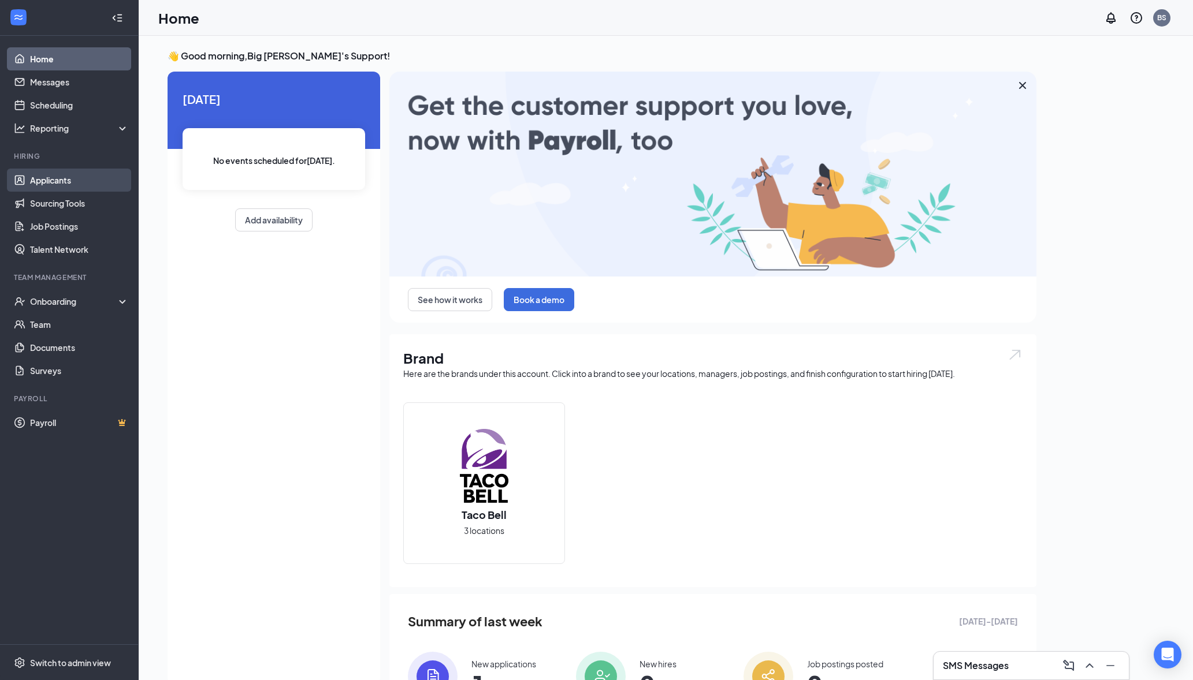
click at [59, 184] on link "Applicants" at bounding box center [79, 180] width 99 height 23
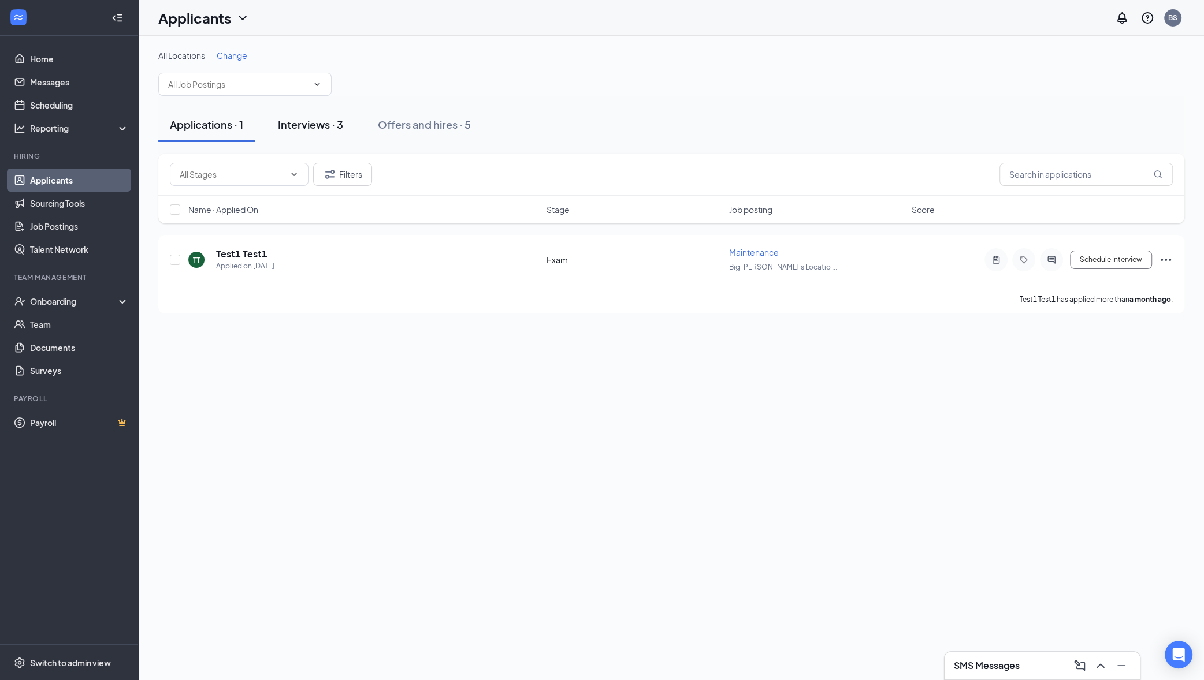
click at [303, 129] on div "Interviews · 3" at bounding box center [310, 124] width 65 height 14
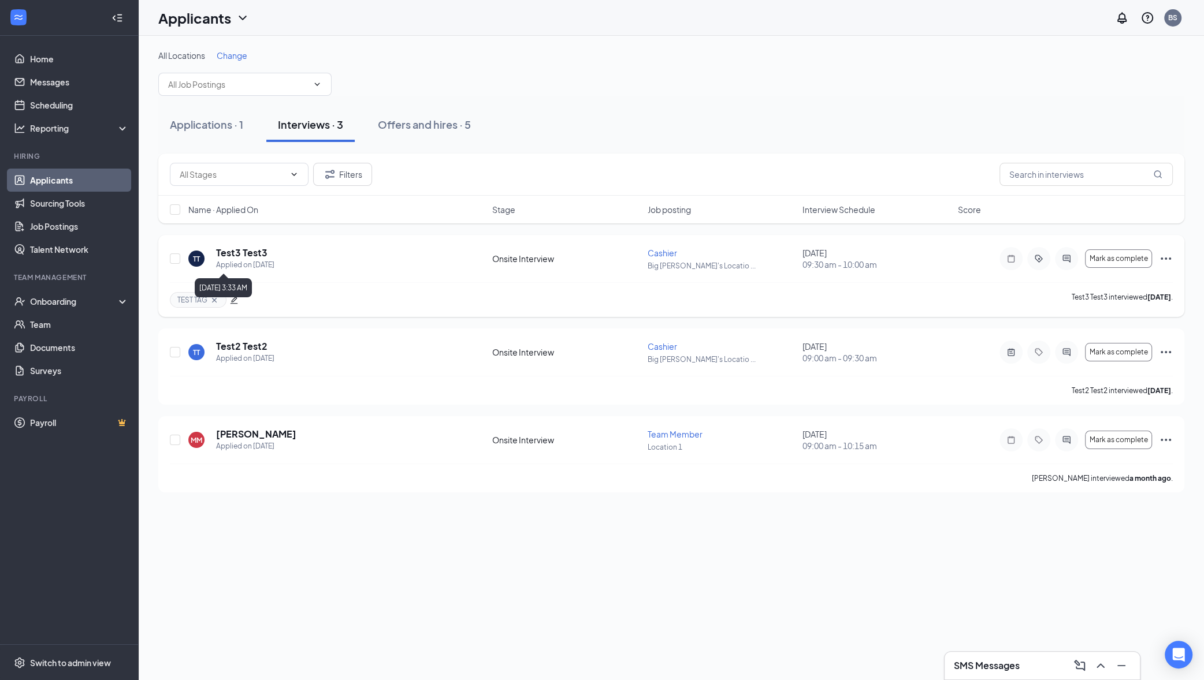
click at [251, 250] on h5 "Test3 Test3" at bounding box center [241, 253] width 51 height 13
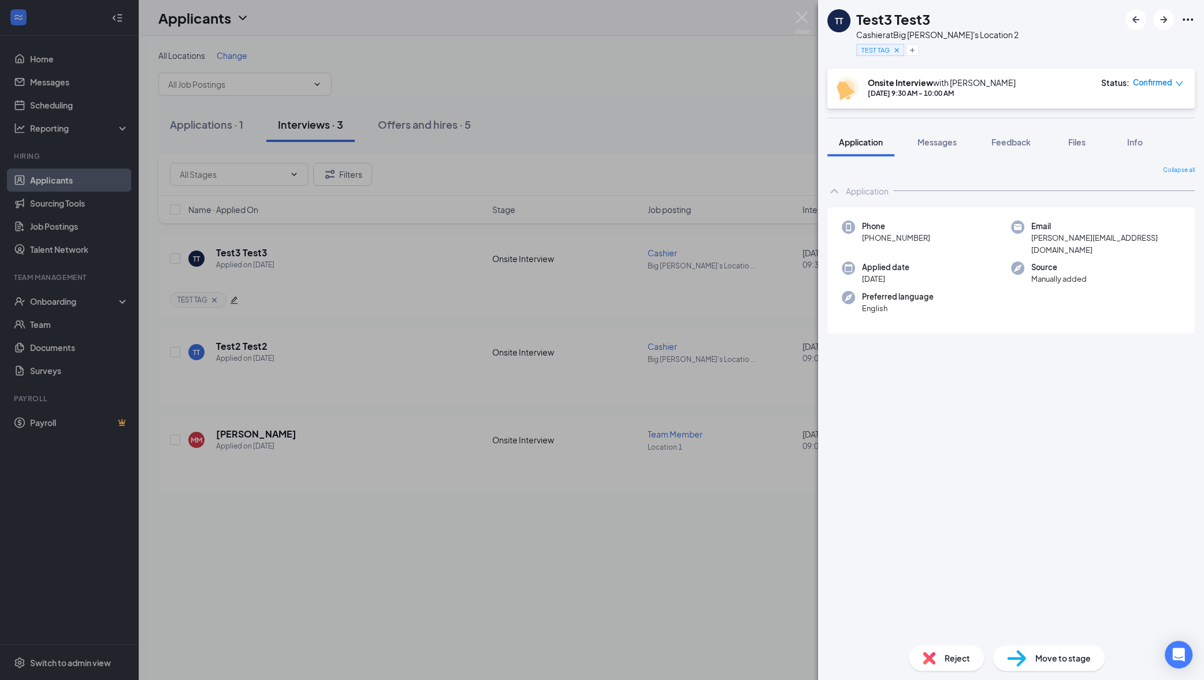
click at [1148, 240] on span "[PERSON_NAME][EMAIL_ADDRESS][DOMAIN_NAME]" at bounding box center [1105, 244] width 149 height 24
